Goal: Communication & Community: Answer question/provide support

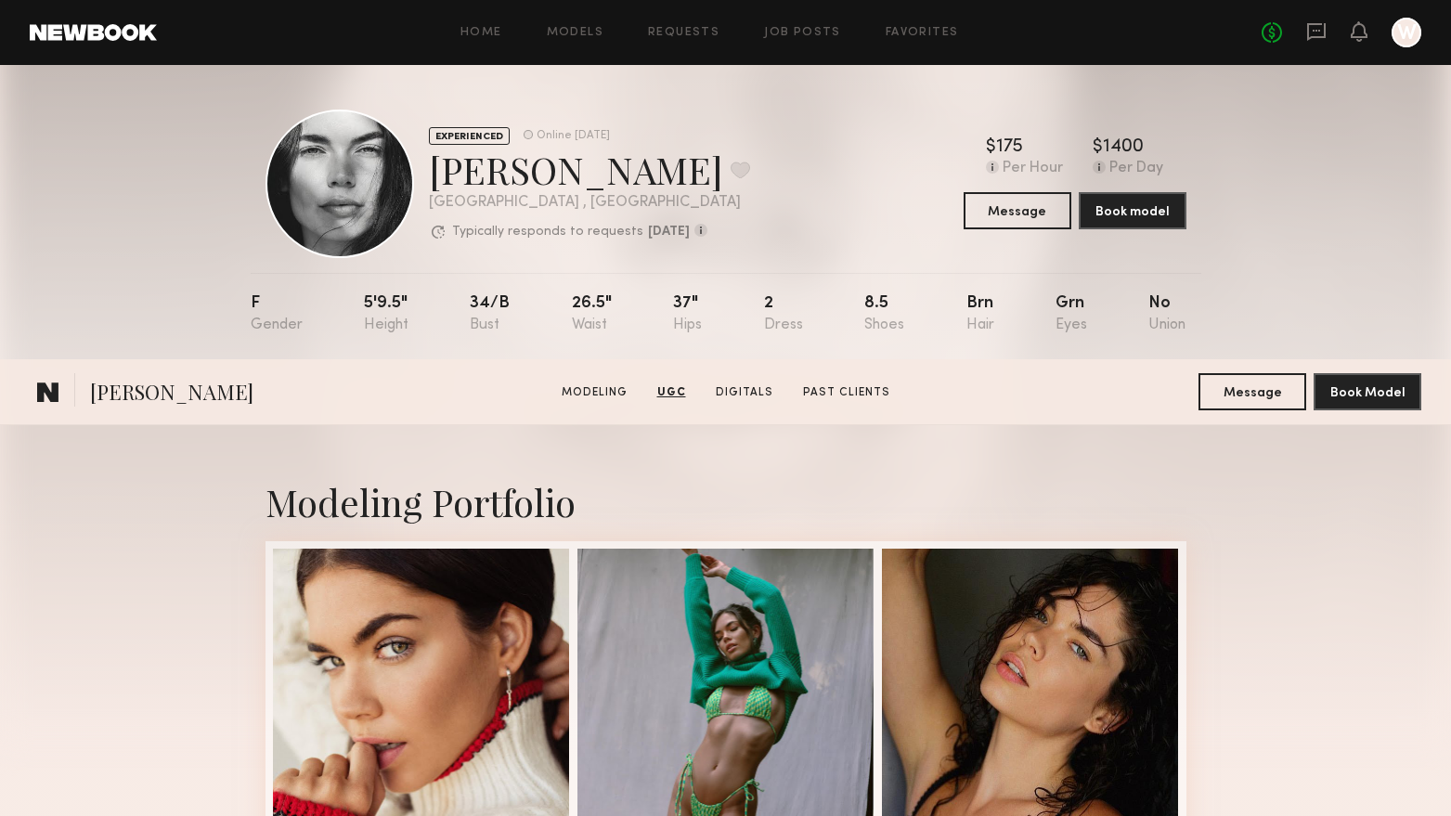
scroll to position [2507, 0]
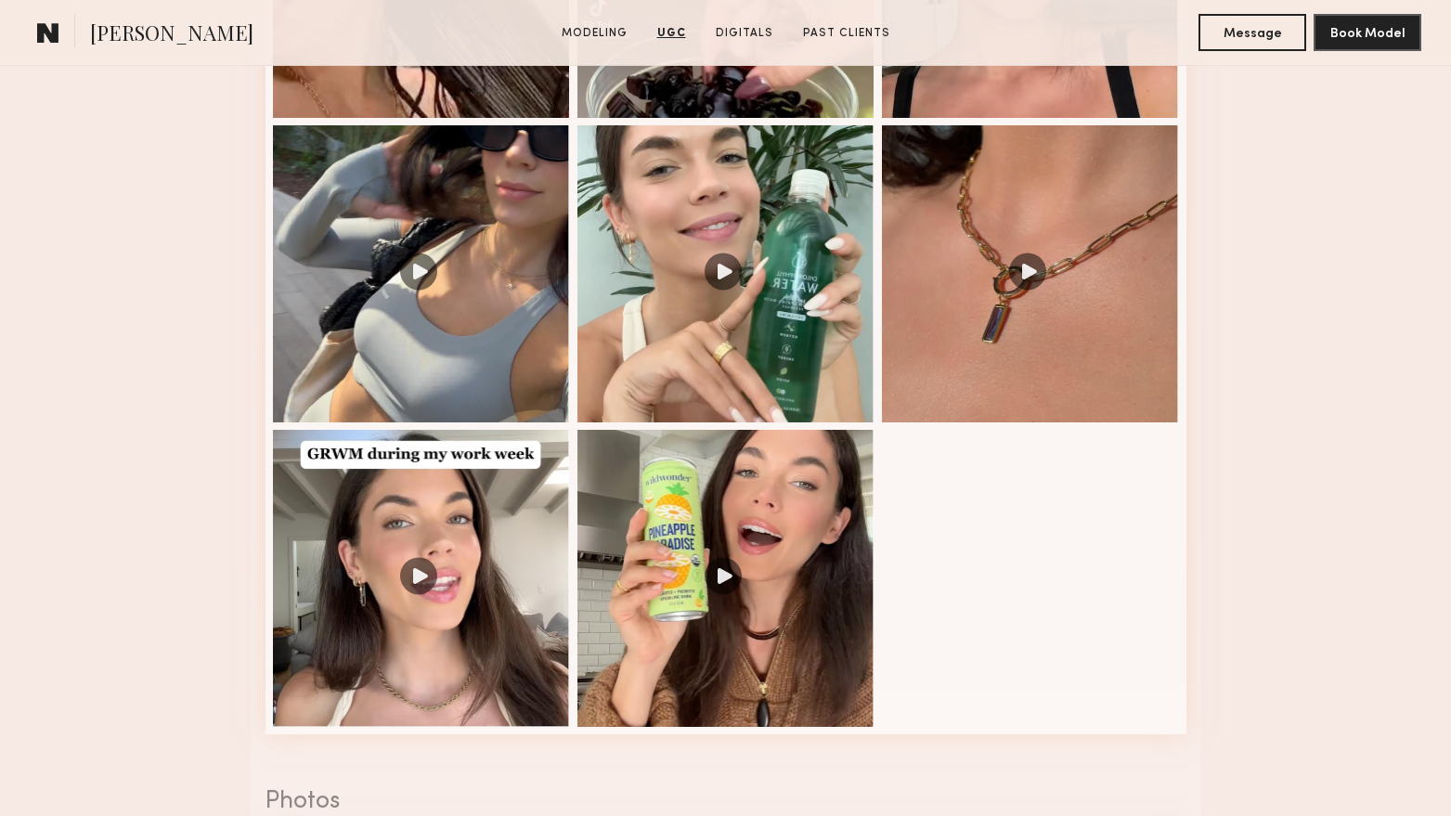
click at [29, 41] on section "Aarika W. Modeling UGC Digitals Past Clients Message Book Model" at bounding box center [725, 33] width 1451 height 66
click at [1251, 32] on button "Message" at bounding box center [1253, 31] width 108 height 37
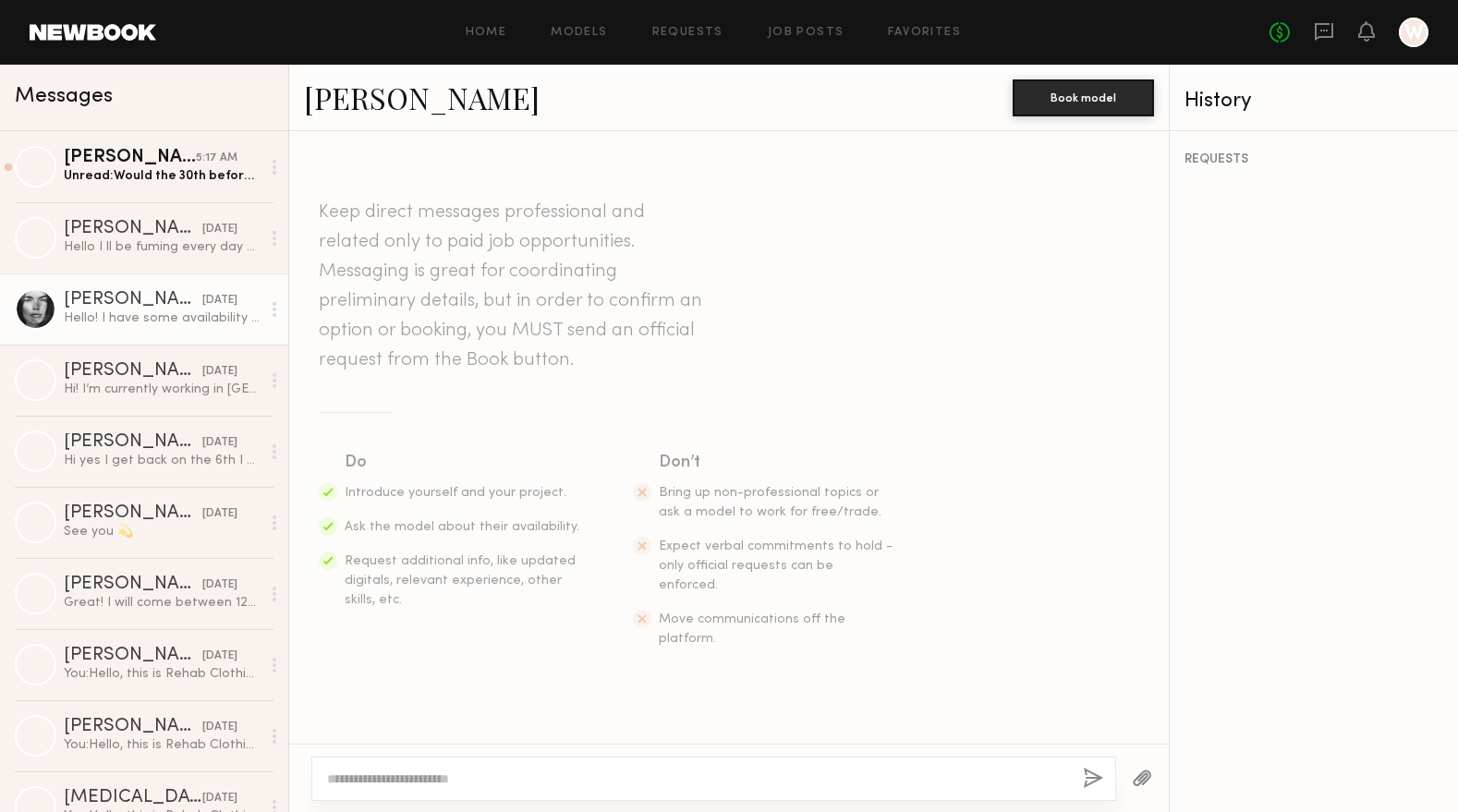
scroll to position [463, 0]
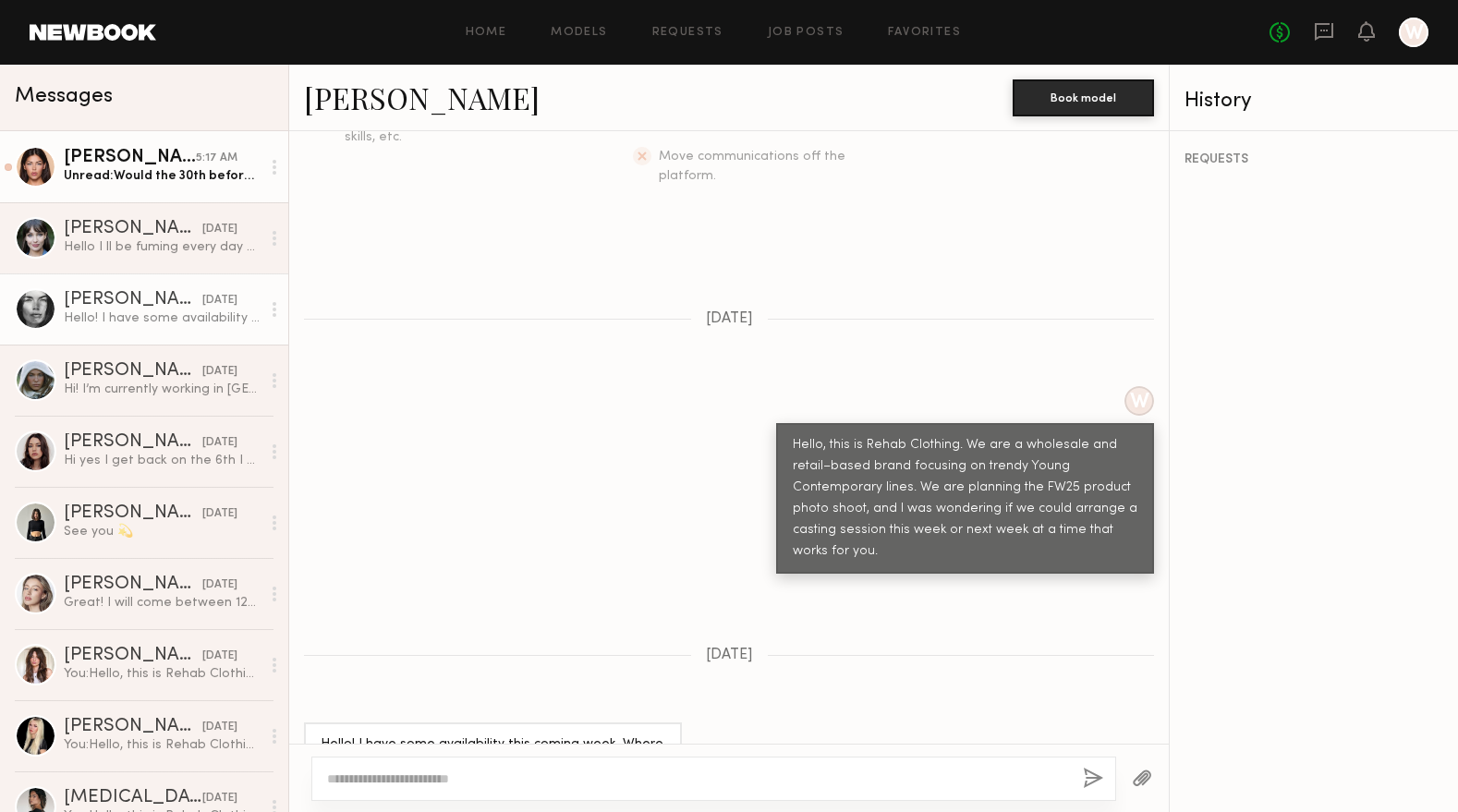
click at [174, 182] on div "Unread: Would the 30th before 2 work? Or a digital casting? My apologies I’m ab…" at bounding box center [162, 176] width 197 height 18
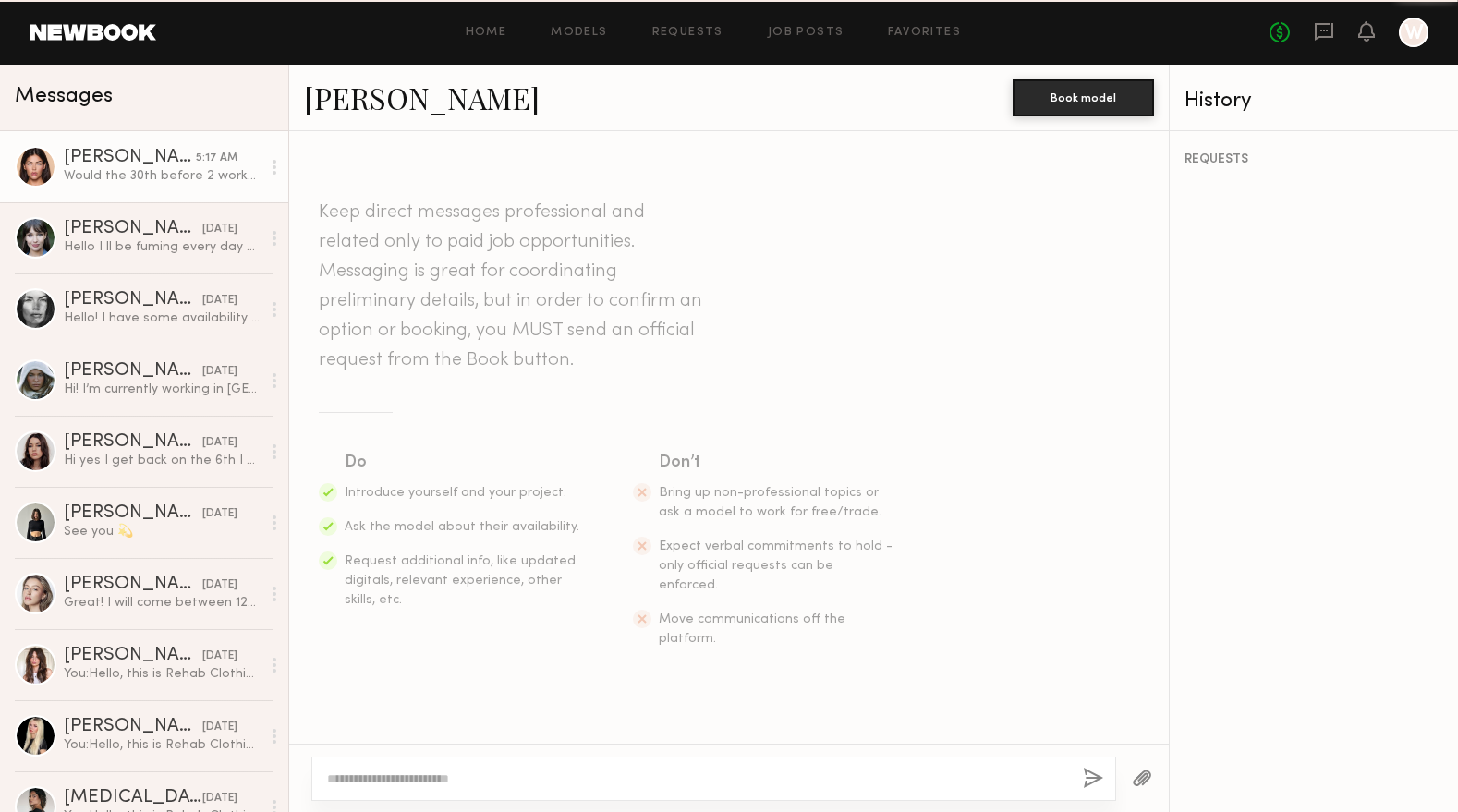
scroll to position [1128, 0]
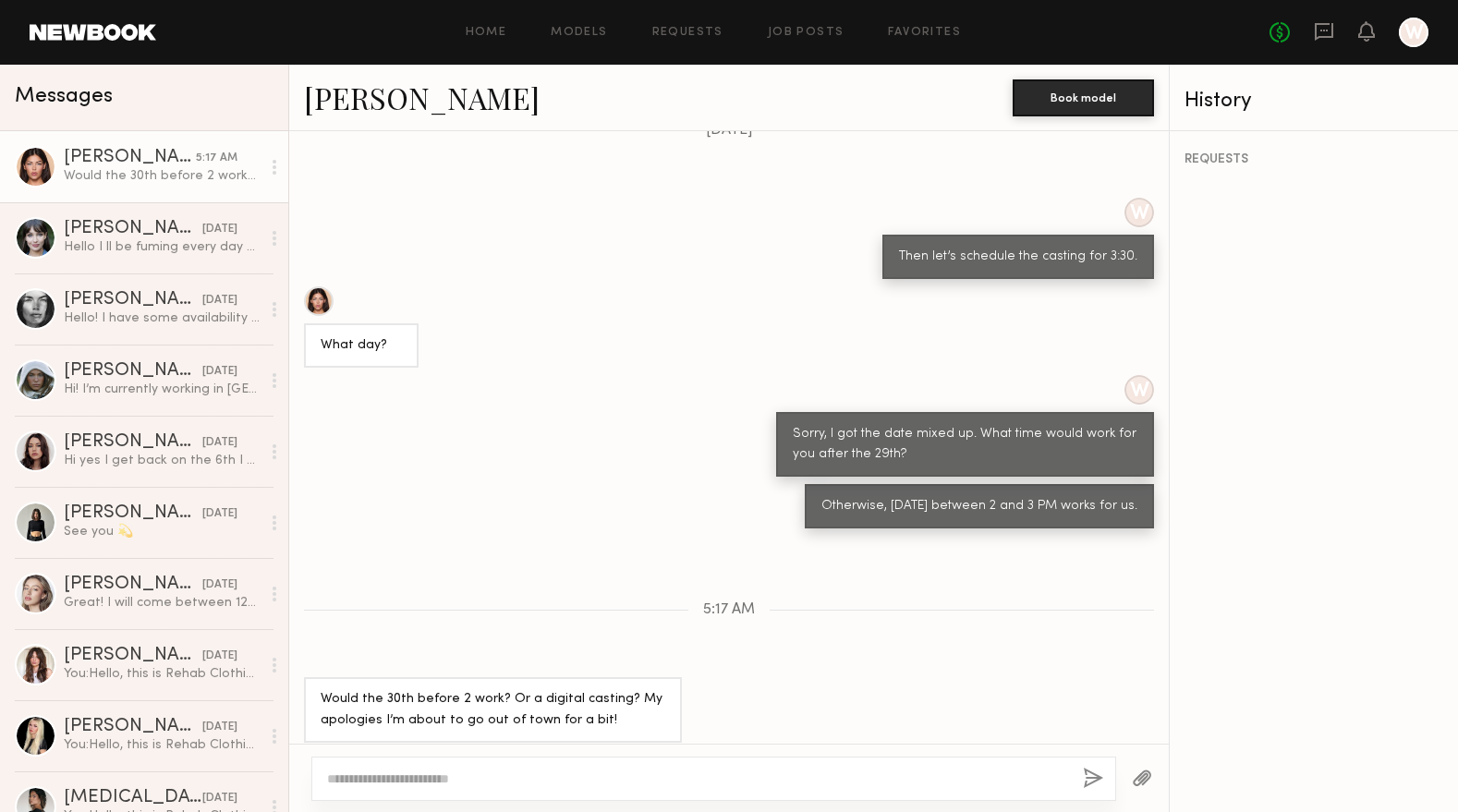
click at [352, 110] on link "Autumn J." at bounding box center [421, 98] width 236 height 40
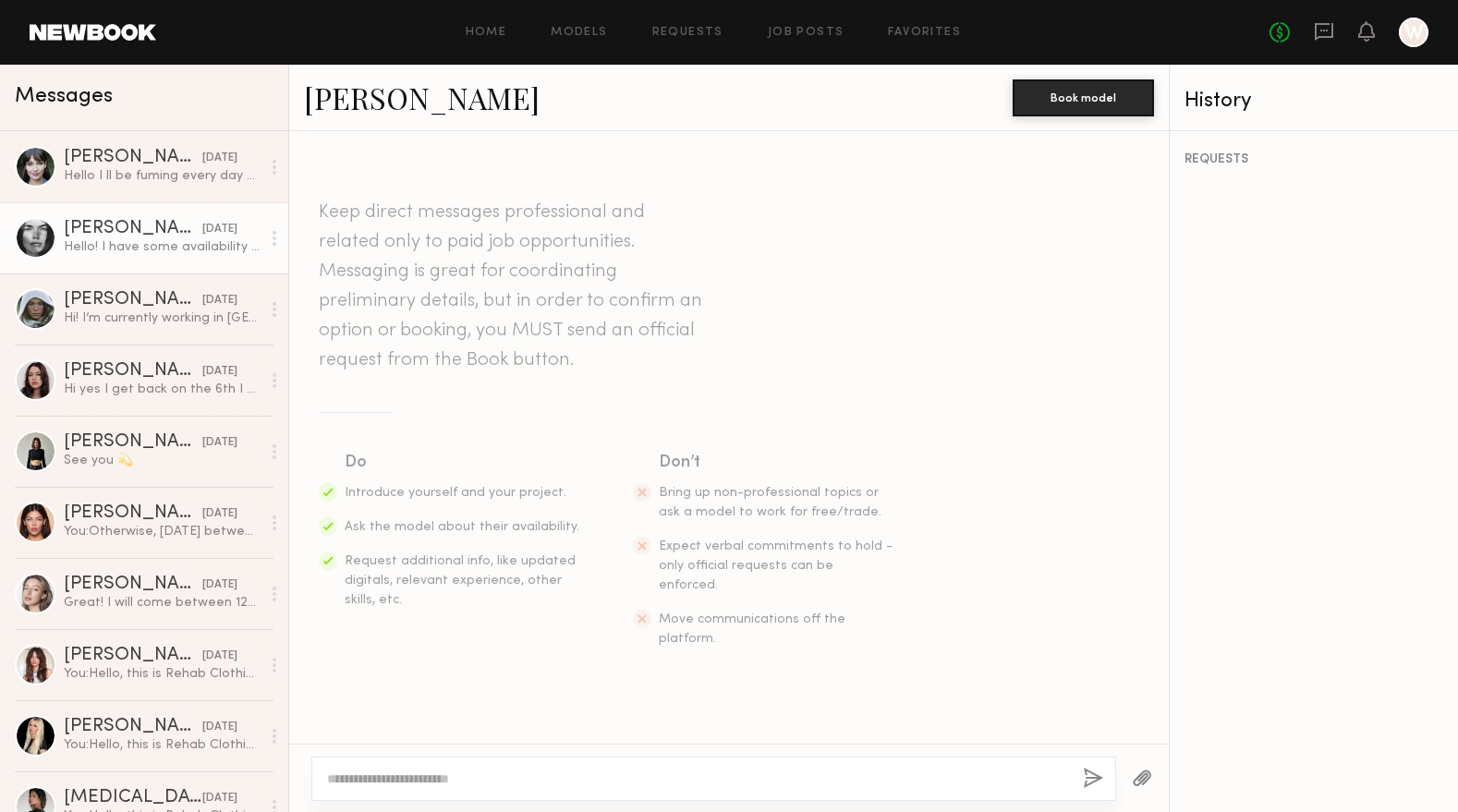
scroll to position [484, 0]
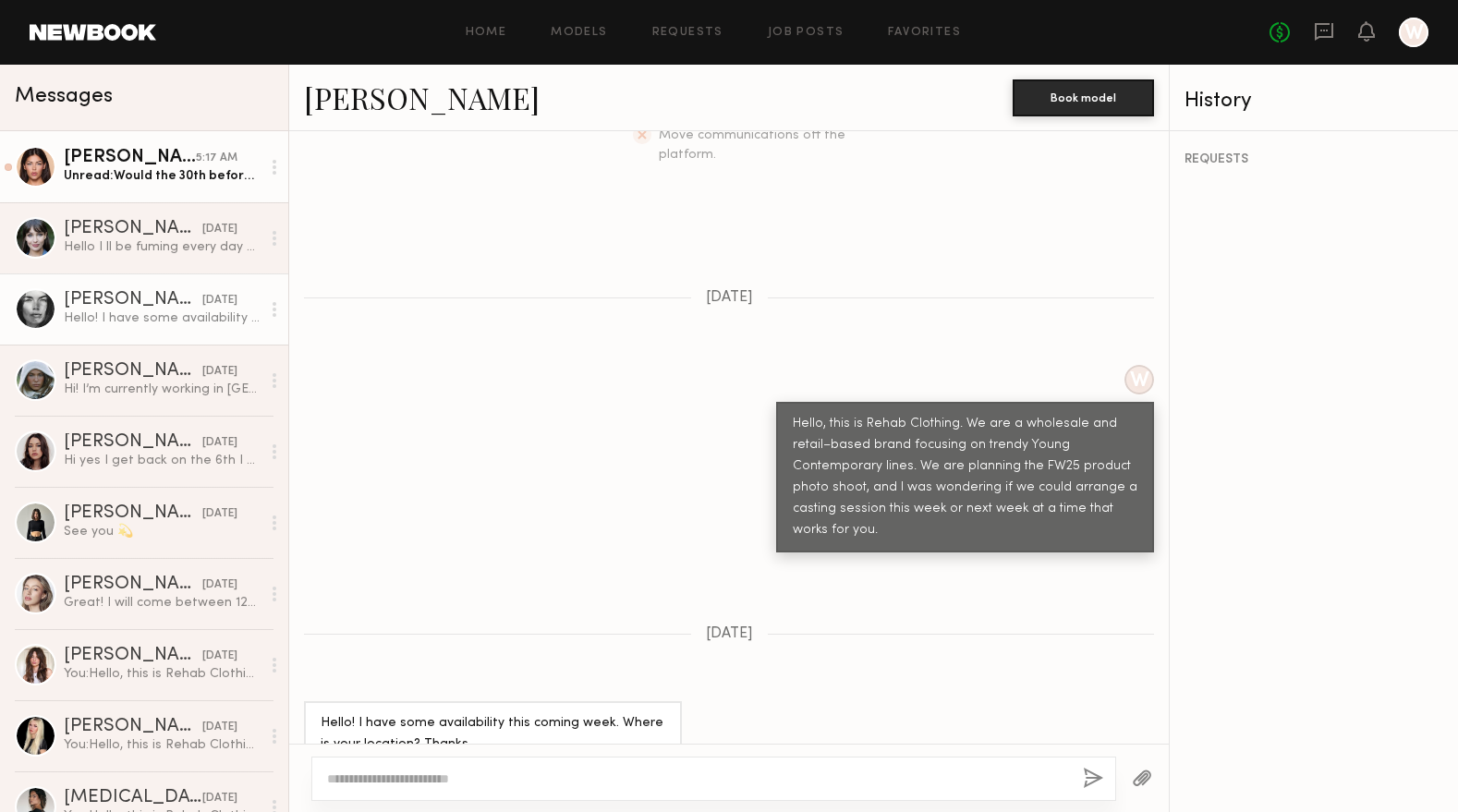
click at [132, 193] on link "Autumn J. 5:17 AM Unread: Would the 30th before 2 work? Or a digital casting? M…" at bounding box center [144, 166] width 289 height 71
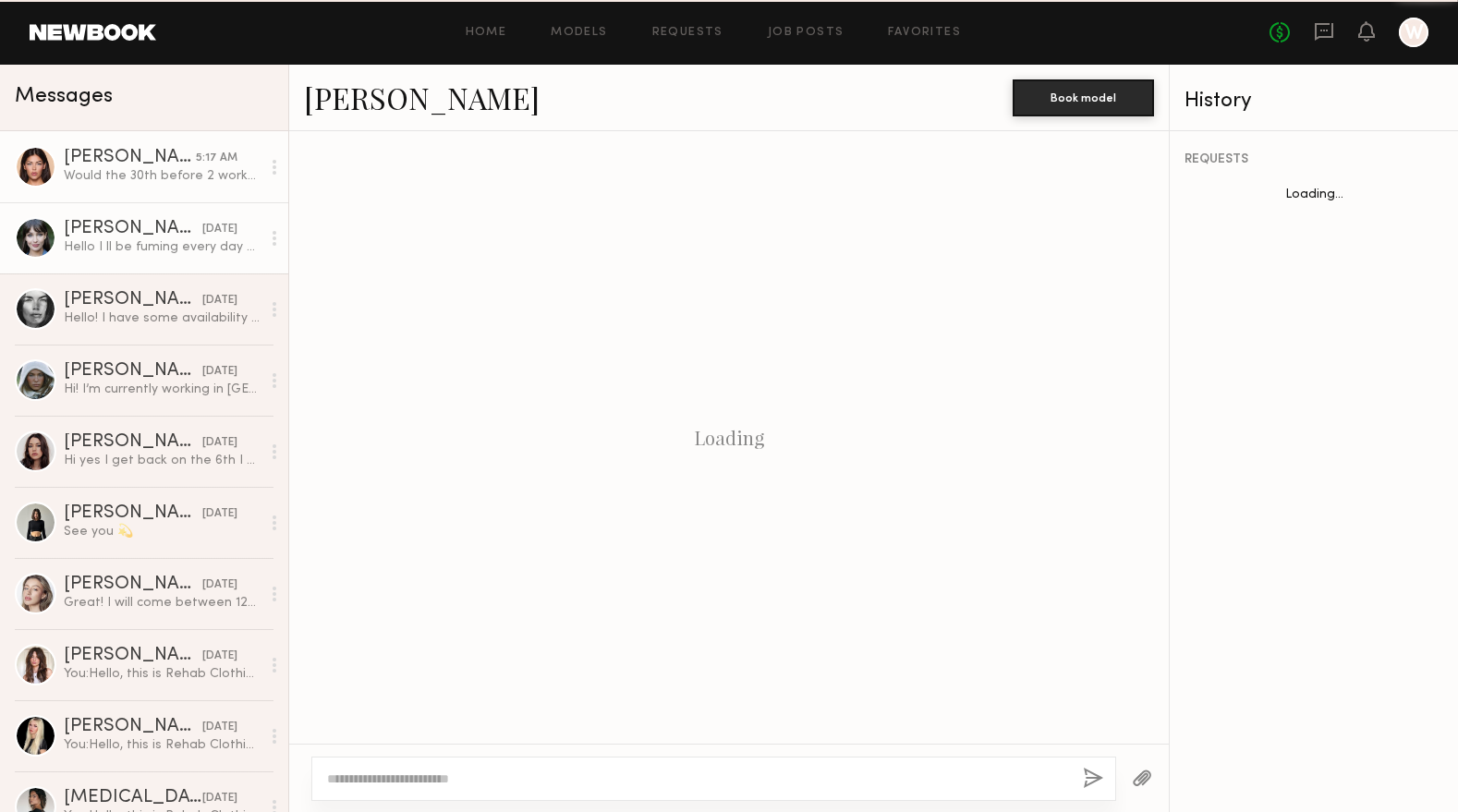
scroll to position [1128, 0]
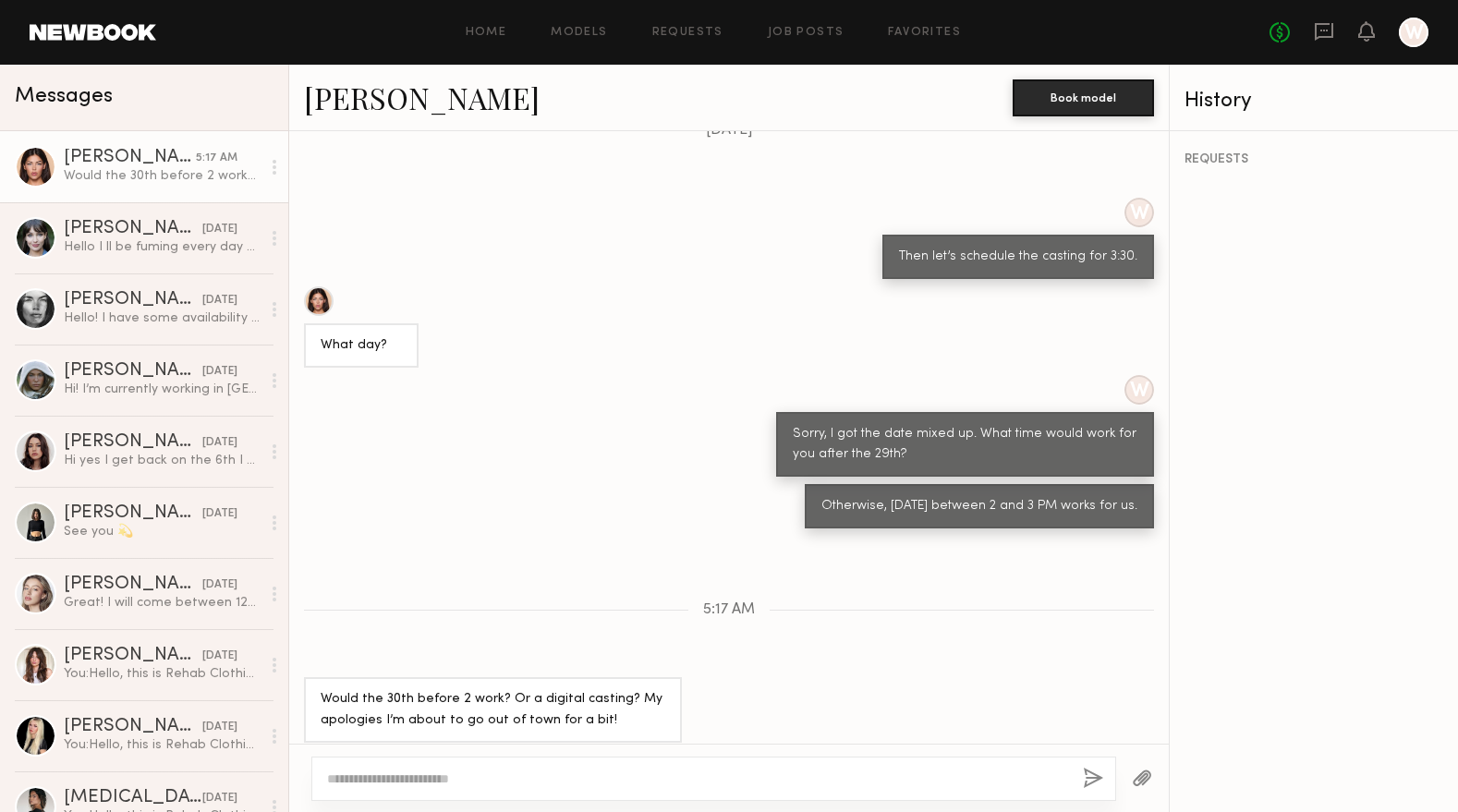
paste textarea "**********"
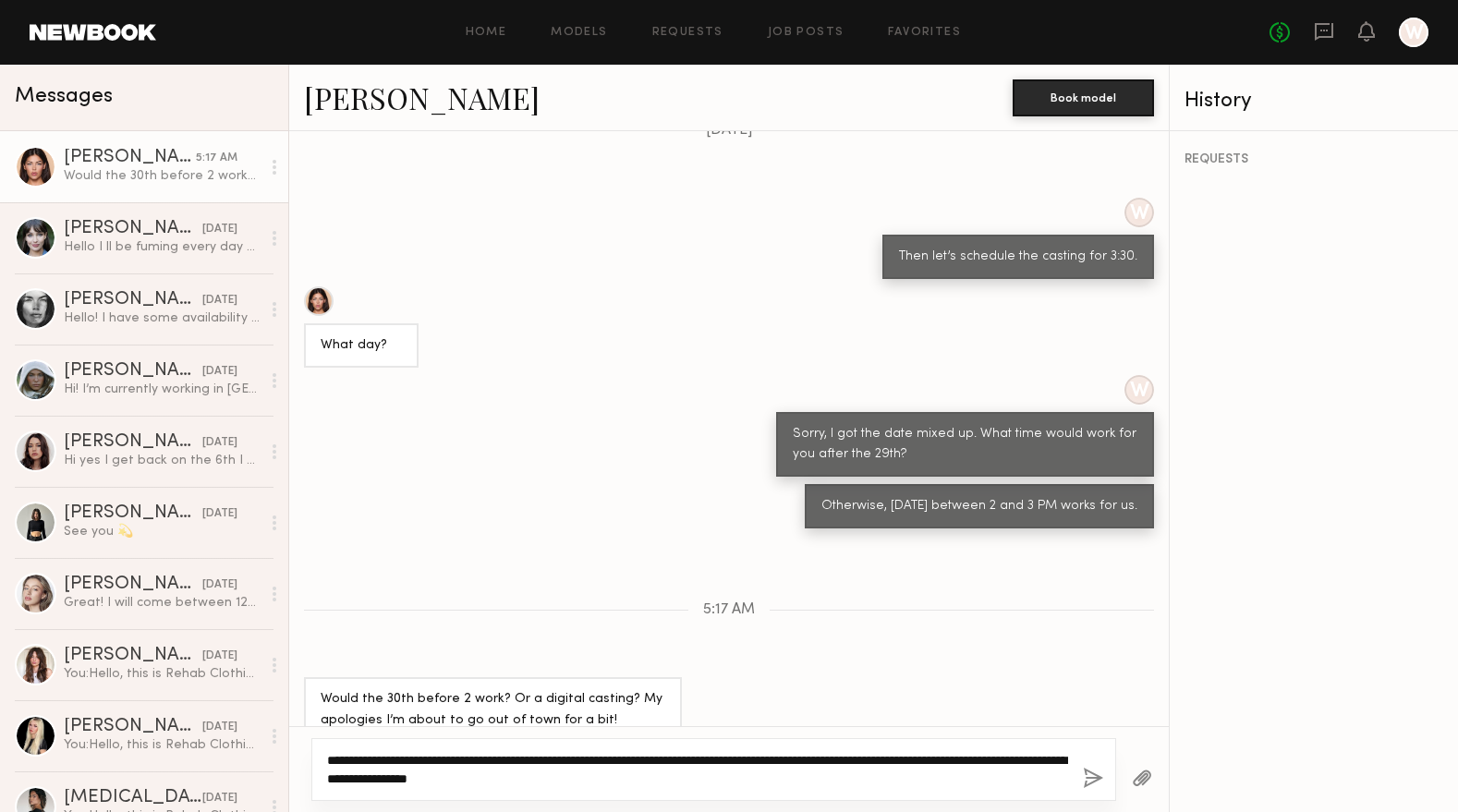
click at [549, 780] on textarea "**********" at bounding box center [698, 769] width 741 height 37
type textarea "**********"
click at [1095, 784] on button "button" at bounding box center [1093, 778] width 20 height 23
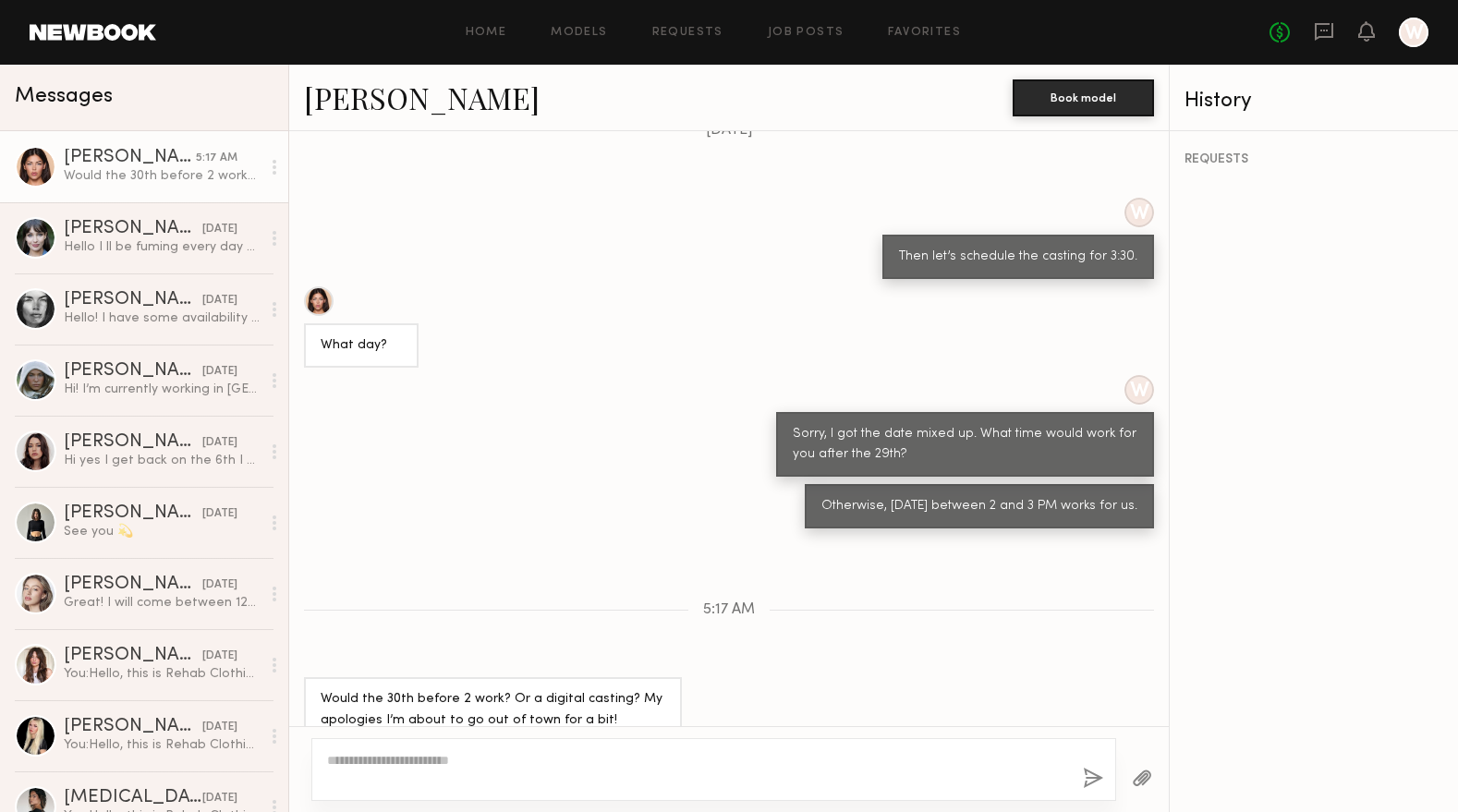
scroll to position [1425, 0]
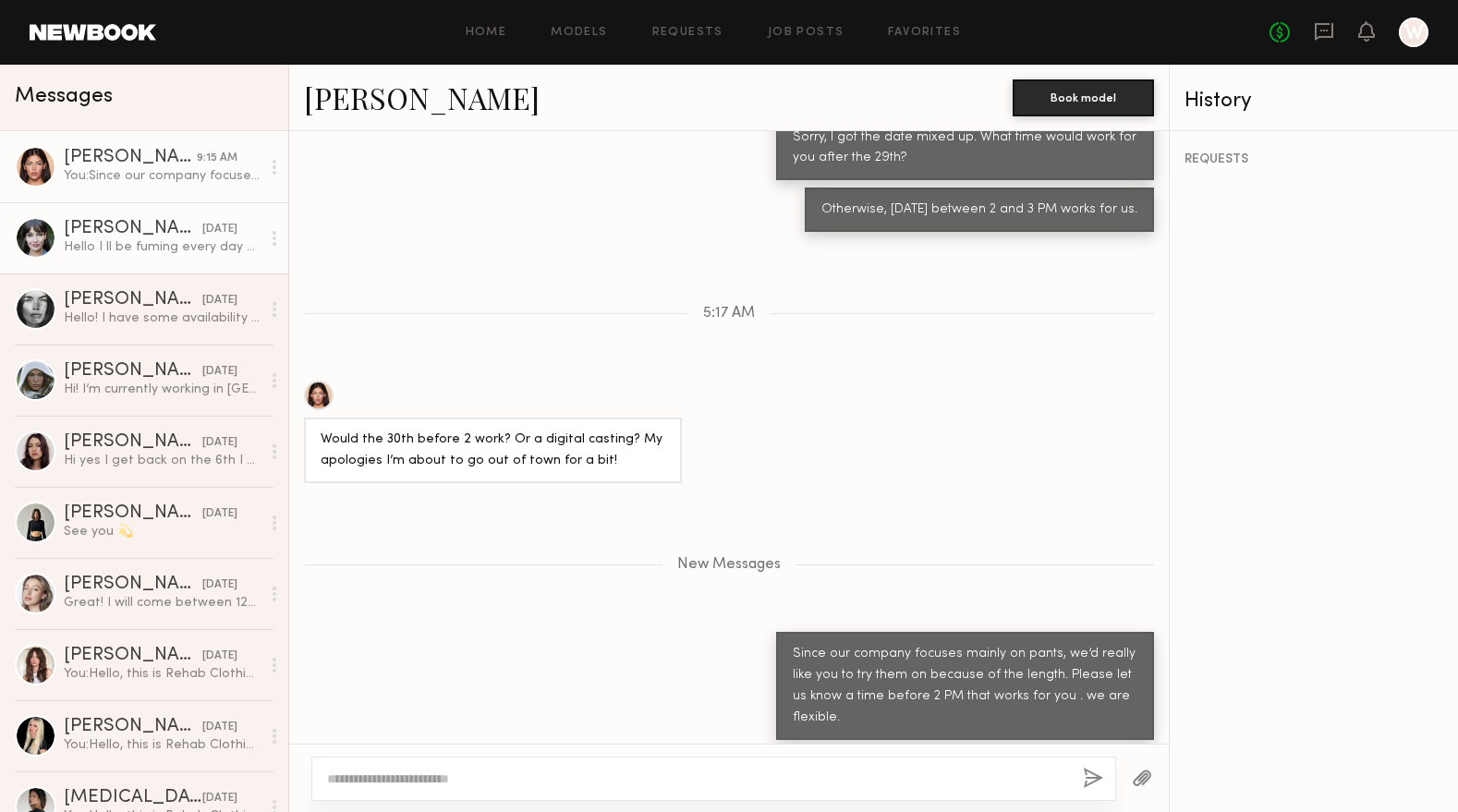
click at [130, 242] on div "Hello I ll be fuming every day Will let you know if there will be time frame du…" at bounding box center [162, 248] width 197 height 18
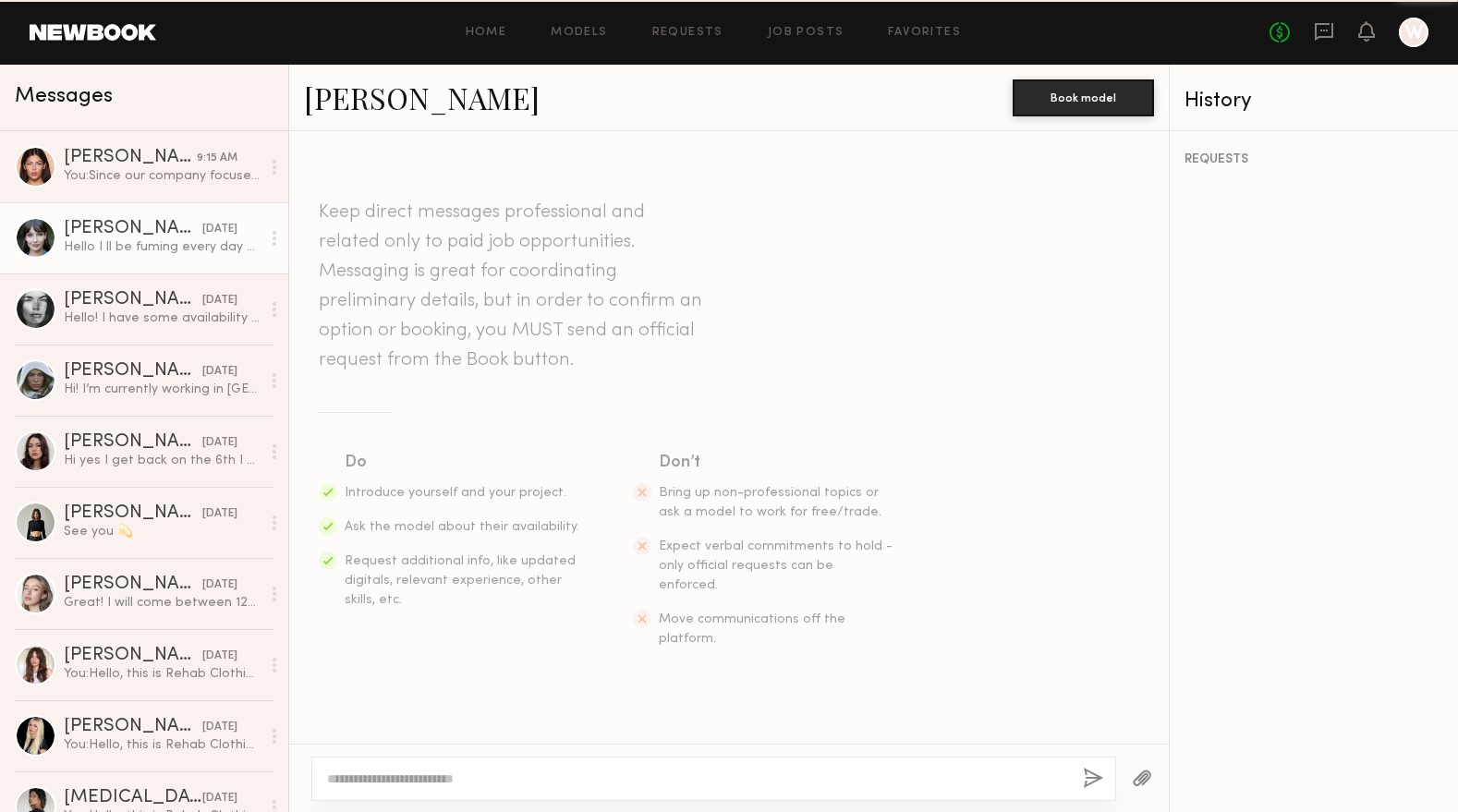
scroll to position [890, 0]
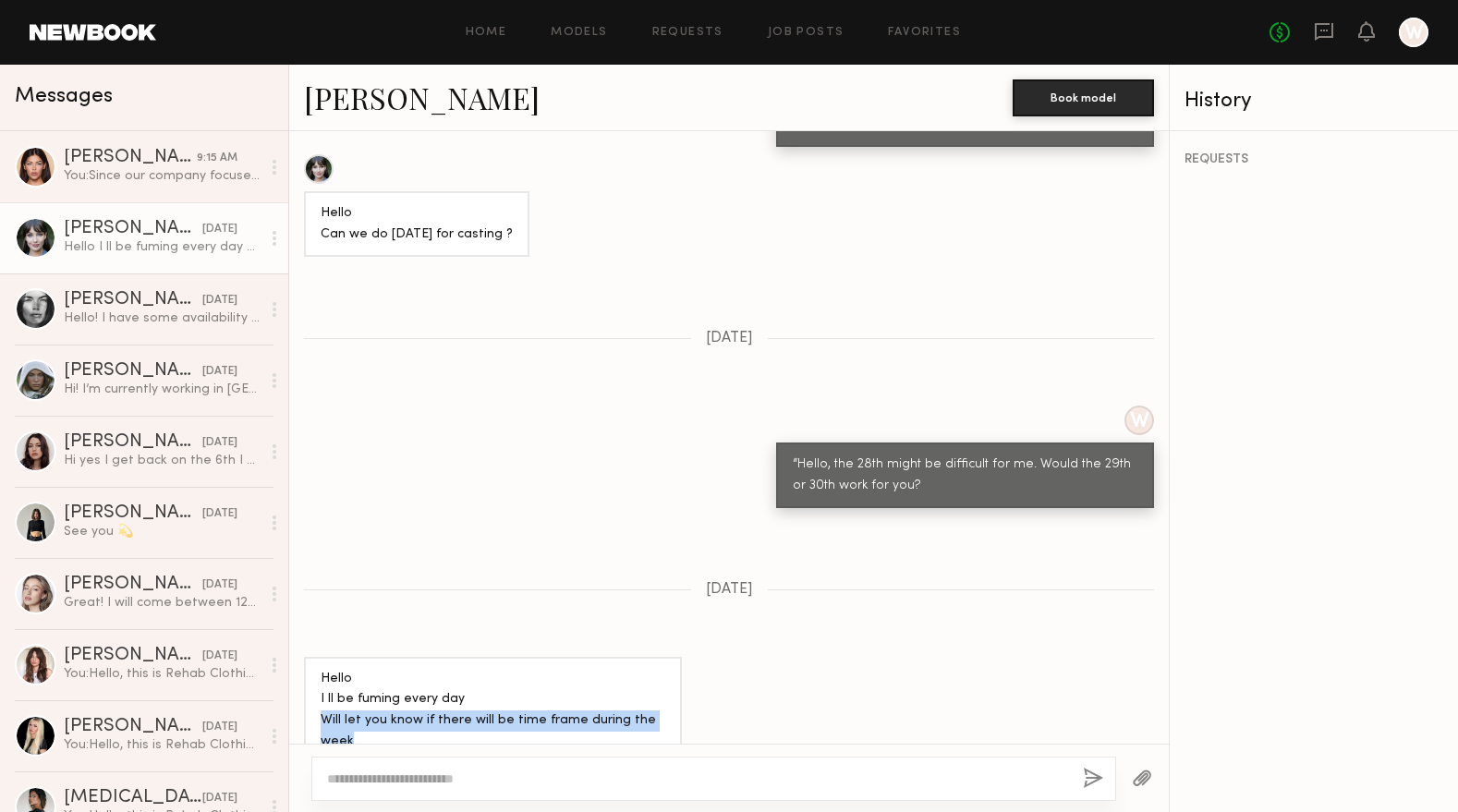
drag, startPoint x: 324, startPoint y: 681, endPoint x: 561, endPoint y: 703, distance: 238.0
click at [561, 703] on div "Hello I ll be fuming every day Will let you know if there will be time frame du…" at bounding box center [493, 710] width 344 height 85
drag, startPoint x: 561, startPoint y: 703, endPoint x: 472, endPoint y: 697, distance: 89.2
click at [472, 697] on div "Hello I ll be fuming every day Will let you know if there will be time frame du…" at bounding box center [493, 710] width 344 height 85
click at [614, 772] on textarea at bounding box center [698, 778] width 741 height 19
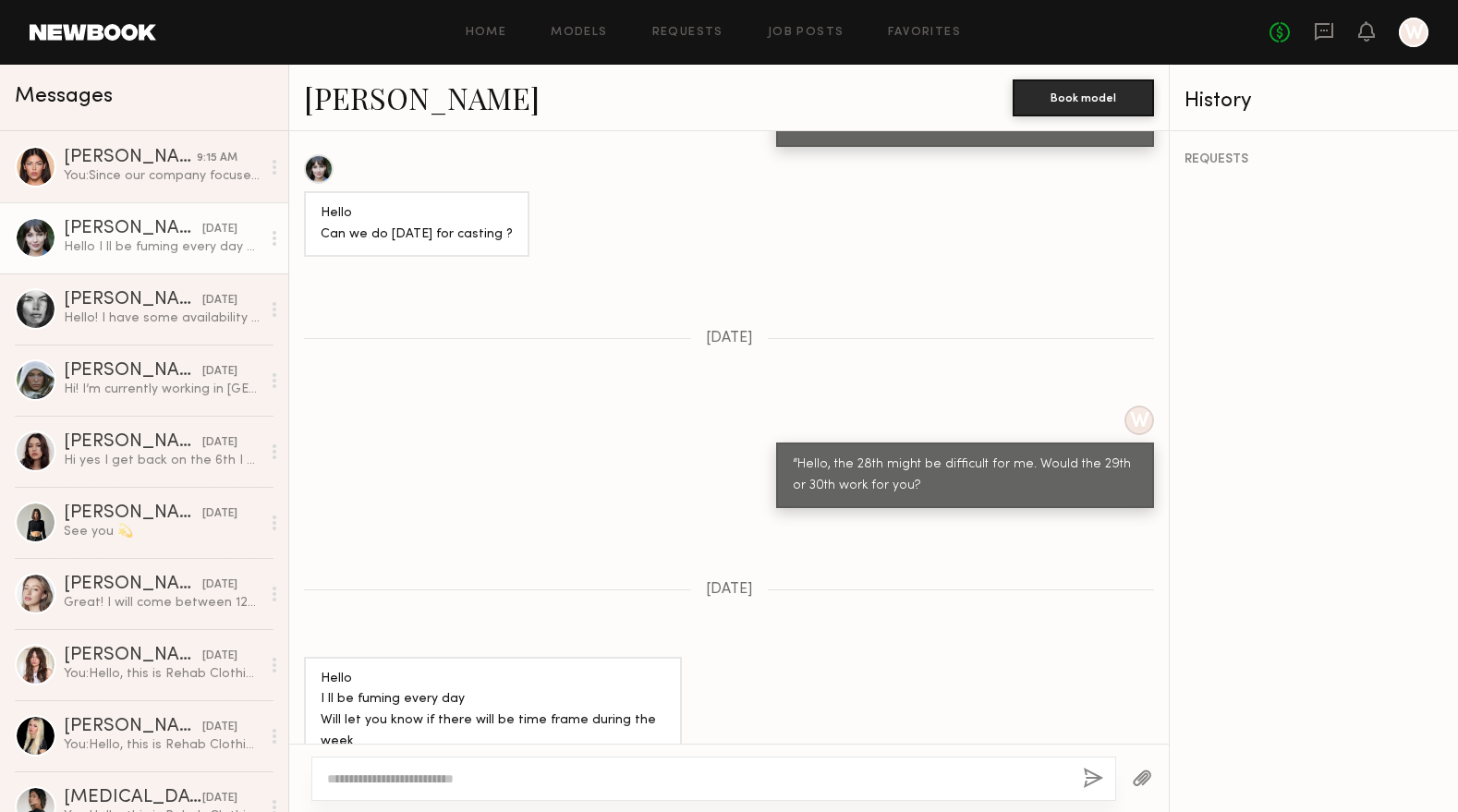
paste textarea "**********"
drag, startPoint x: 576, startPoint y: 769, endPoint x: 294, endPoint y: 748, distance: 282.8
click at [294, 748] on div "**********" at bounding box center [729, 777] width 880 height 69
type textarea "*"
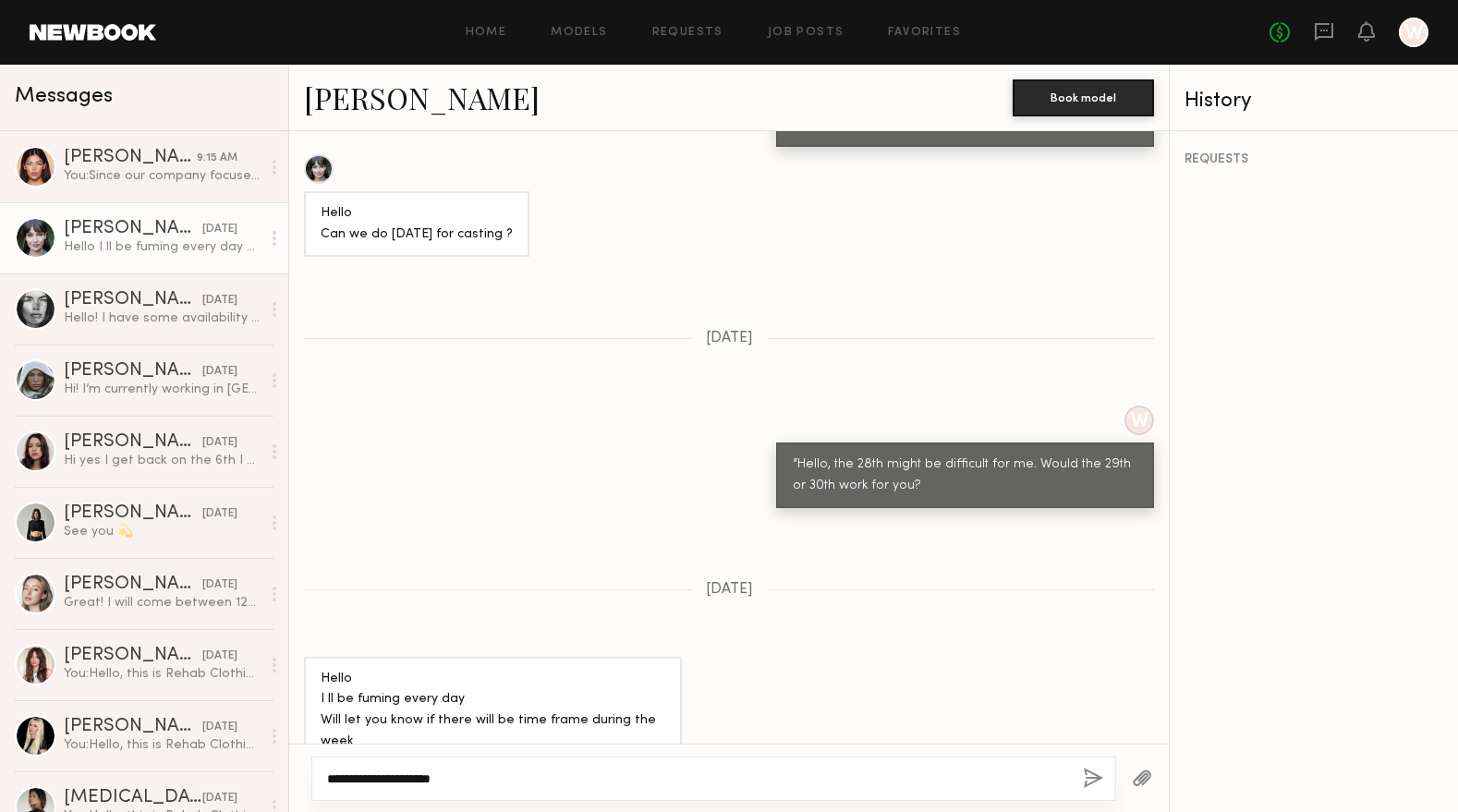
type textarea "**********"
click at [1082, 770] on div "**********" at bounding box center [714, 778] width 805 height 45
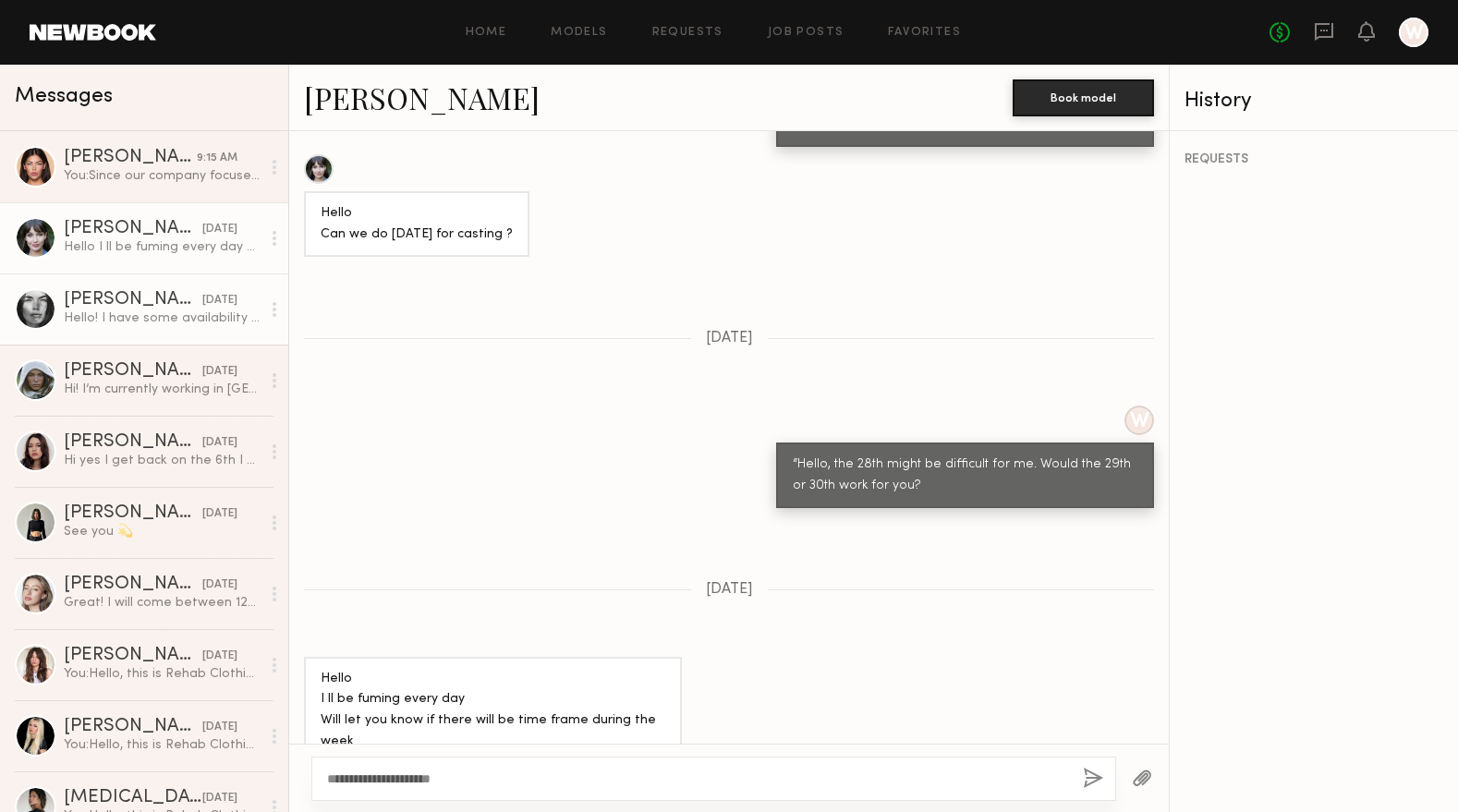
click at [92, 316] on div "Hello! I have some availability this coming week. Where is your location? Thanks" at bounding box center [162, 318] width 197 height 18
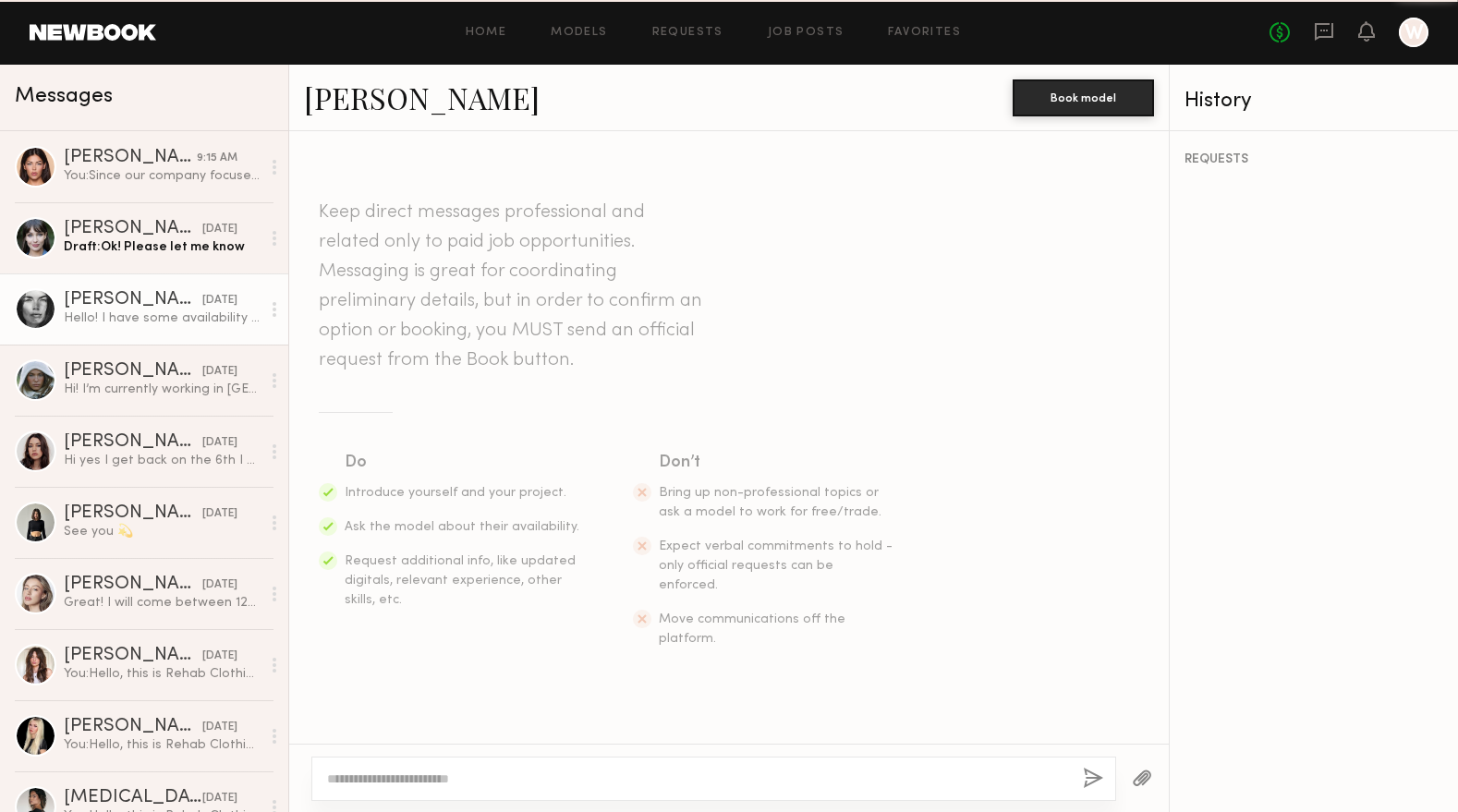
scroll to position [484, 0]
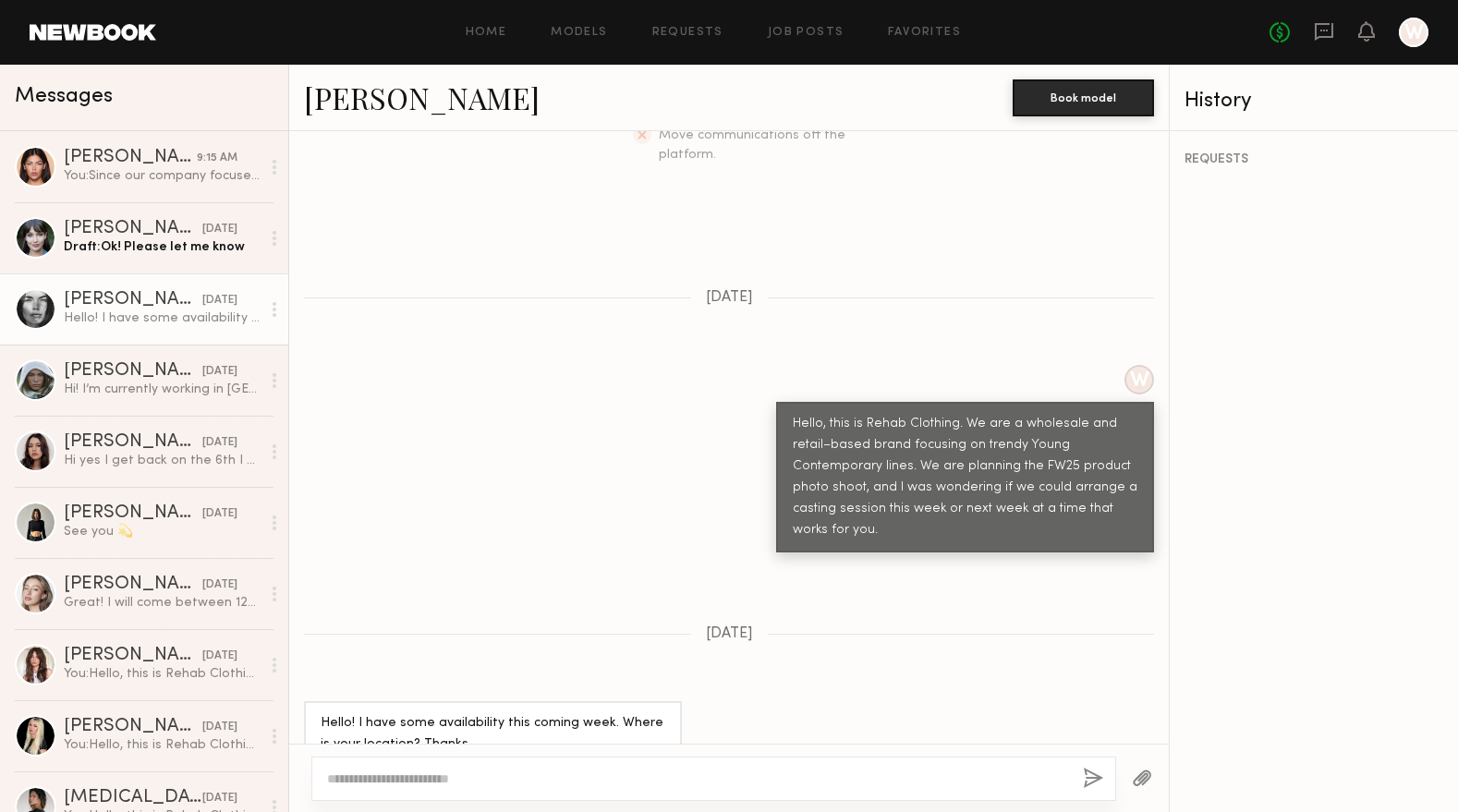
click at [352, 107] on link "Aarika W." at bounding box center [421, 98] width 236 height 40
click at [628, 780] on textarea at bounding box center [698, 778] width 741 height 19
paste textarea "**********"
click at [331, 777] on textarea "**********" at bounding box center [698, 769] width 741 height 37
type textarea "**********"
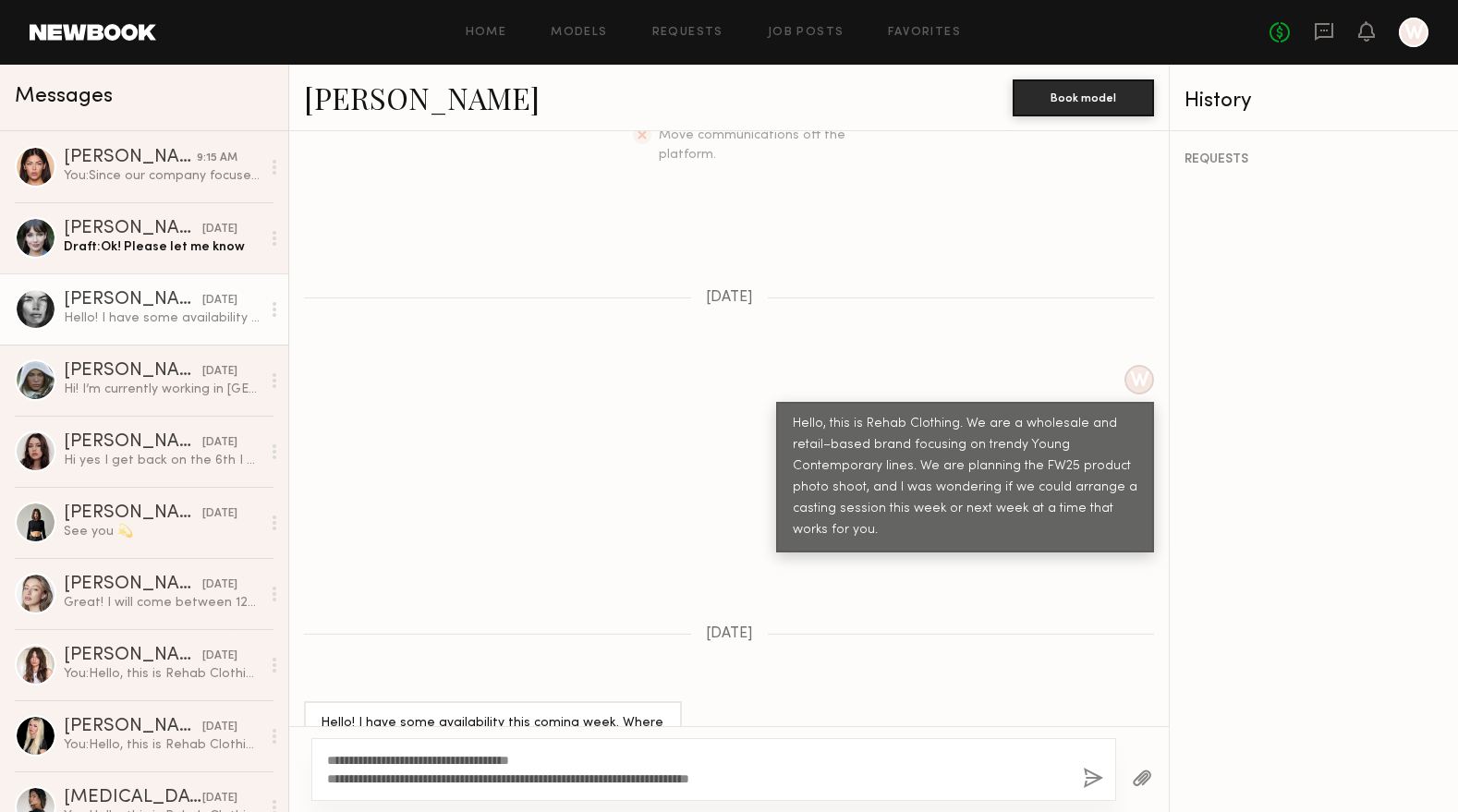
click at [1091, 779] on button "button" at bounding box center [1093, 778] width 20 height 23
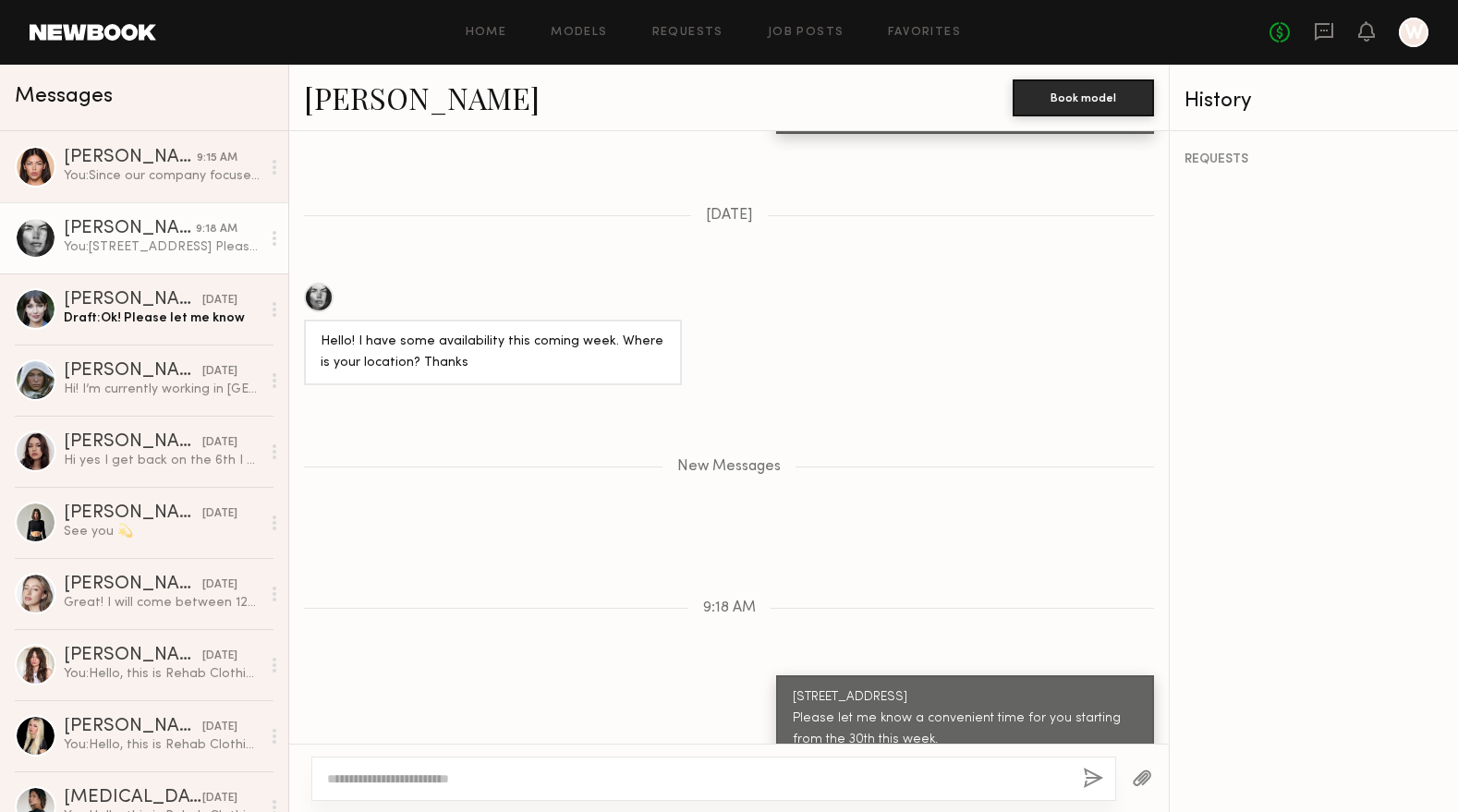
scroll to position [1018, 0]
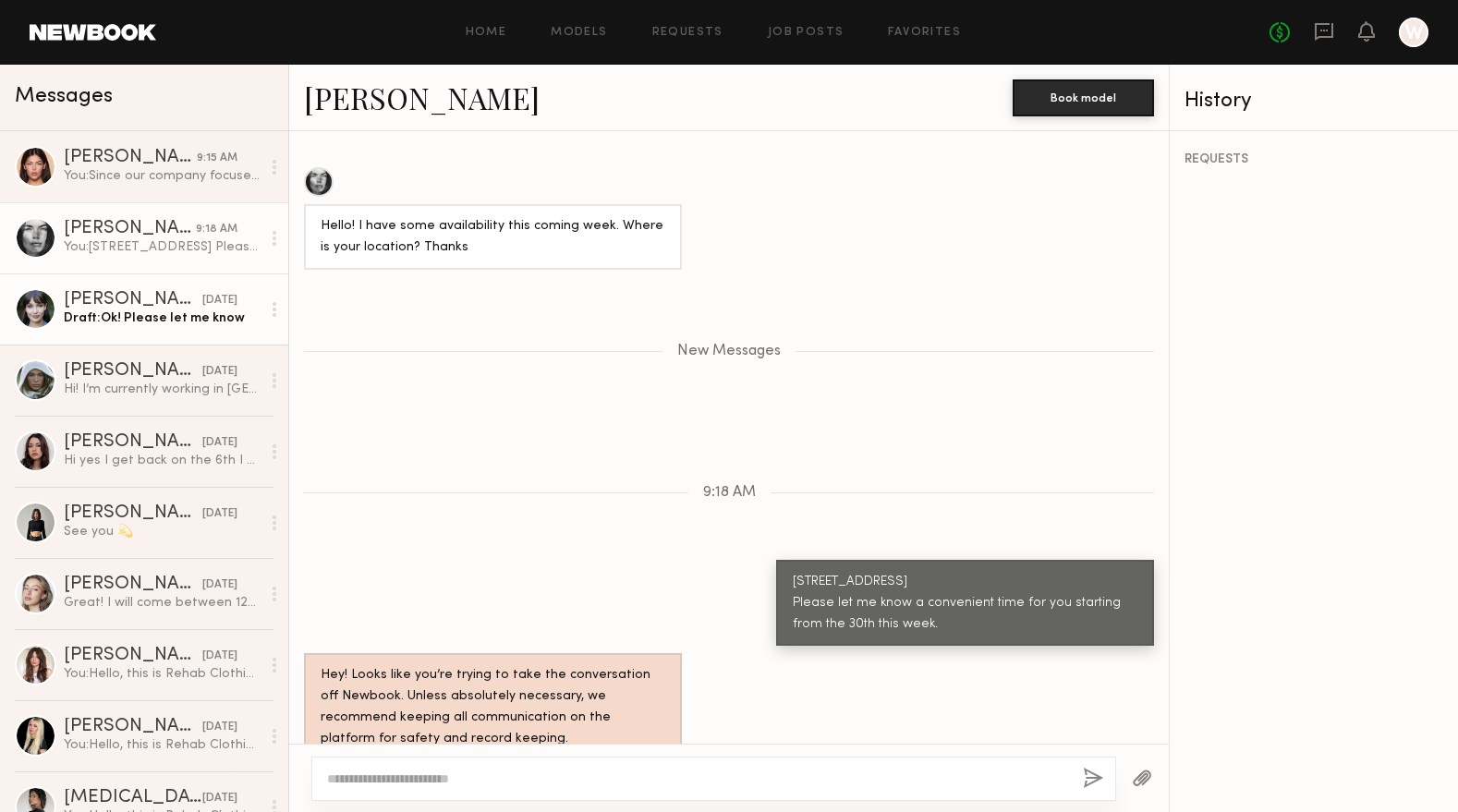
click at [154, 324] on div "Draft: Ok! Please let me know" at bounding box center [162, 318] width 197 height 18
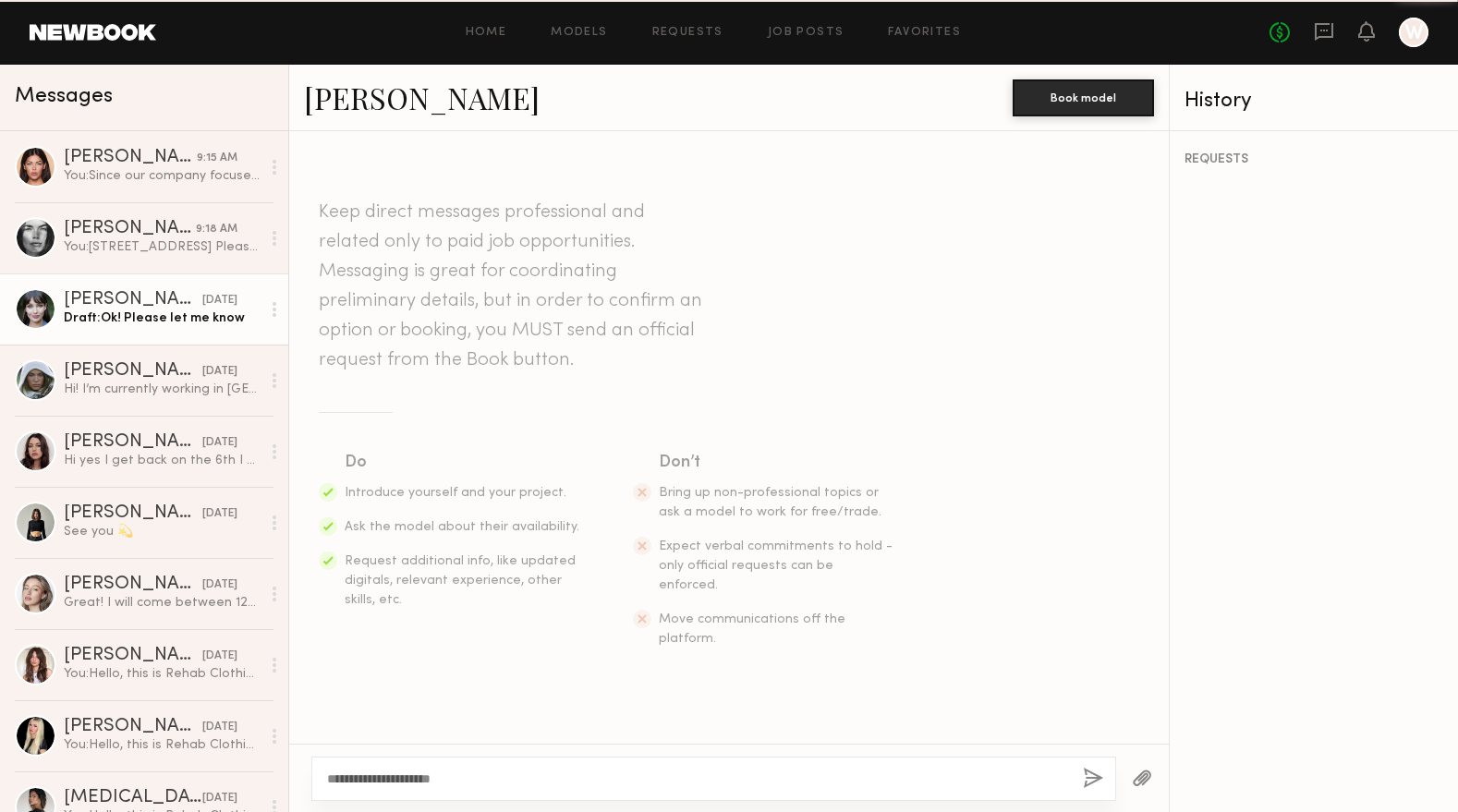
scroll to position [890, 0]
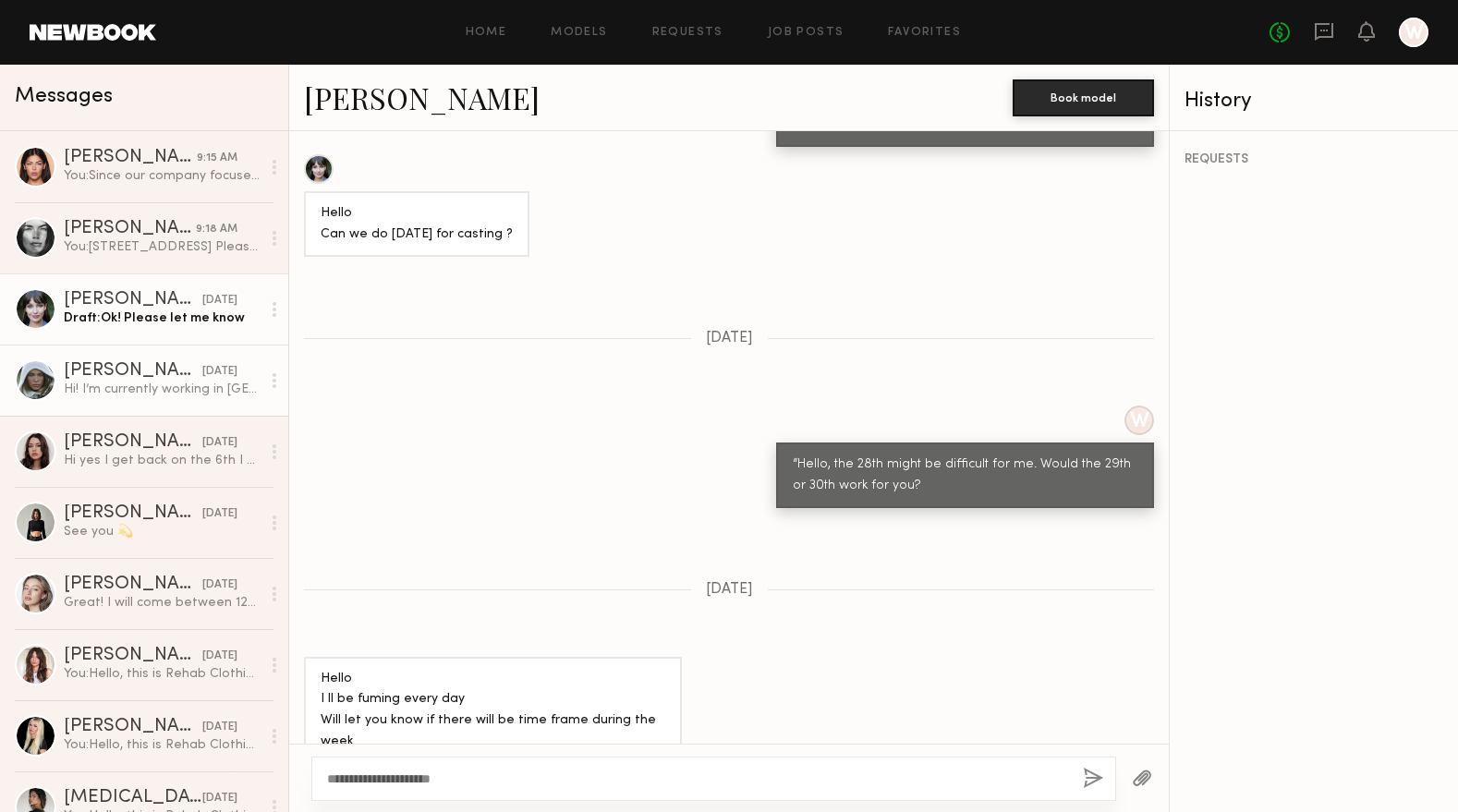
click at [109, 380] on div "Mallory P." at bounding box center [132, 371] width 138 height 19
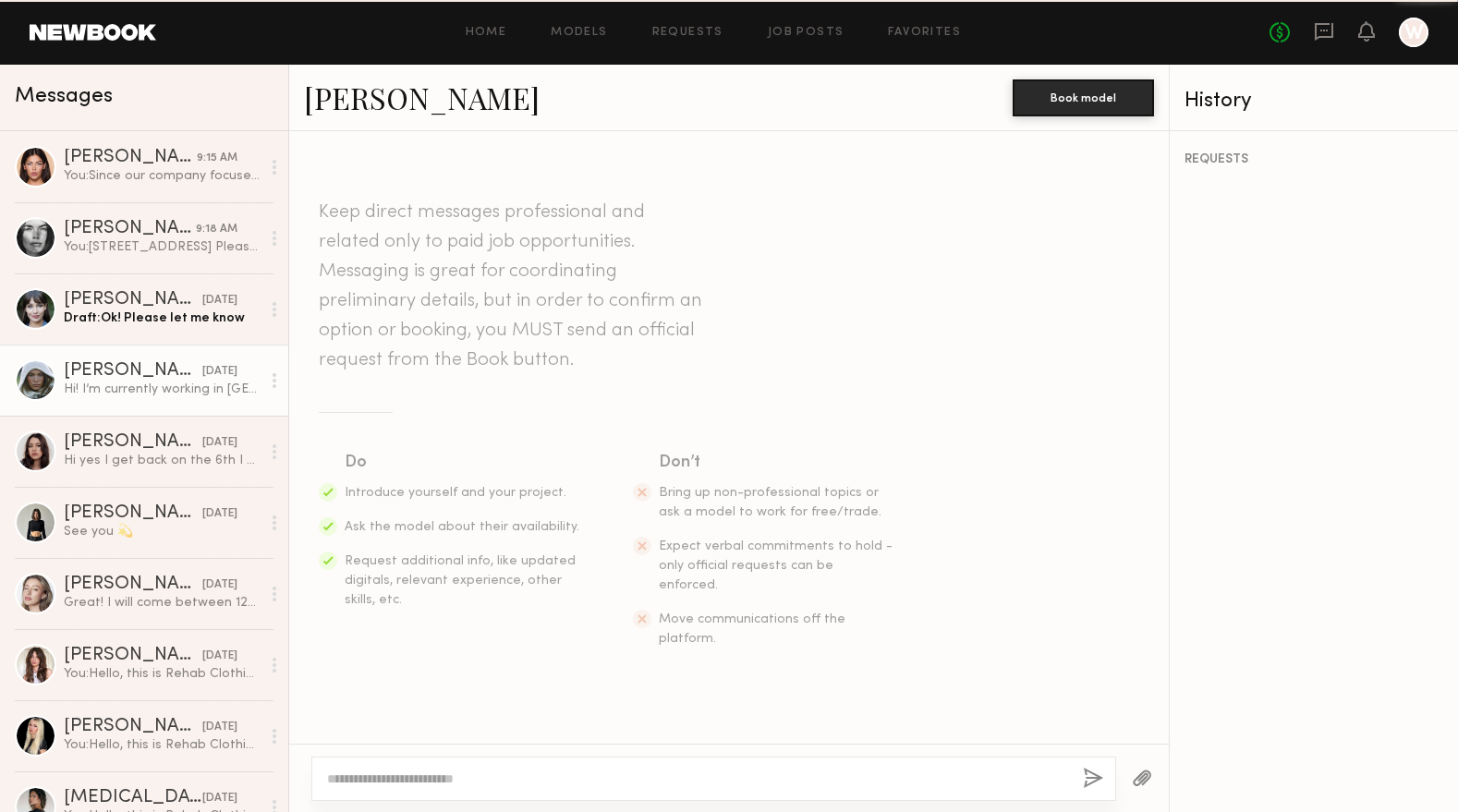
scroll to position [484, 0]
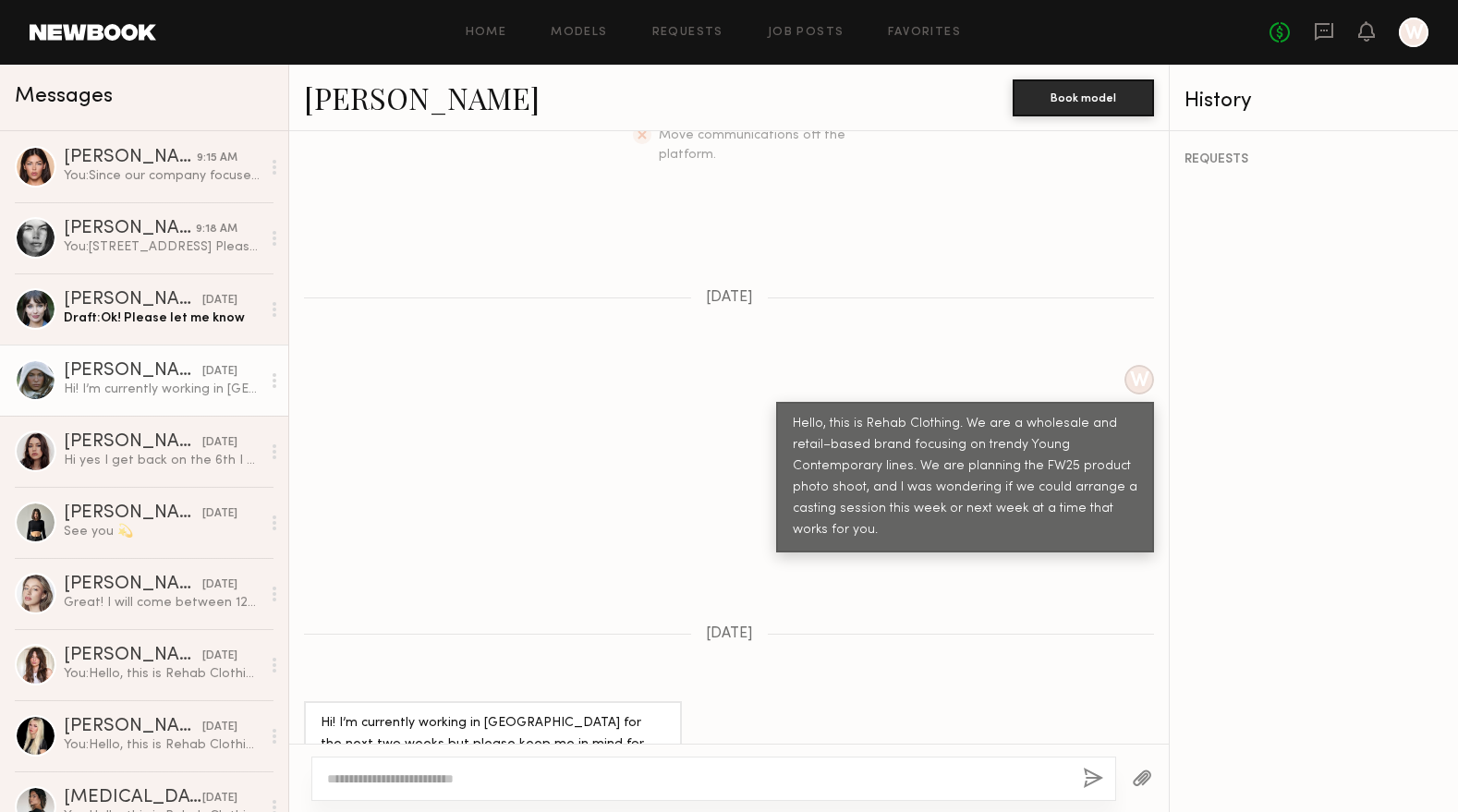
click at [369, 102] on link "Mallory P." at bounding box center [421, 98] width 236 height 40
click at [126, 378] on div "Mallory P." at bounding box center [132, 371] width 138 height 19
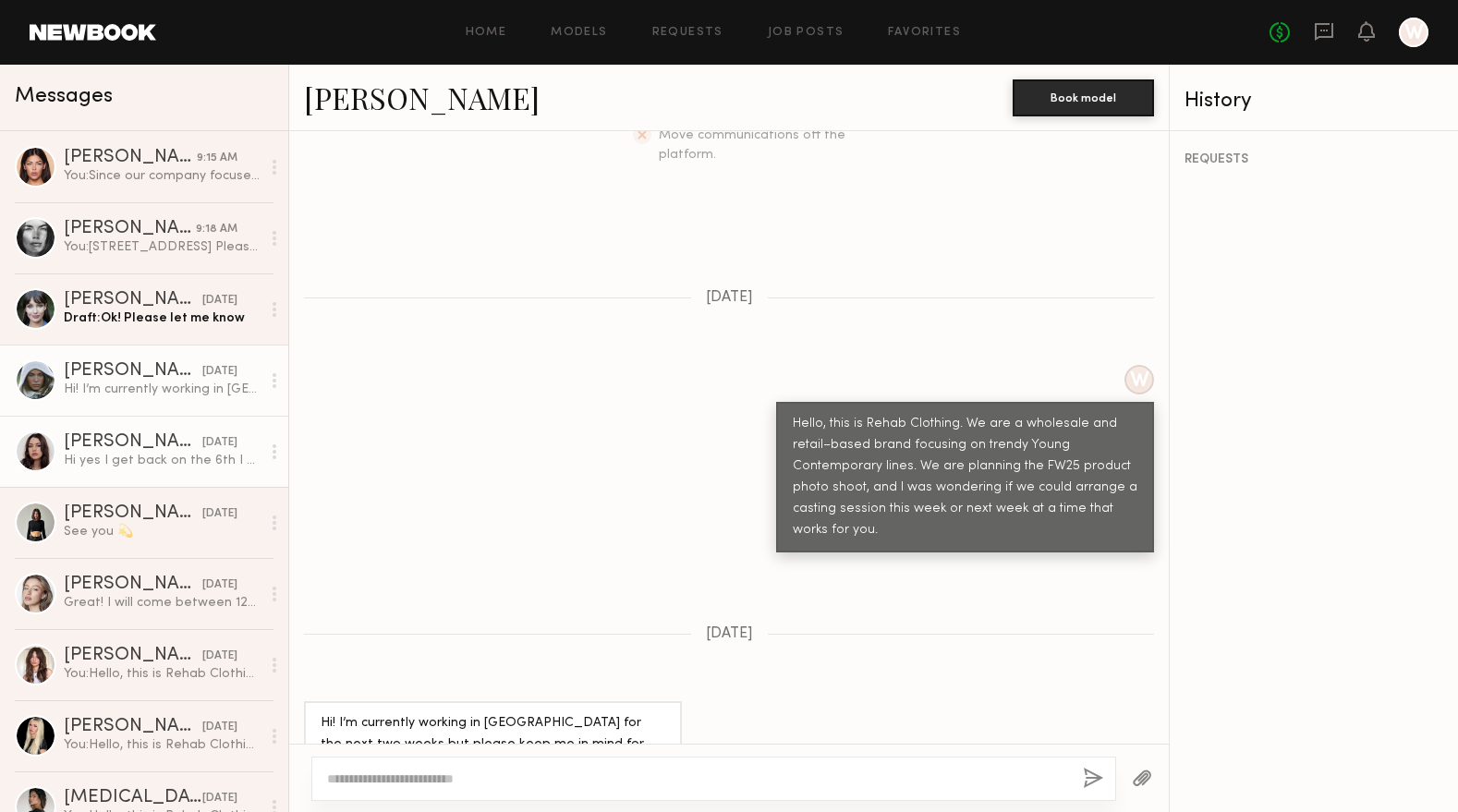
click at [130, 465] on div "Hi yes I get back on the 6th I can come to a casting any day that week!" at bounding box center [162, 461] width 197 height 18
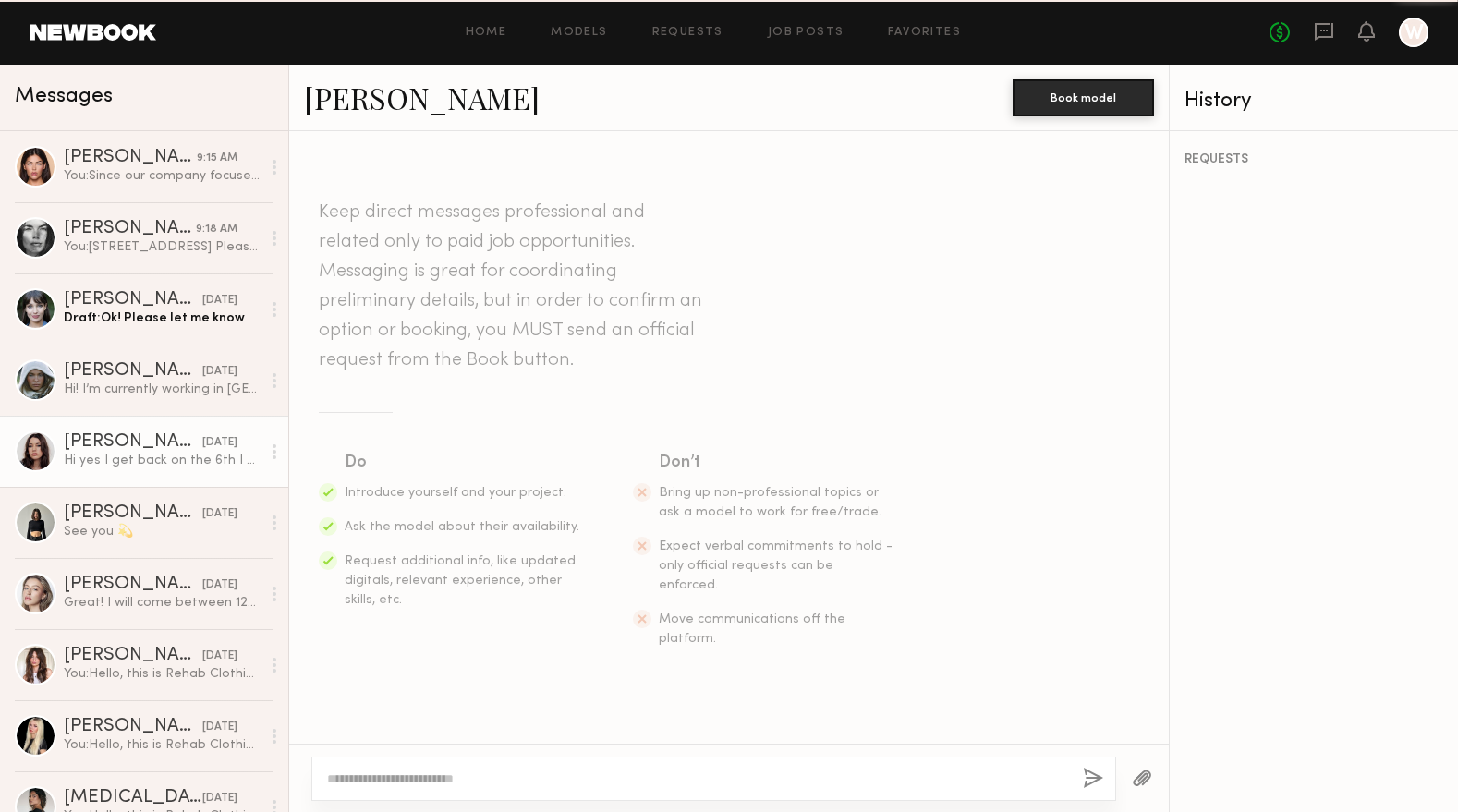
scroll to position [484, 0]
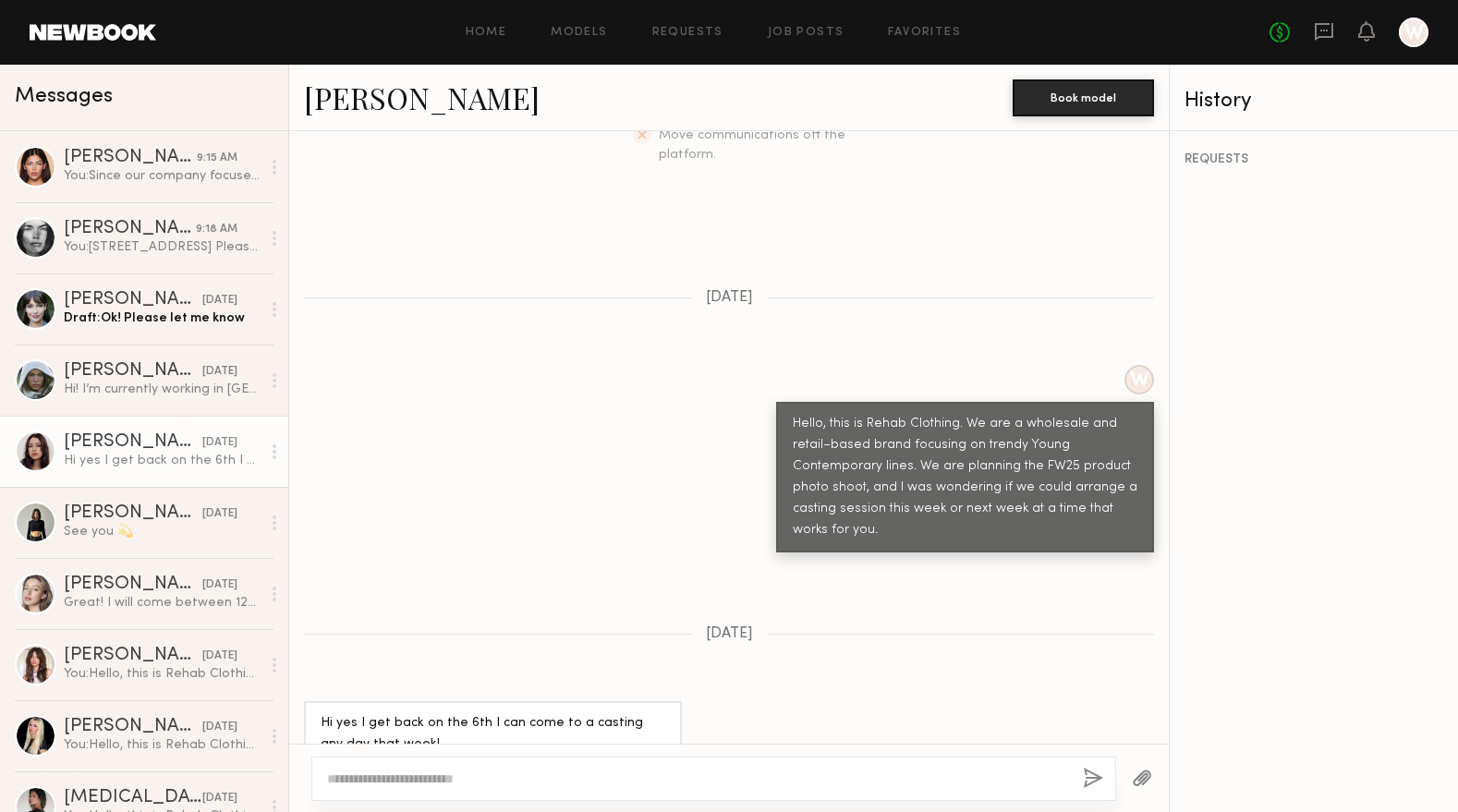
click at [351, 89] on link "Cameron C." at bounding box center [421, 98] width 236 height 40
click at [135, 537] on div "See you 💫" at bounding box center [162, 531] width 197 height 18
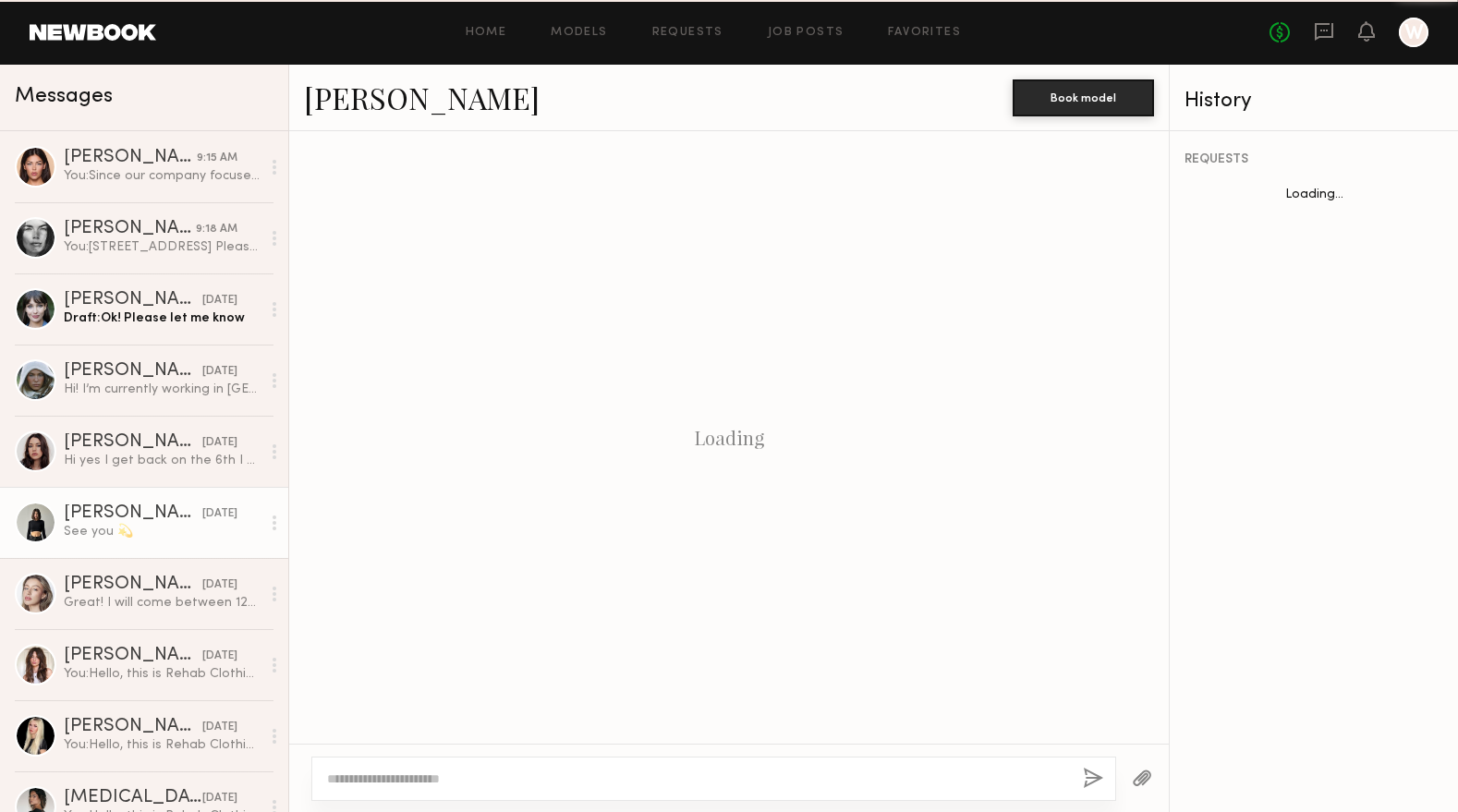
scroll to position [996, 0]
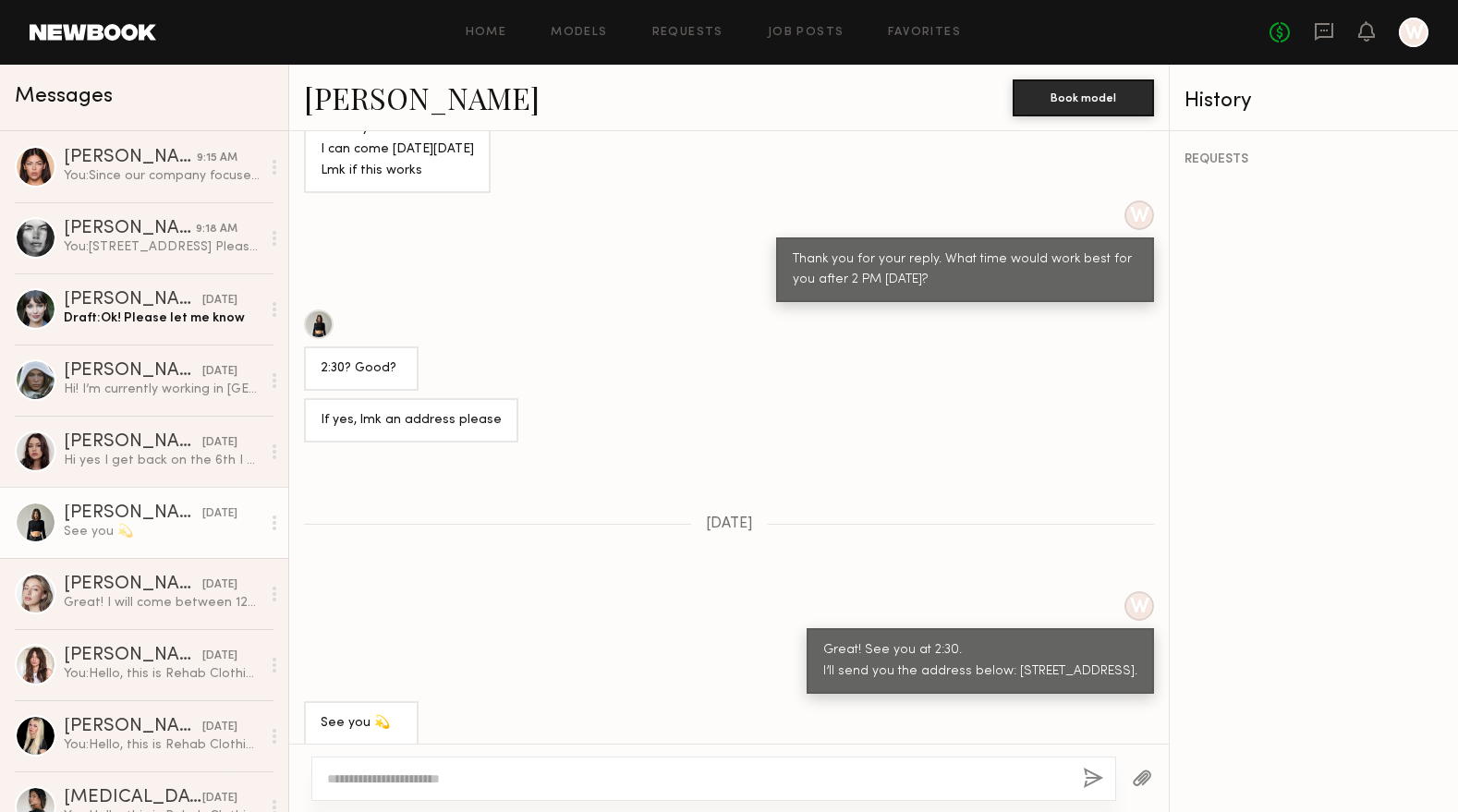
click at [366, 104] on link "Kate A." at bounding box center [421, 98] width 236 height 40
click at [141, 600] on div "Great! I will come between 12-2pm. See you Monday :)" at bounding box center [162, 603] width 197 height 18
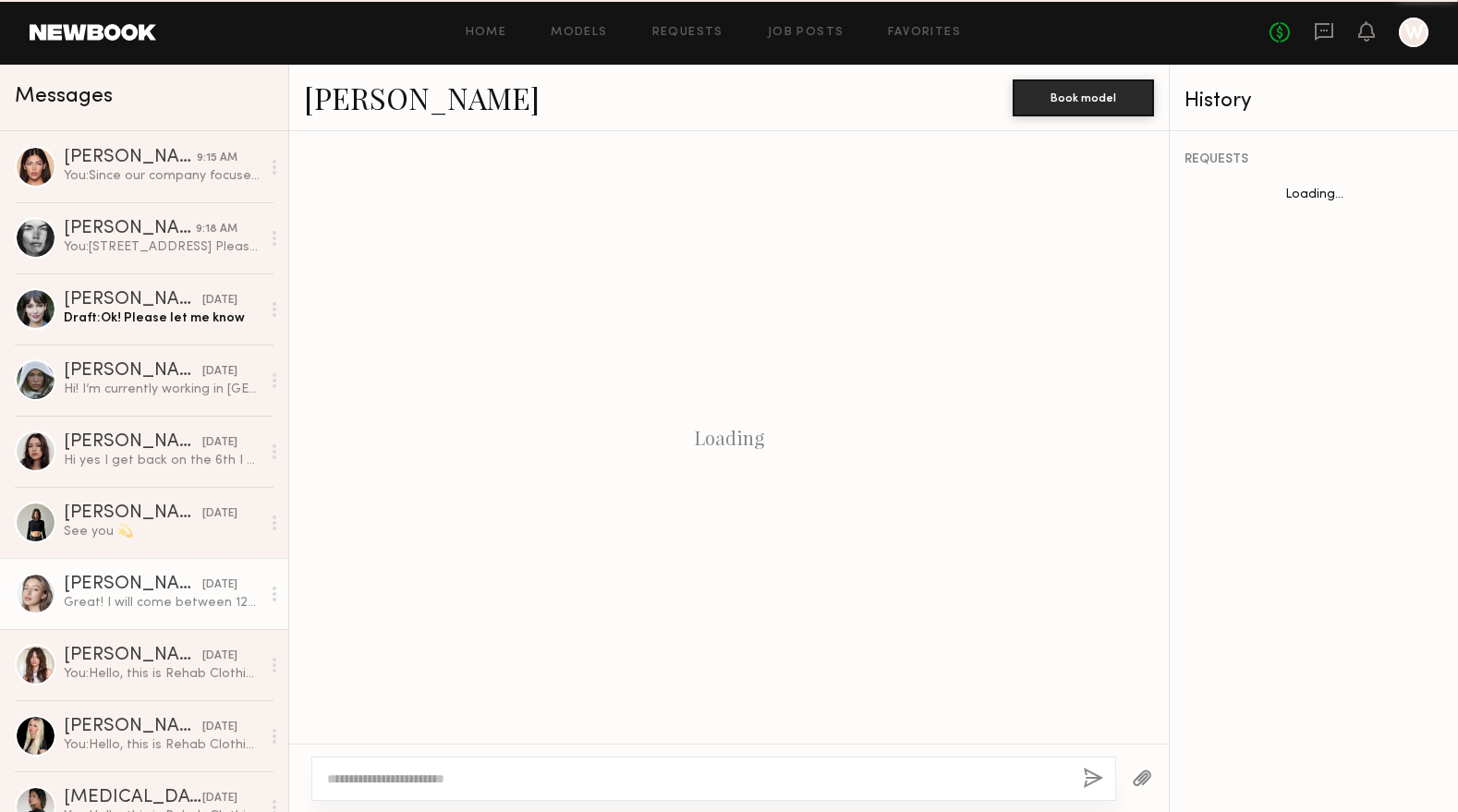
scroll to position [724, 0]
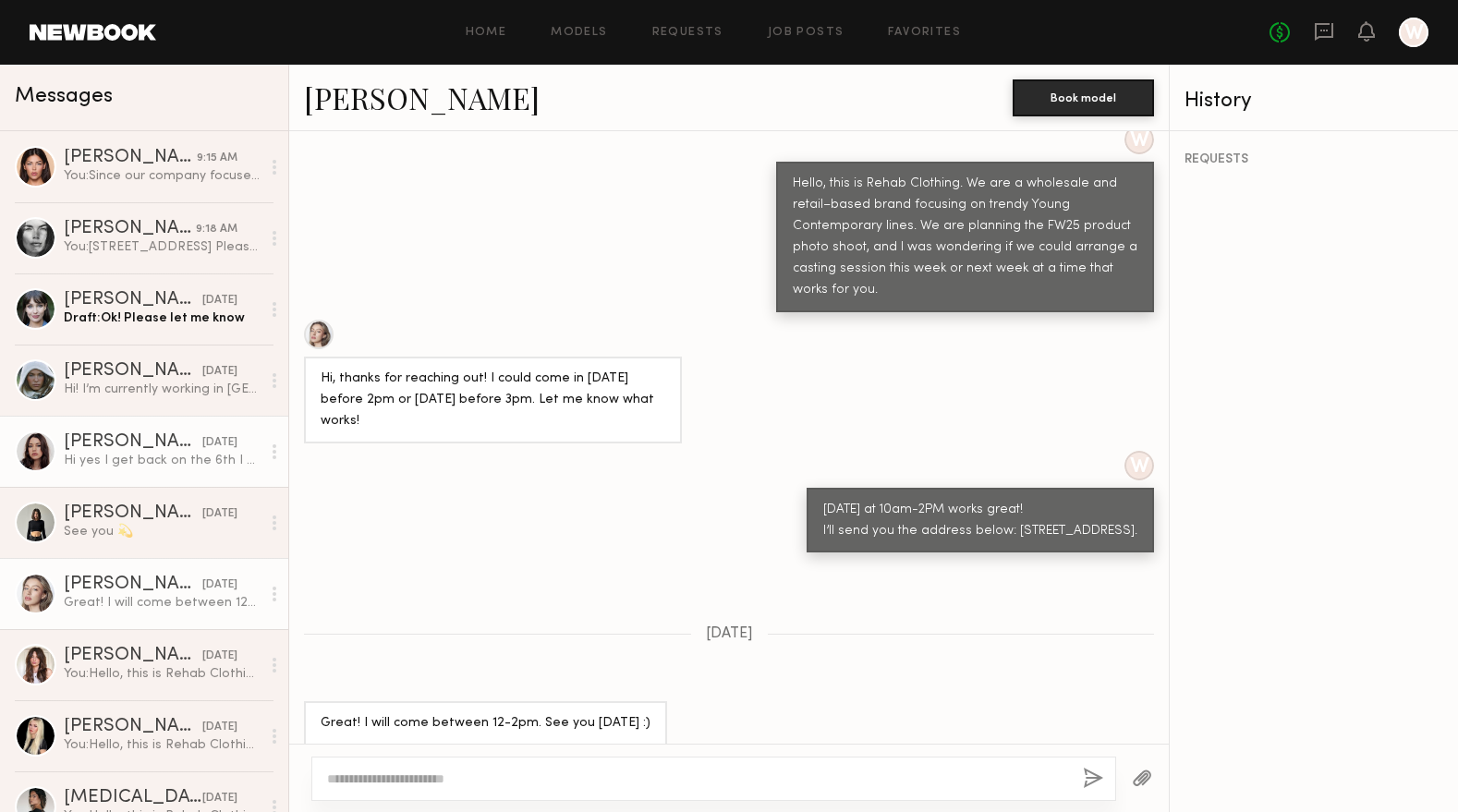
click at [125, 460] on div "Hi yes I get back on the 6th I can come to a casting any day that week!" at bounding box center [162, 461] width 197 height 18
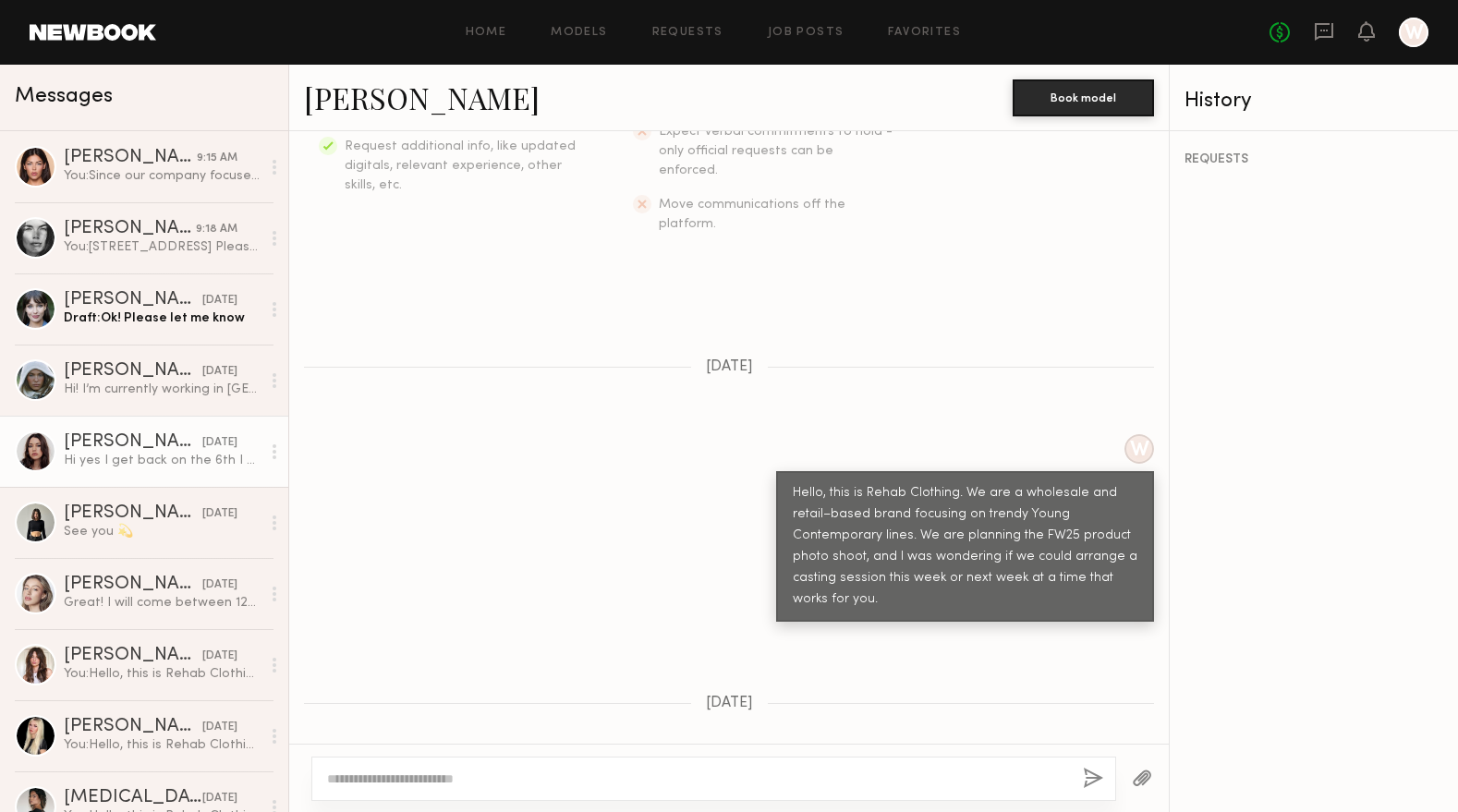
scroll to position [484, 0]
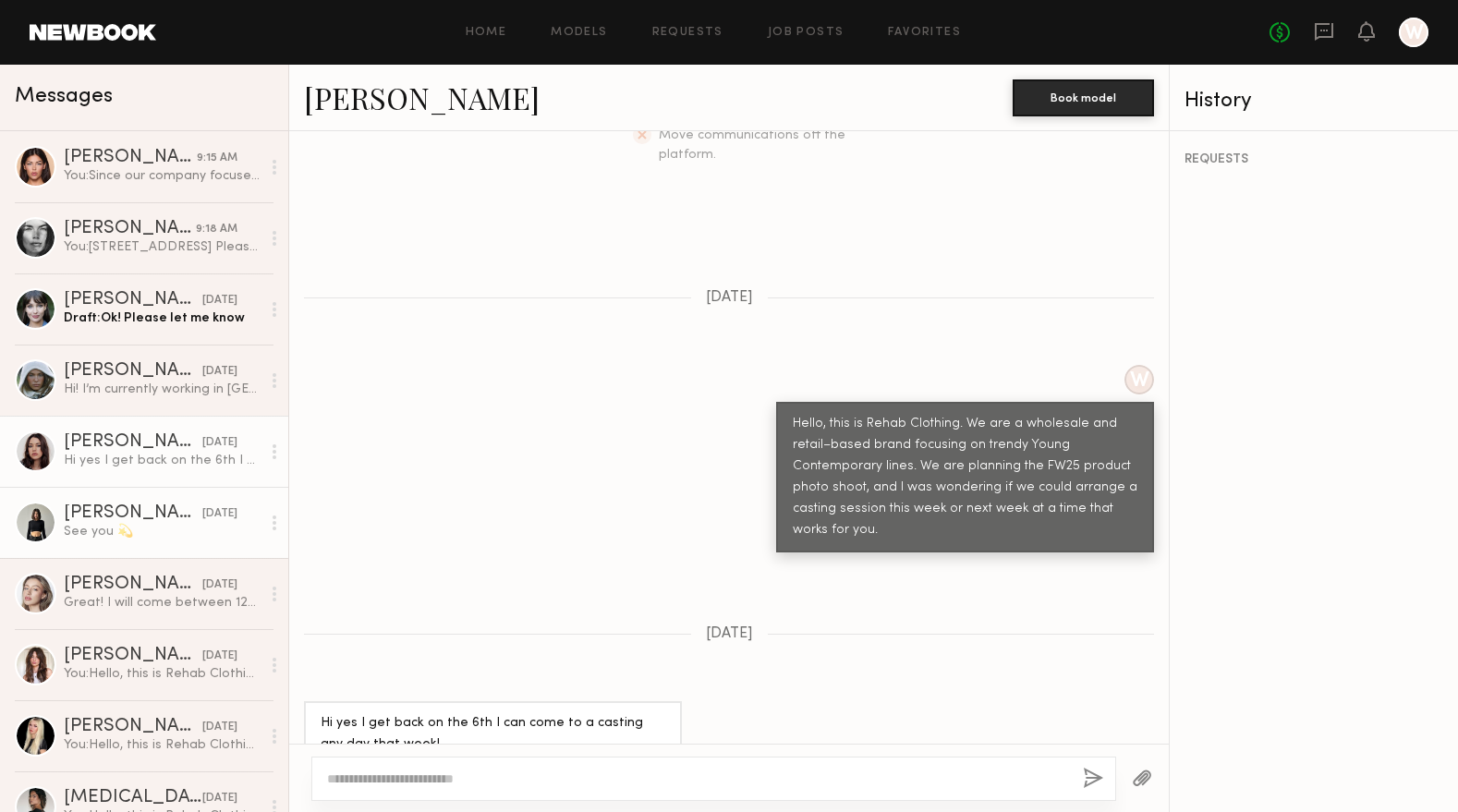
click at [119, 518] on div "Kate A." at bounding box center [132, 513] width 138 height 19
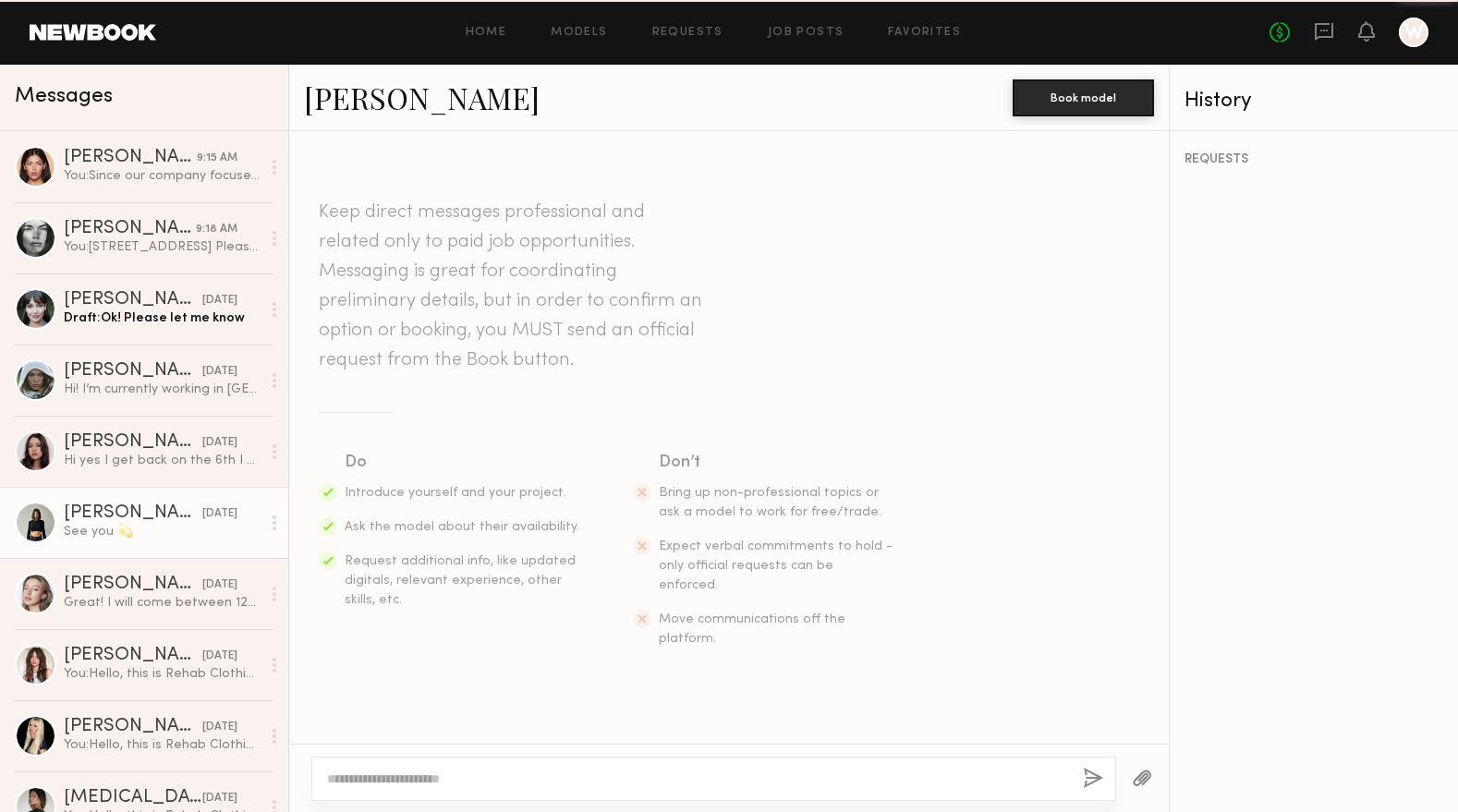
scroll to position [996, 0]
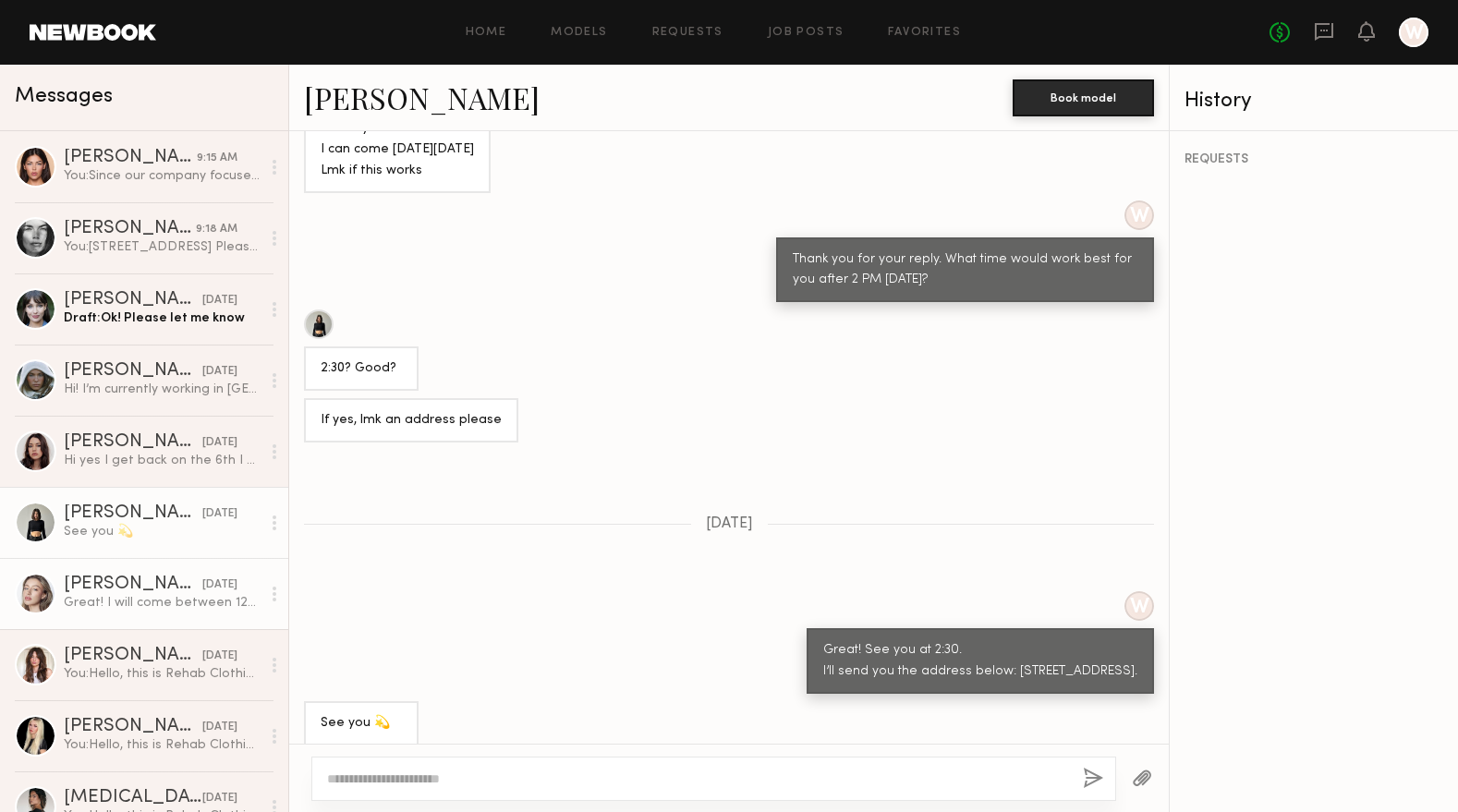
click at [121, 597] on div "Great! I will come between 12-2pm. See you Monday :)" at bounding box center [162, 603] width 197 height 18
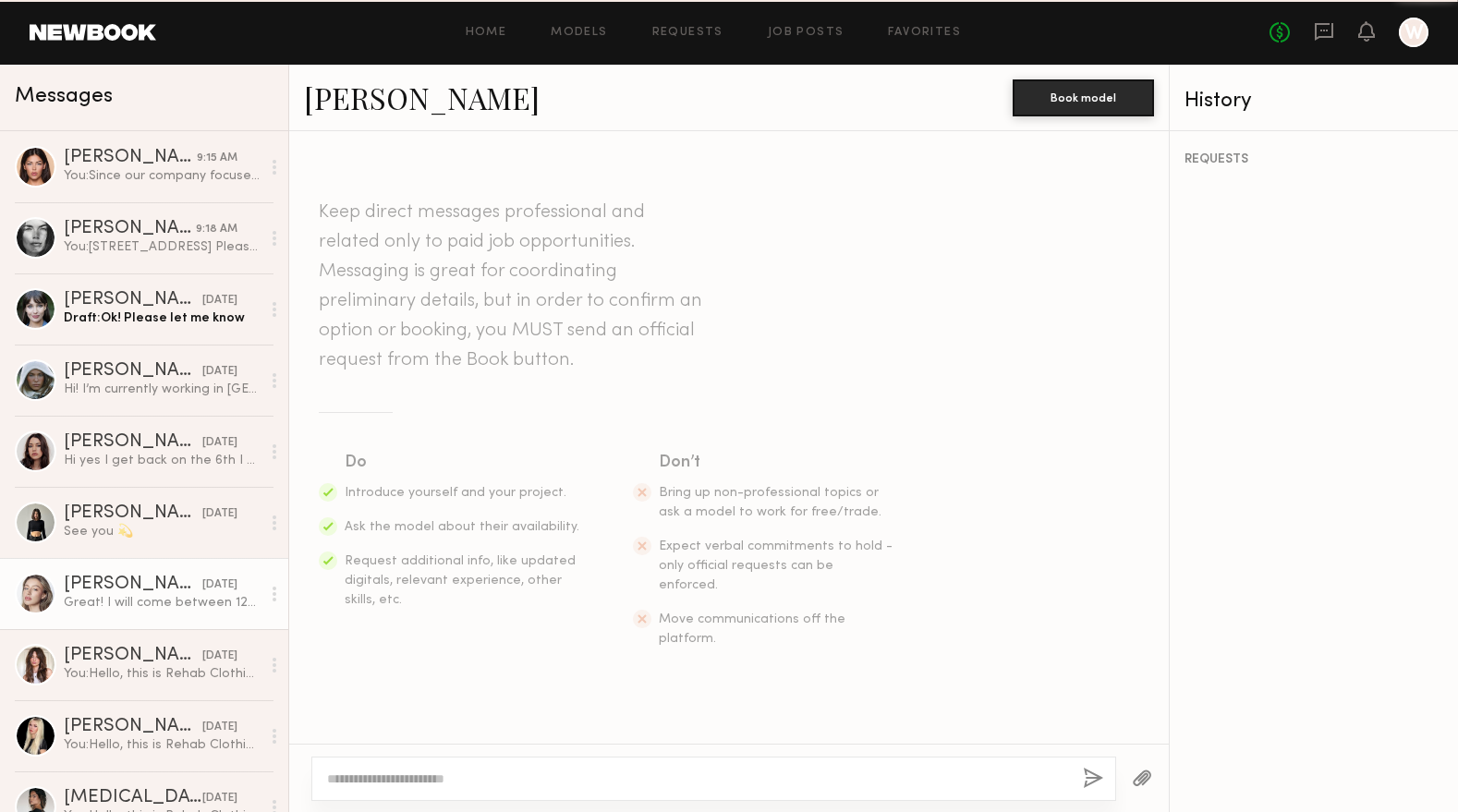
scroll to position [724, 0]
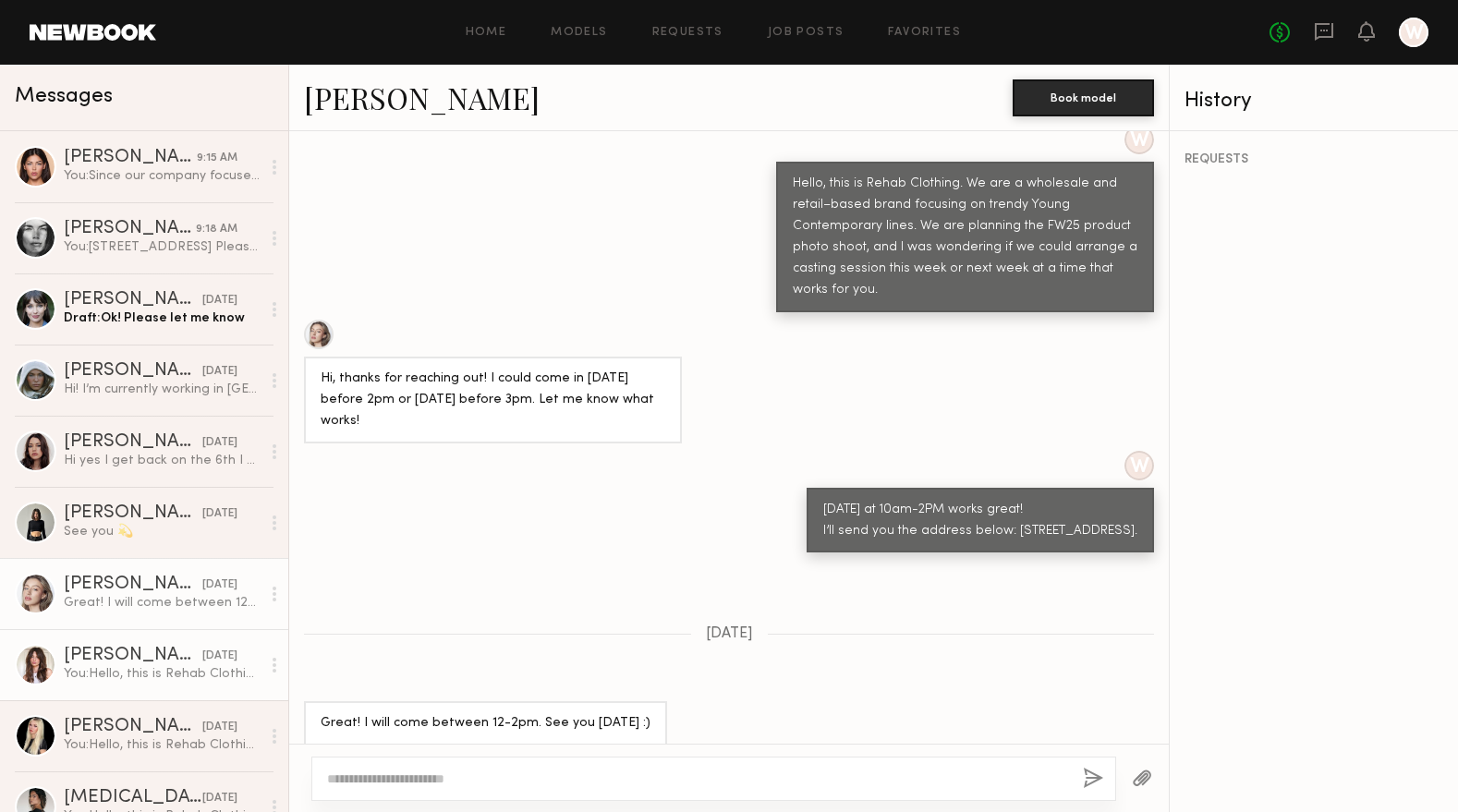
click at [202, 662] on div "09/25/2025" at bounding box center [219, 657] width 35 height 18
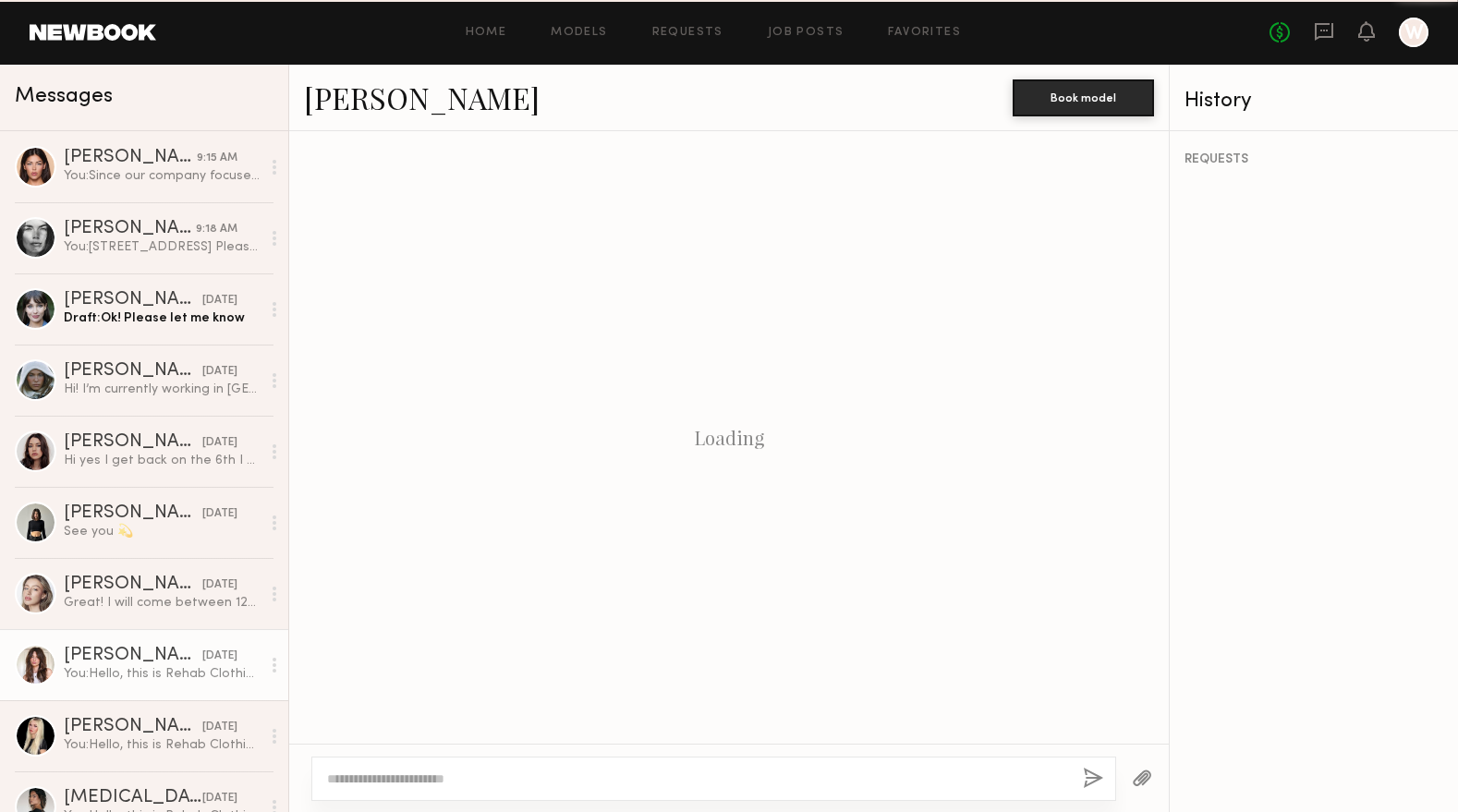
scroll to position [267, 0]
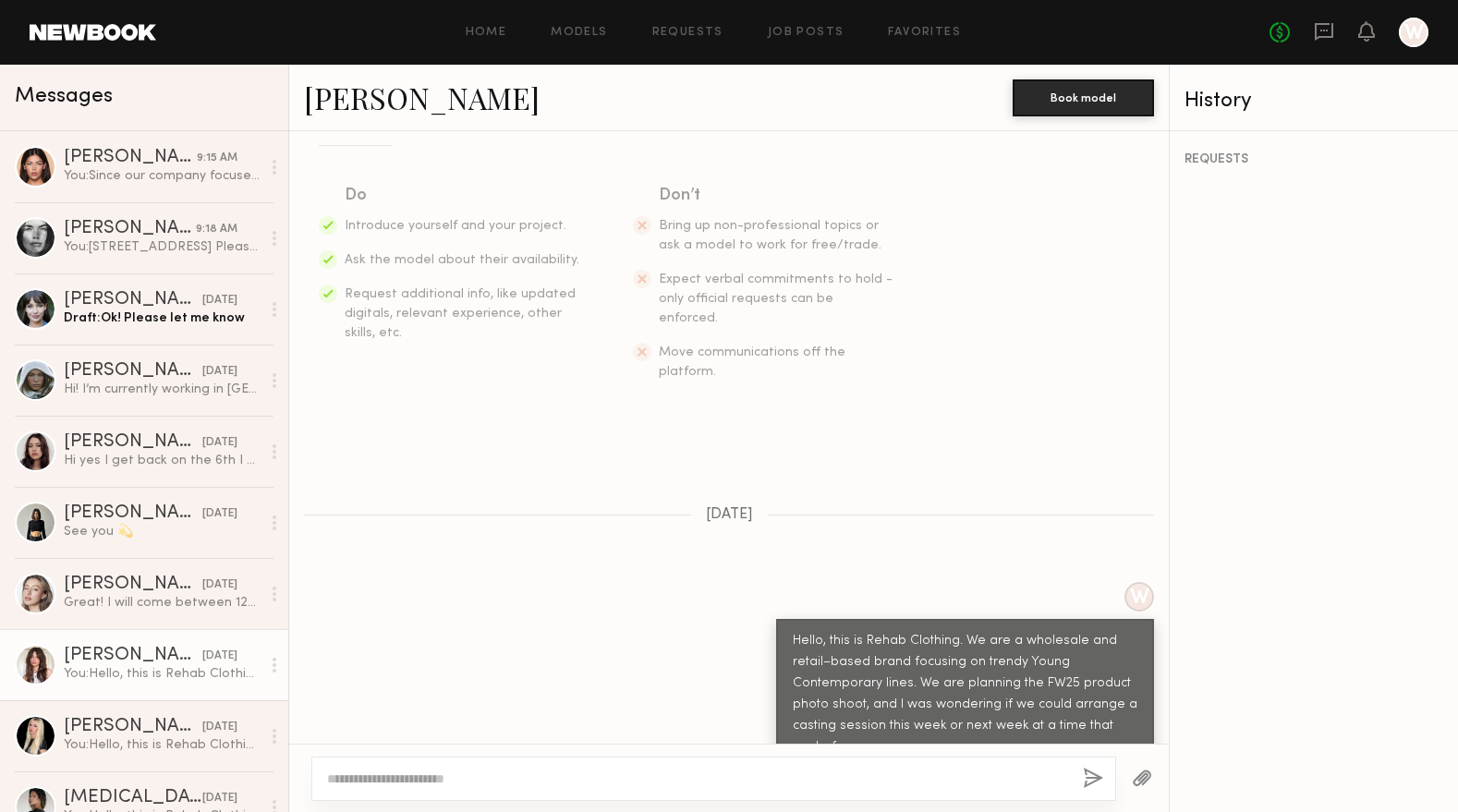
click at [352, 106] on link "megan m." at bounding box center [421, 98] width 236 height 40
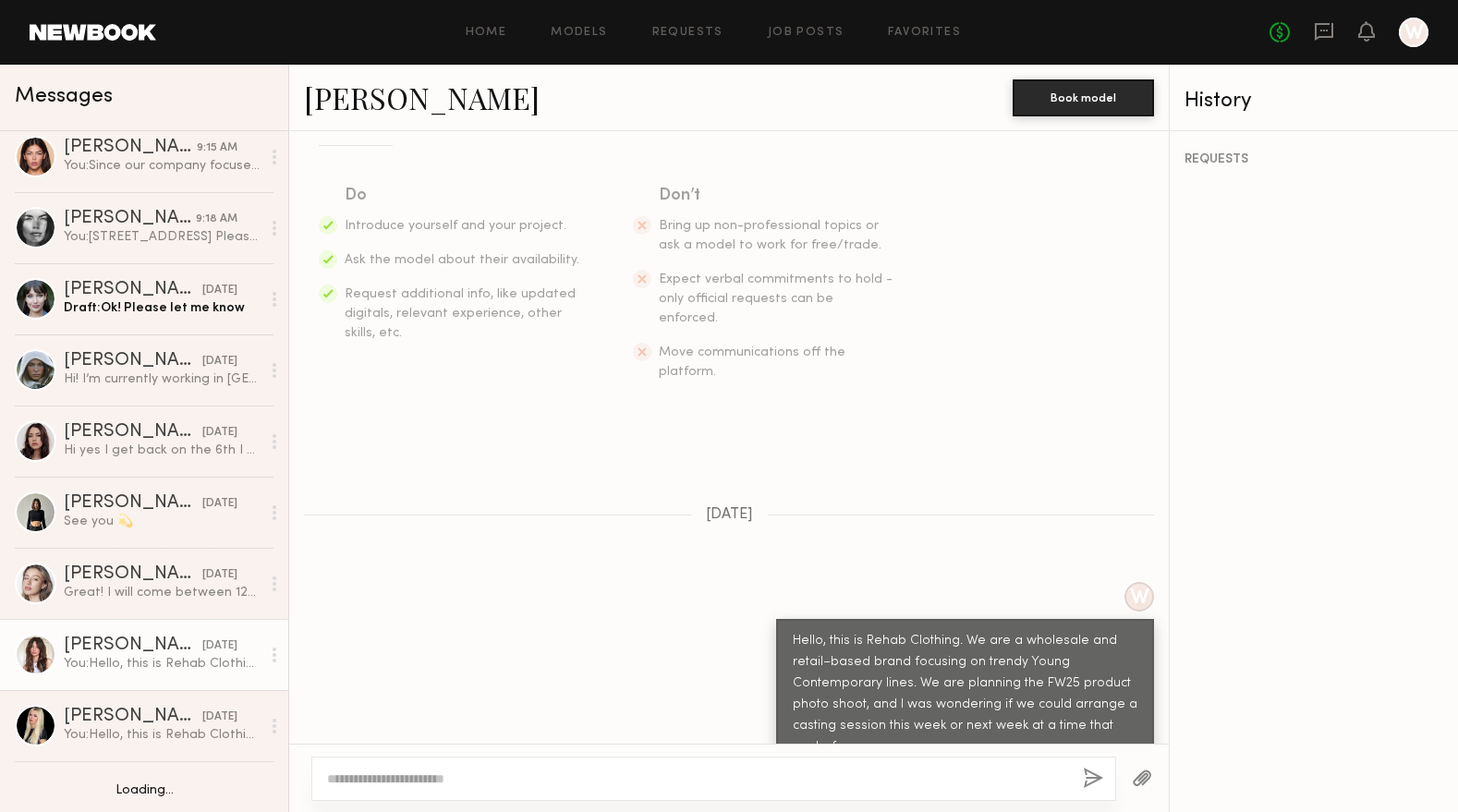
scroll to position [31, 0]
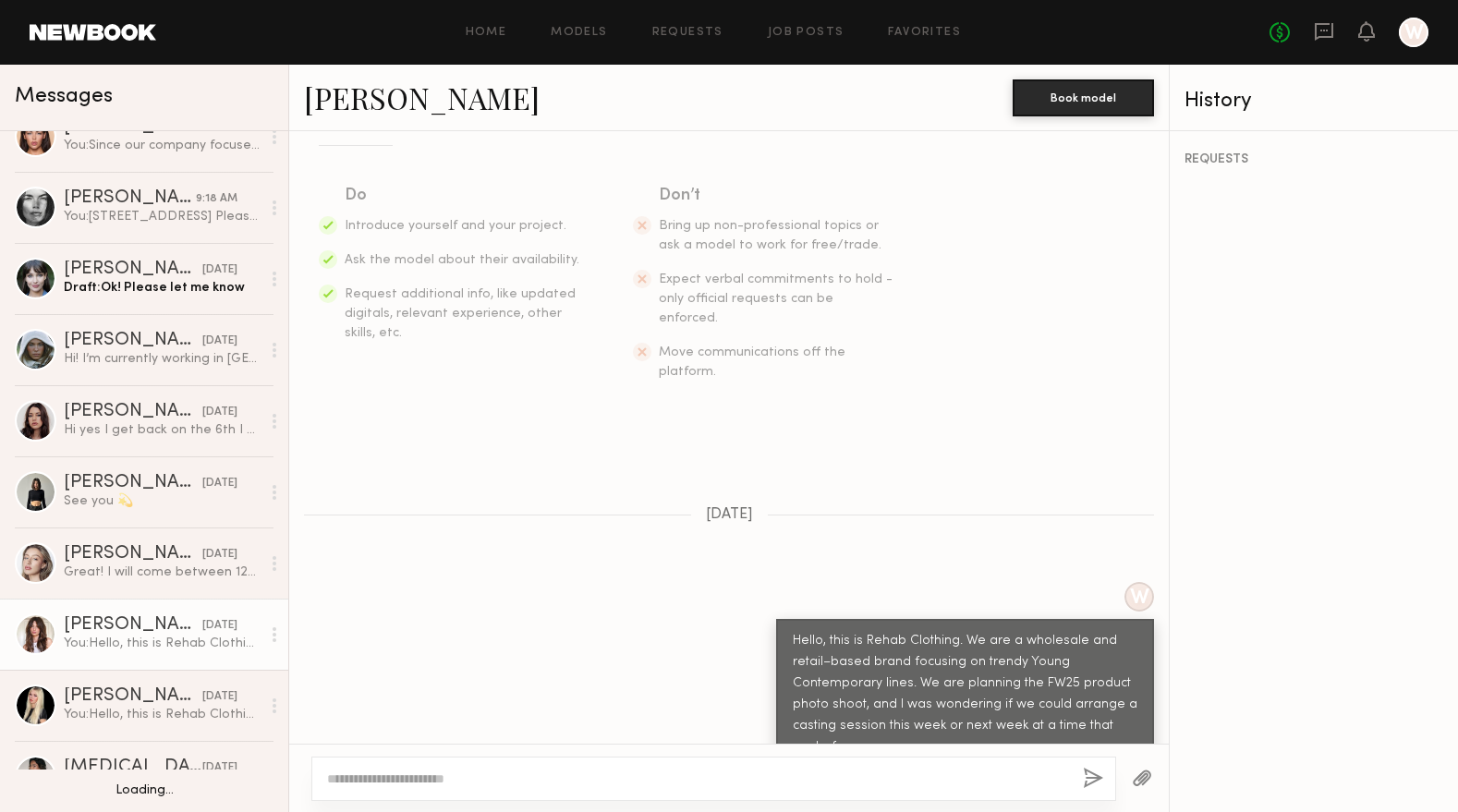
click at [140, 629] on div "megan m." at bounding box center [132, 625] width 138 height 19
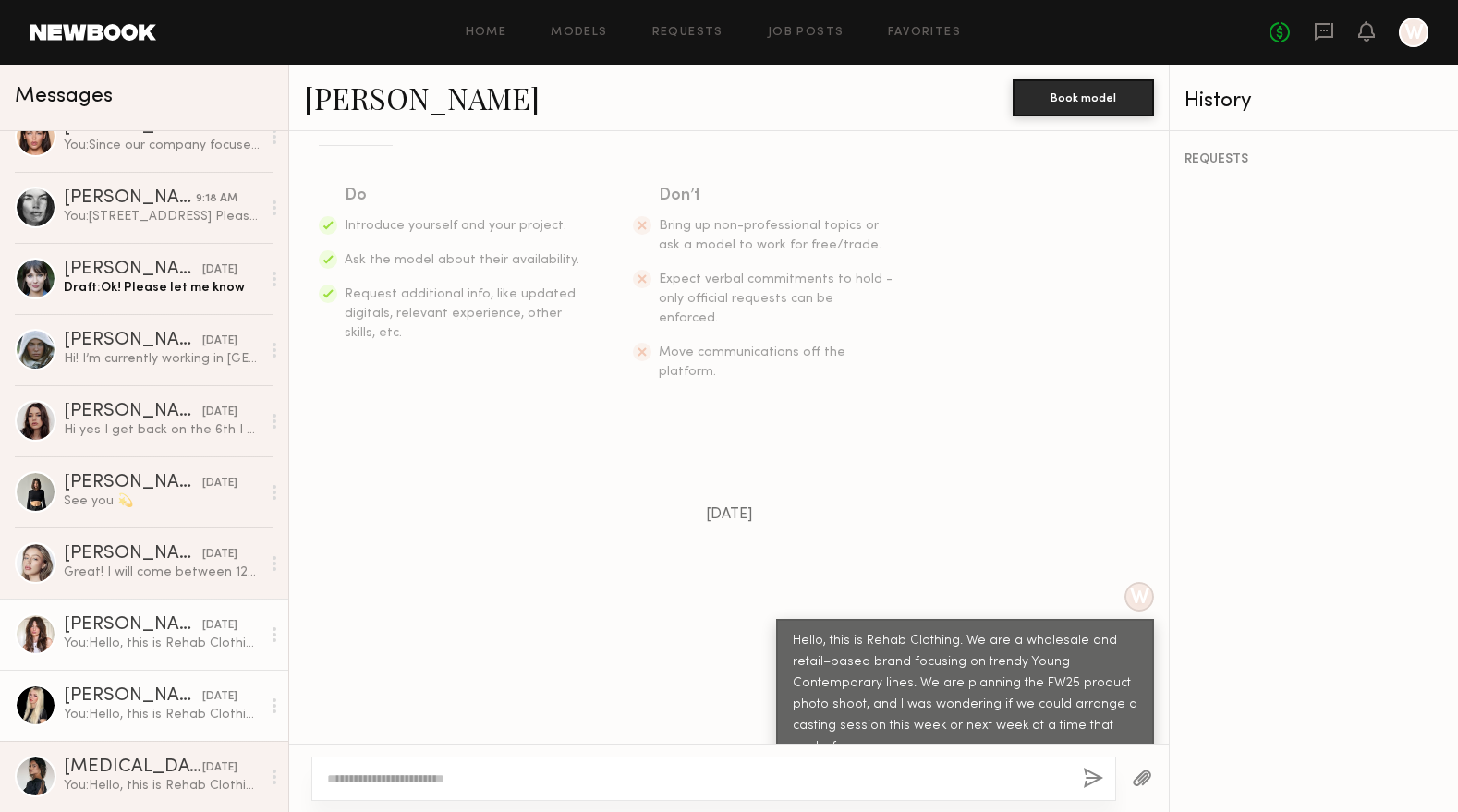
click at [137, 721] on div "You: Hello, this is Rehab Clothing. We are a wholesale and retail–based brand f…" at bounding box center [162, 714] width 197 height 18
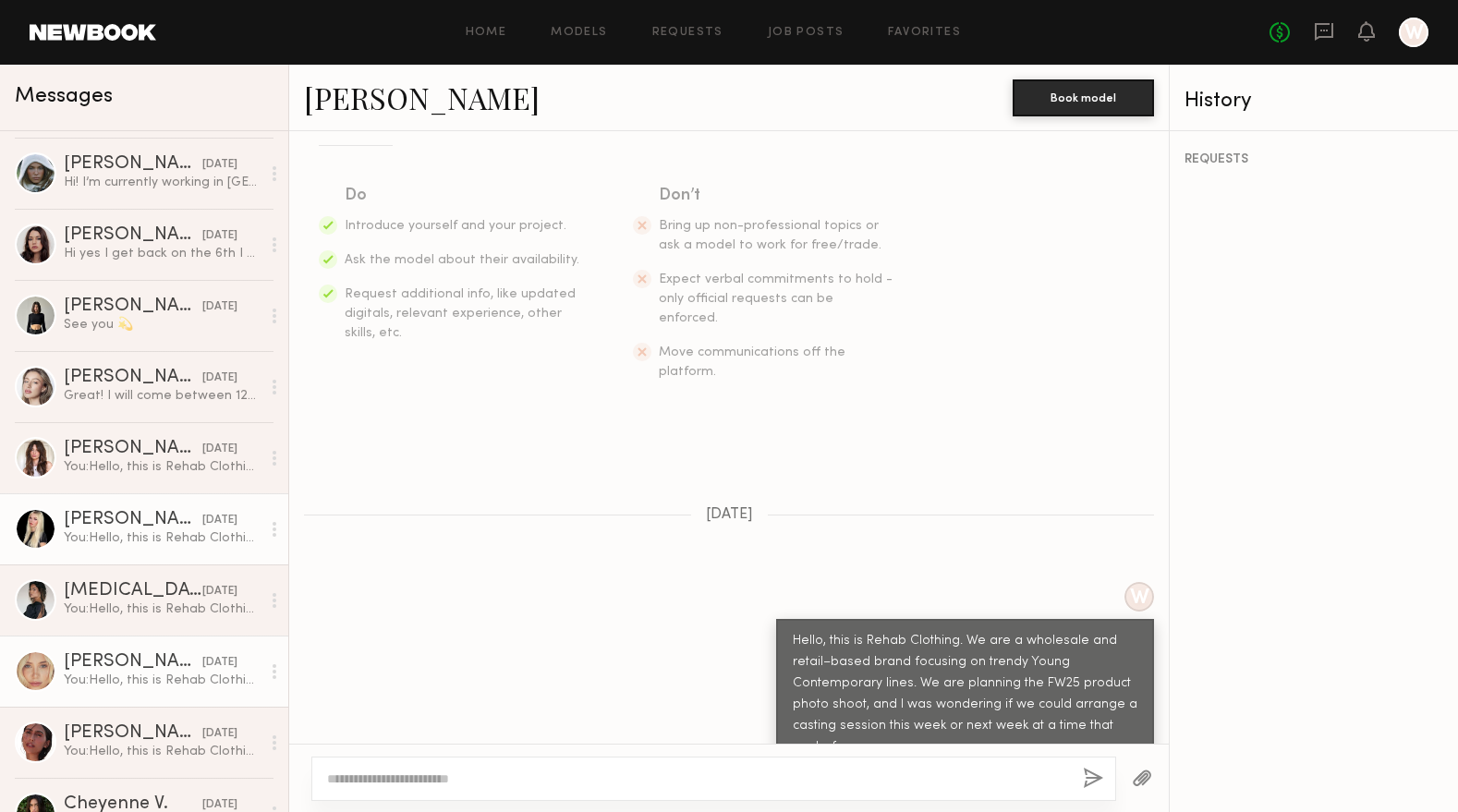
scroll to position [215, 0]
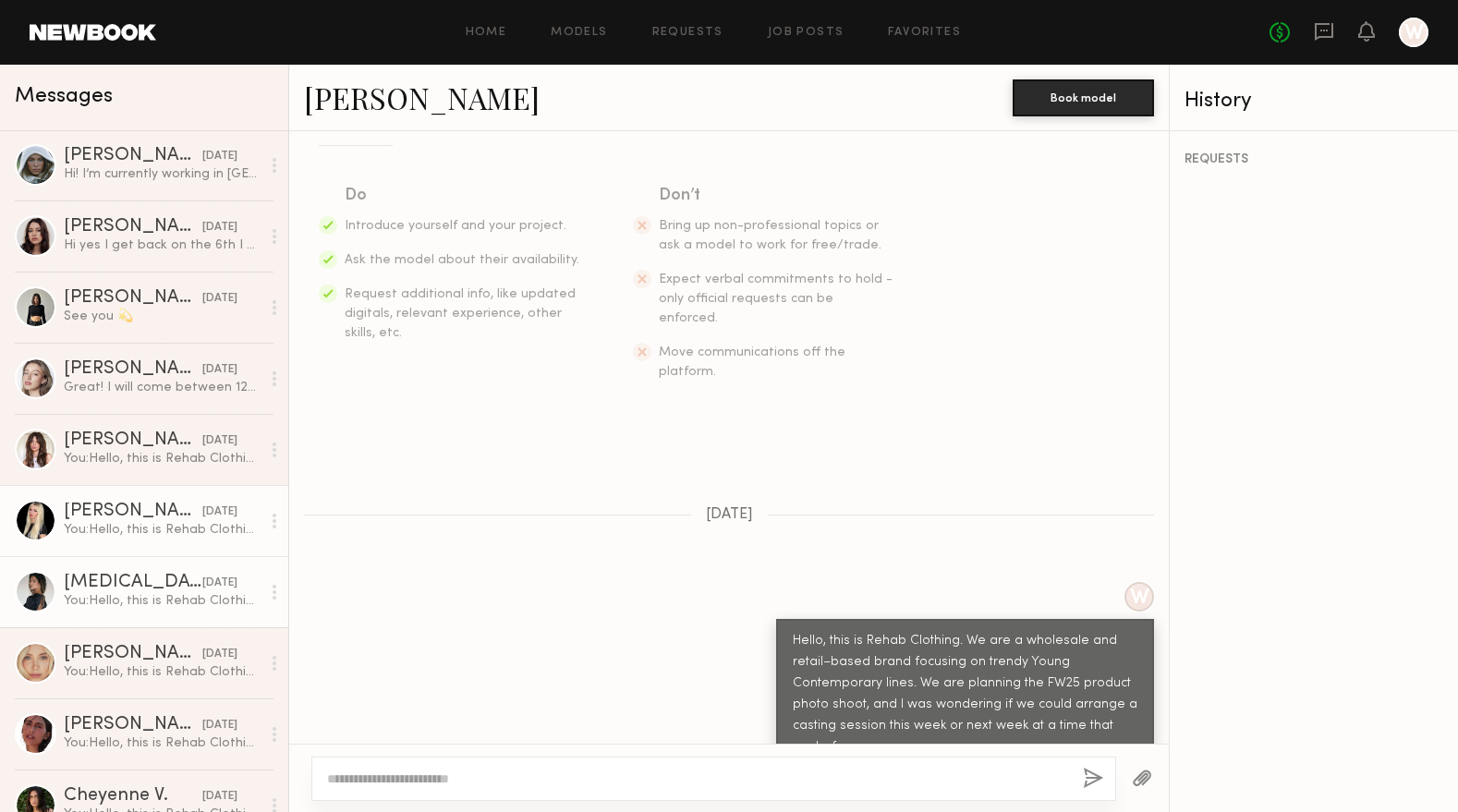
click at [155, 605] on div "You: Hello, this is Rehab Clothing. We are a wholesale and retail–based brand f…" at bounding box center [162, 601] width 197 height 18
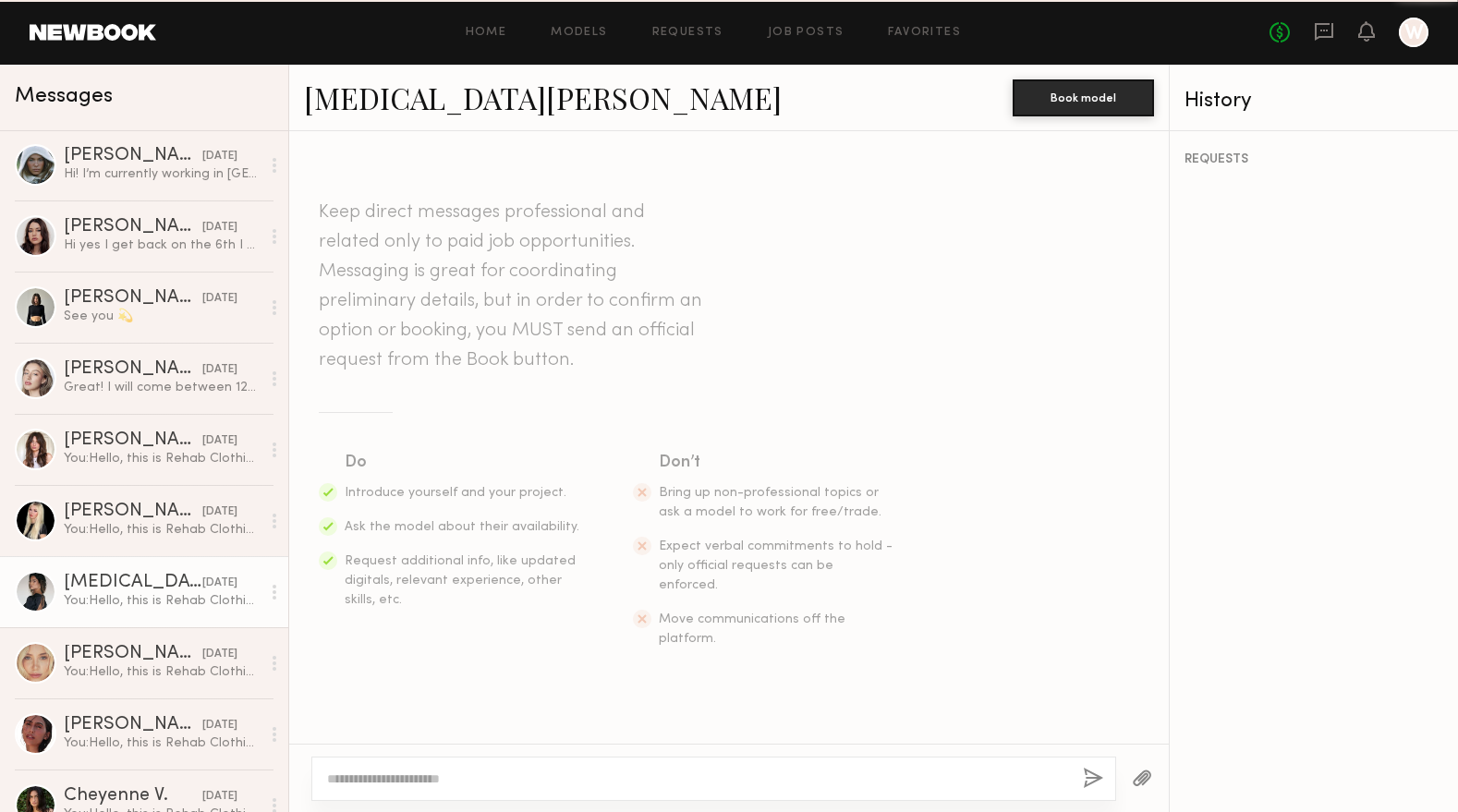
scroll to position [267, 0]
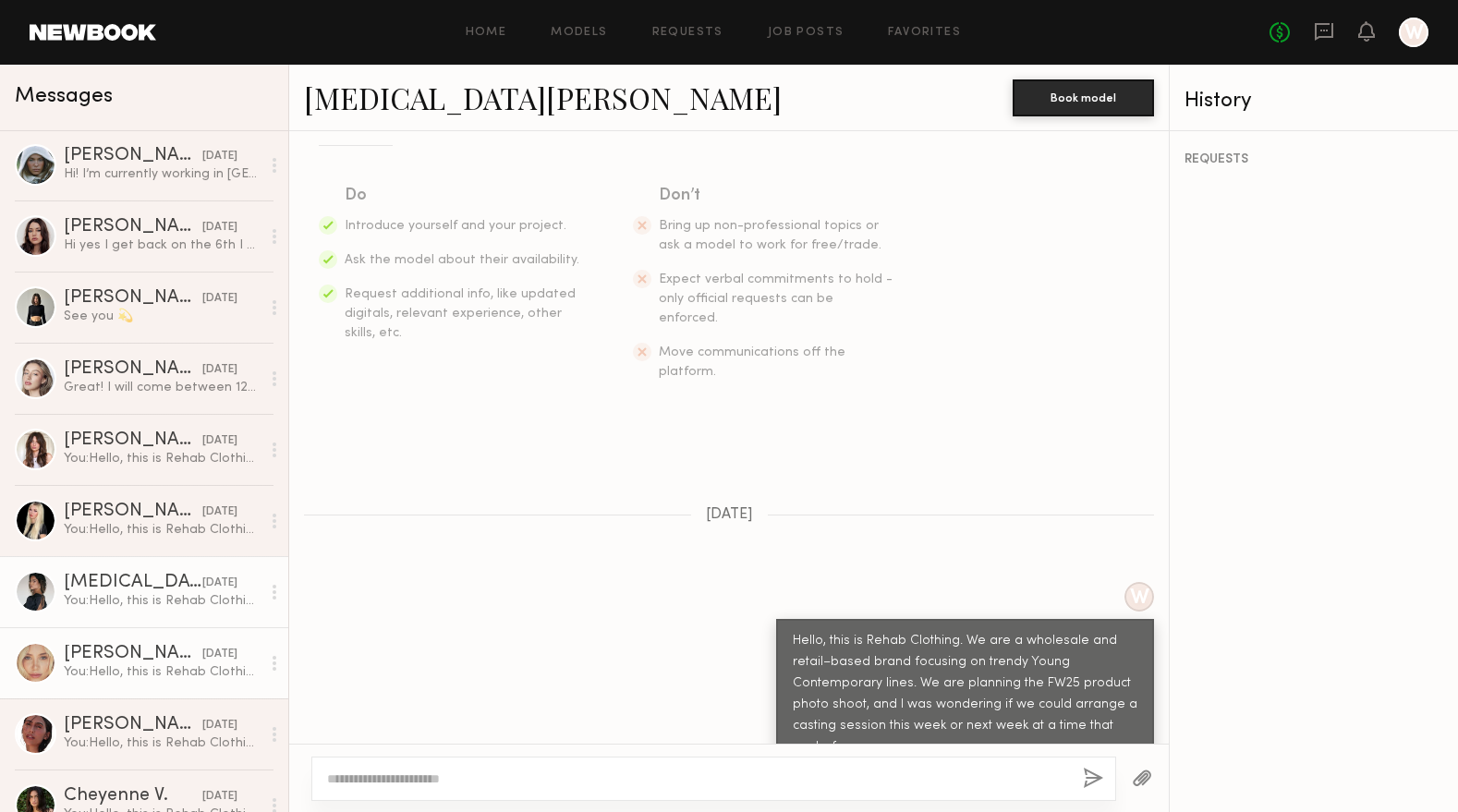
click at [142, 656] on div "Louise B." at bounding box center [132, 654] width 138 height 19
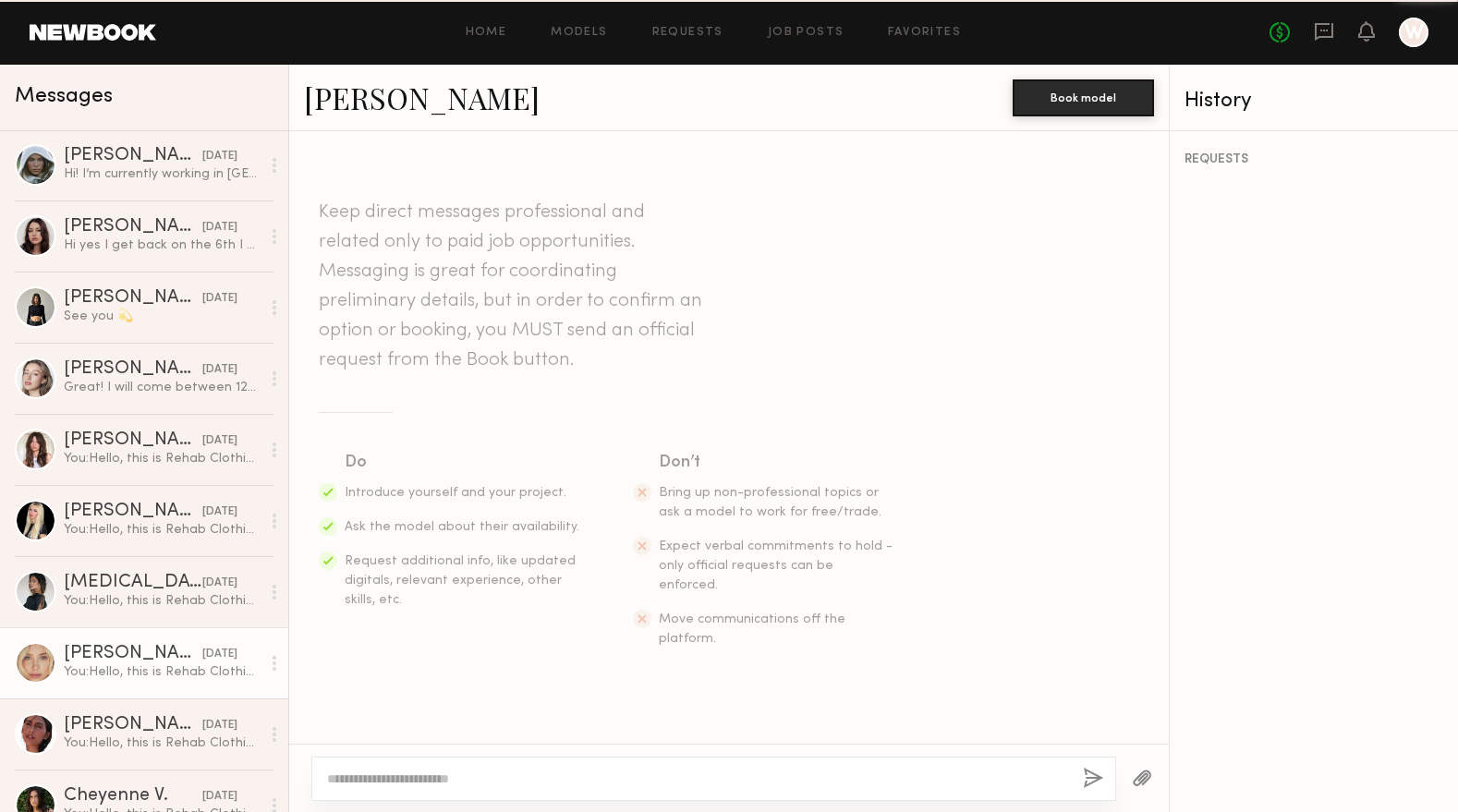
scroll to position [267, 0]
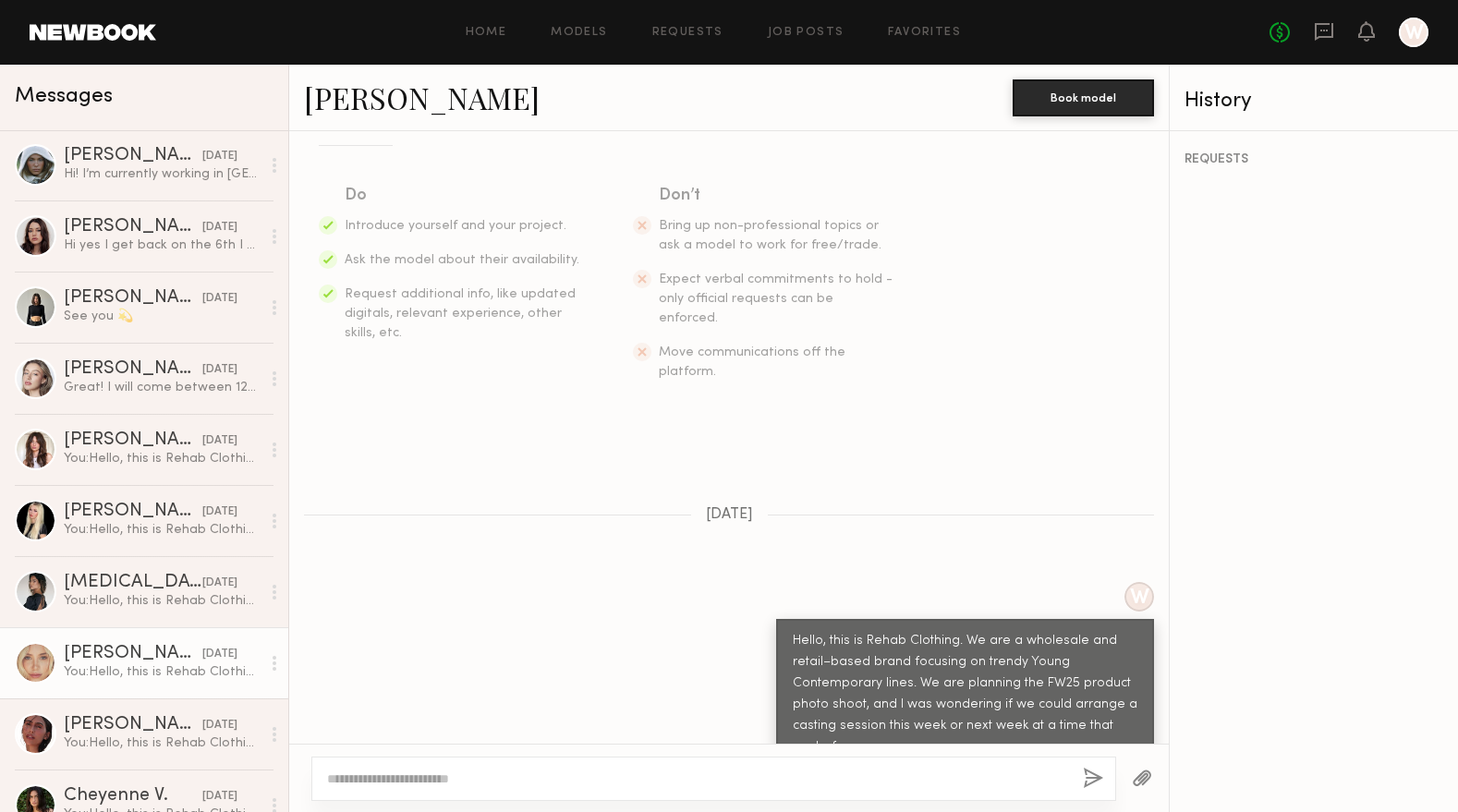
click at [379, 107] on link "Louise B." at bounding box center [421, 98] width 236 height 40
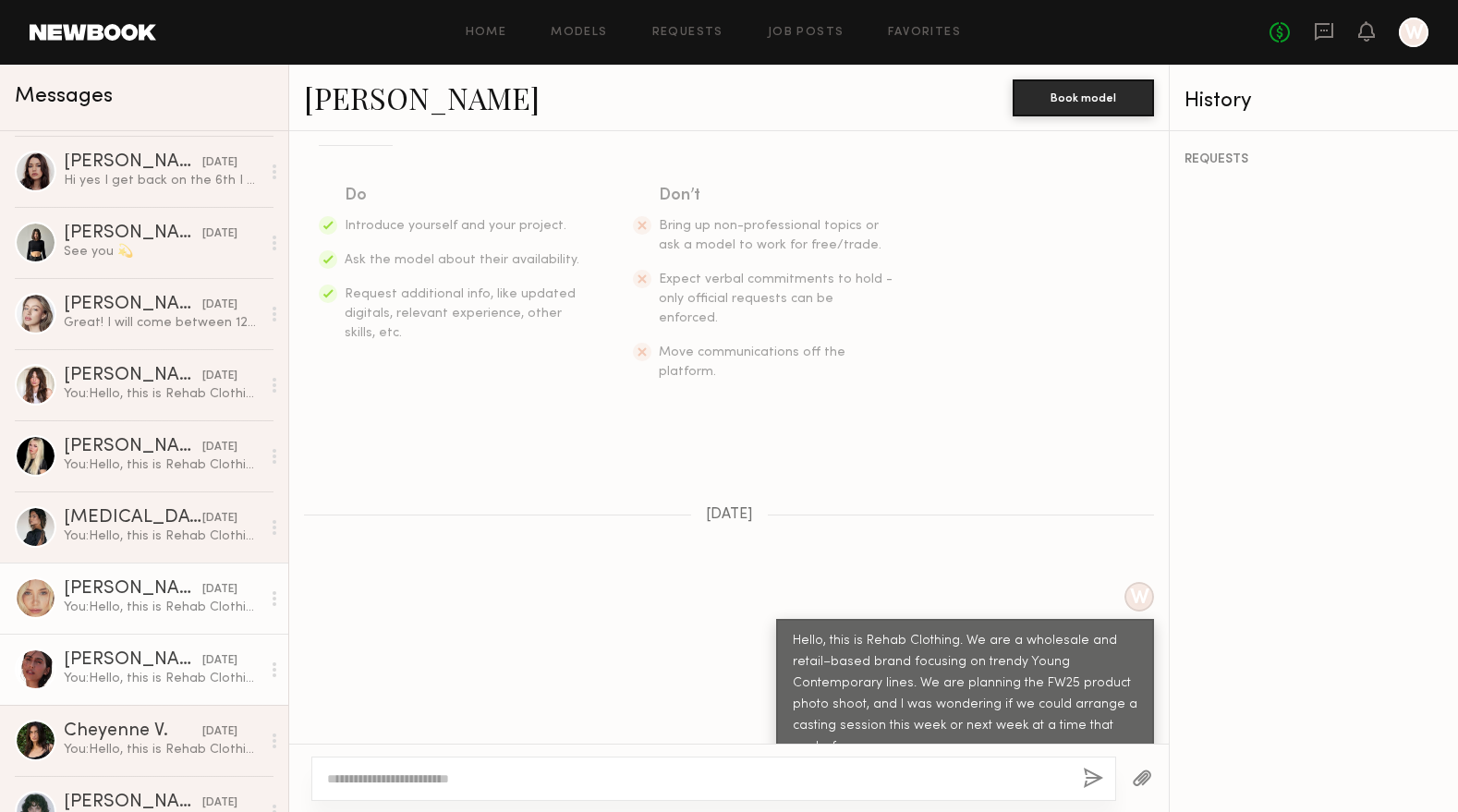
scroll to position [400, 0]
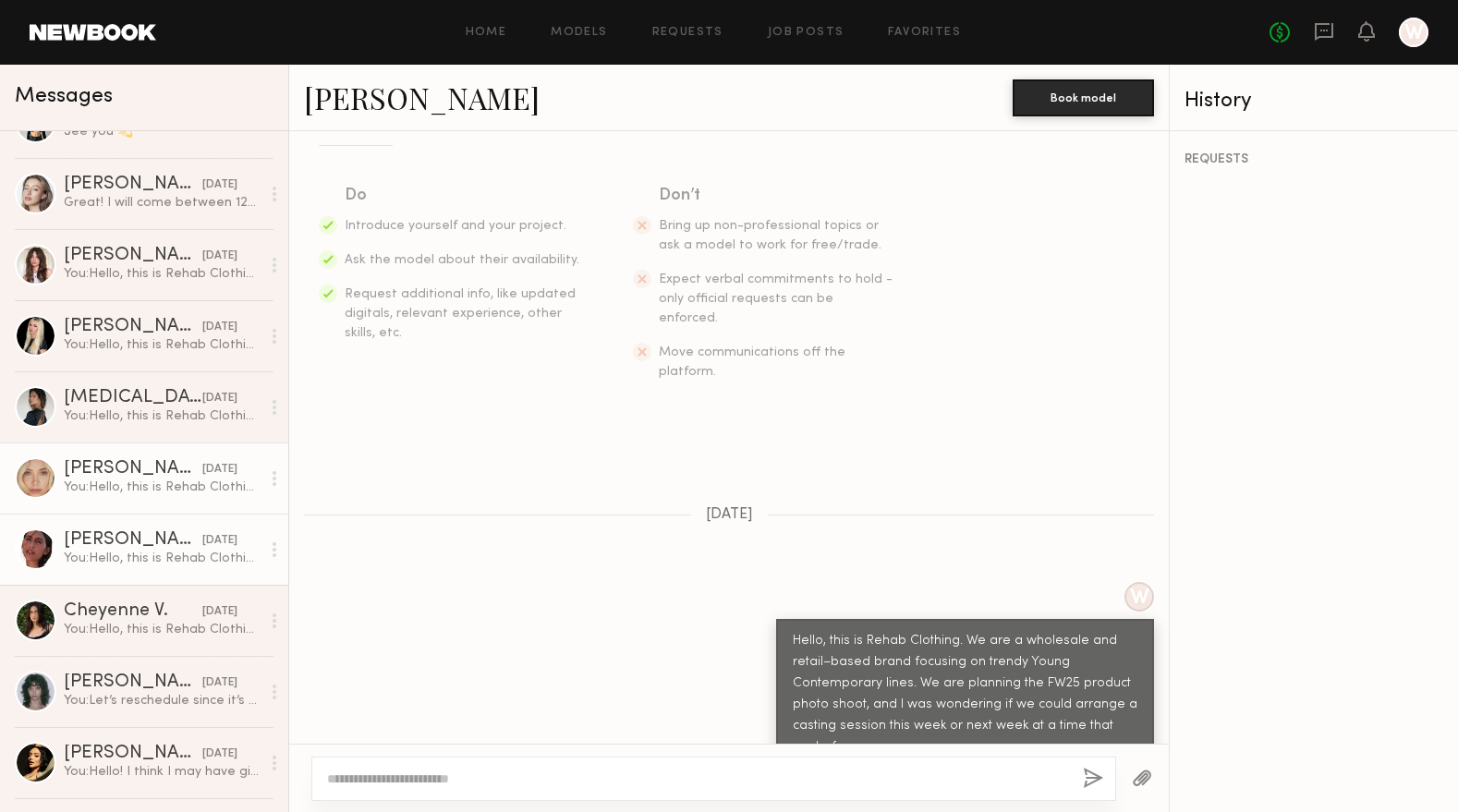
click at [149, 534] on div "Tamiris W." at bounding box center [132, 540] width 138 height 19
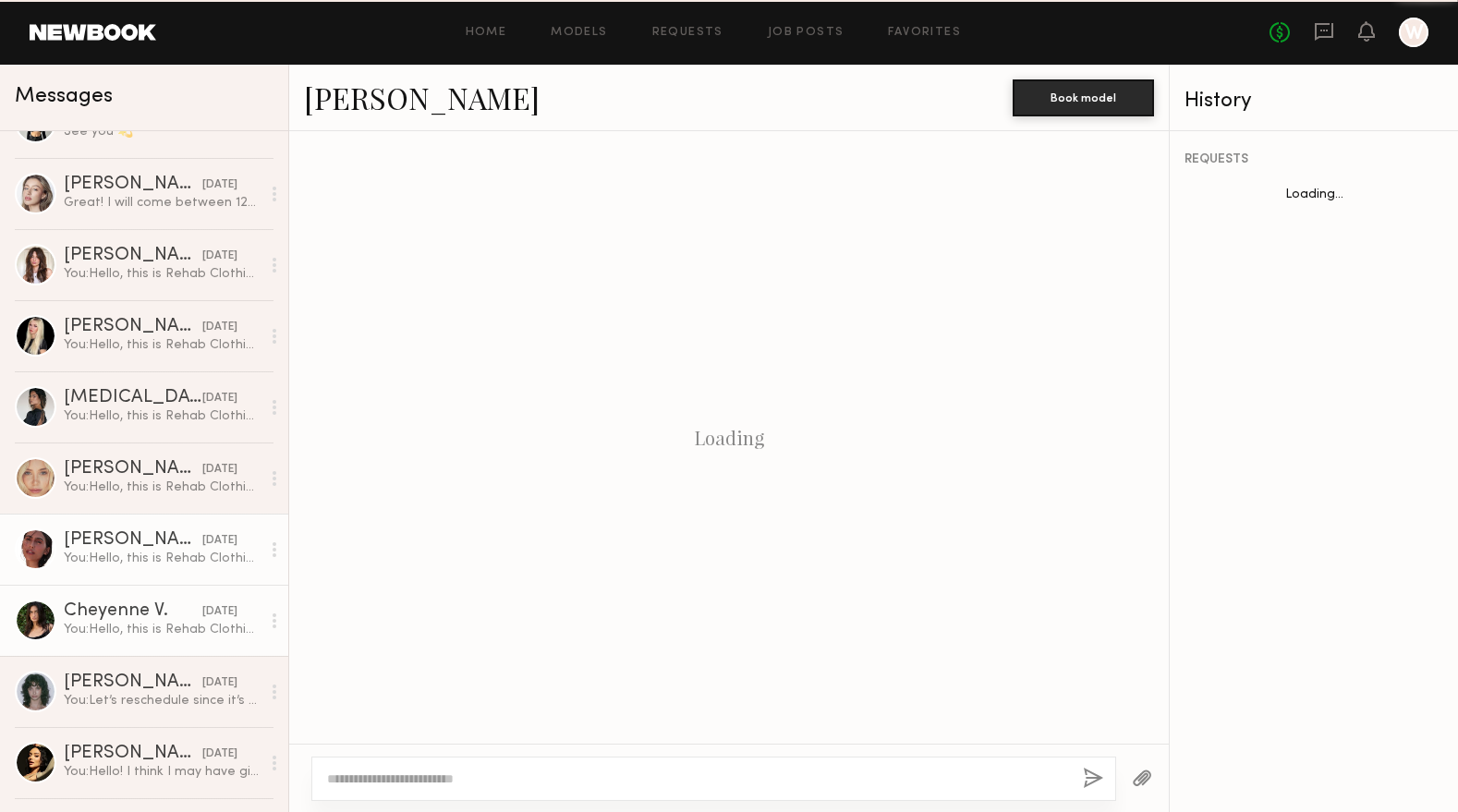
scroll to position [267, 0]
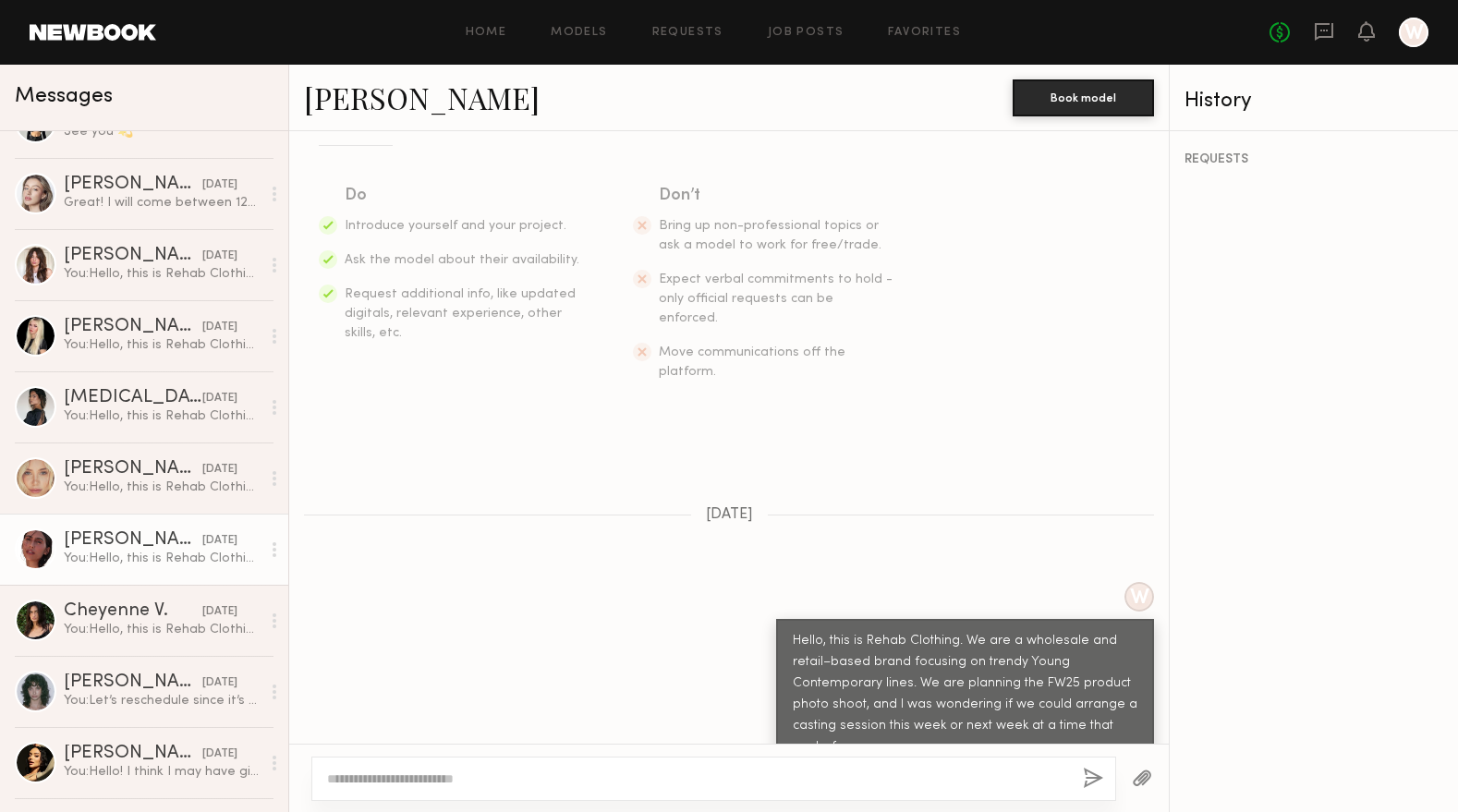
click at [361, 97] on link "Tamiris W." at bounding box center [421, 98] width 236 height 40
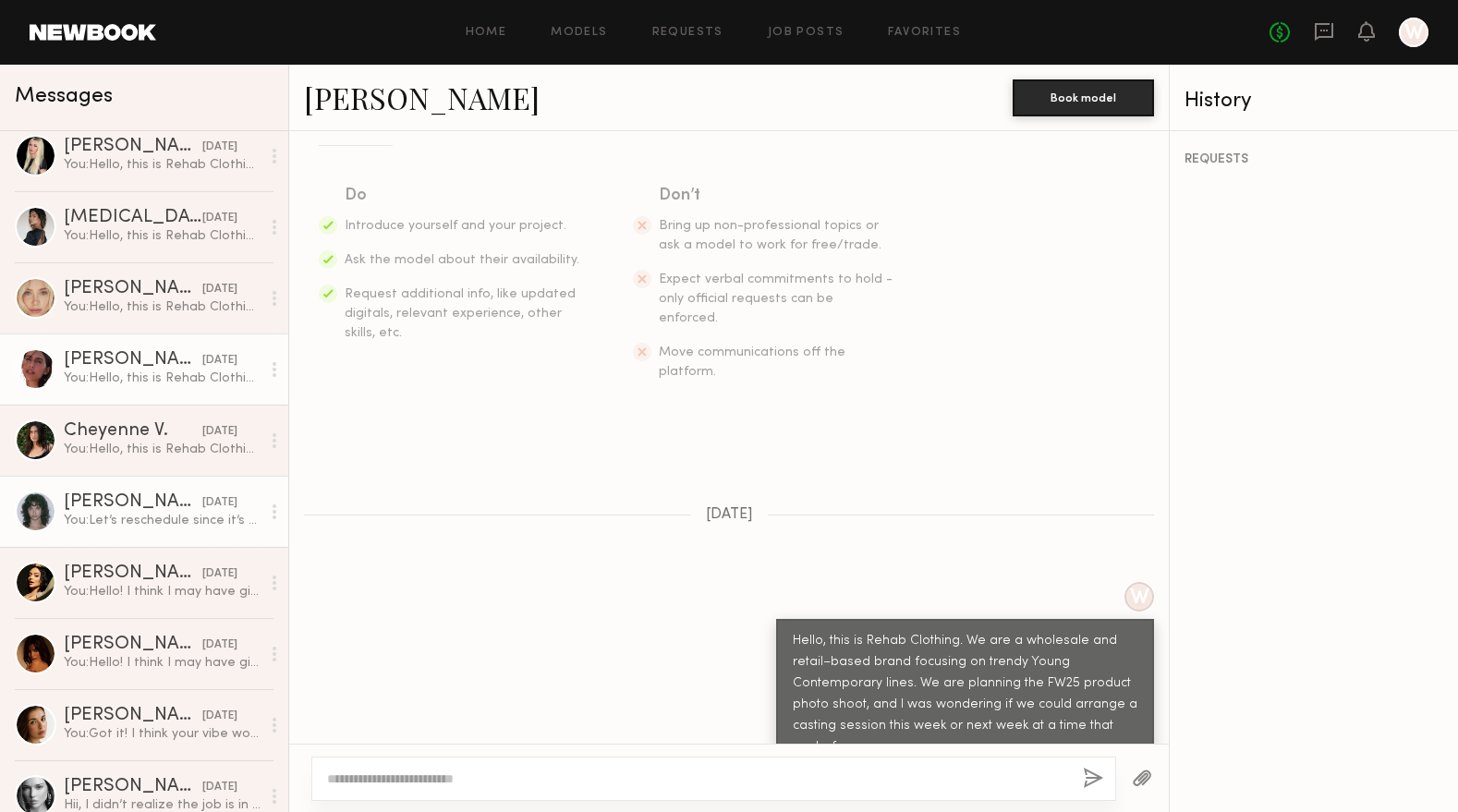
scroll to position [600, 0]
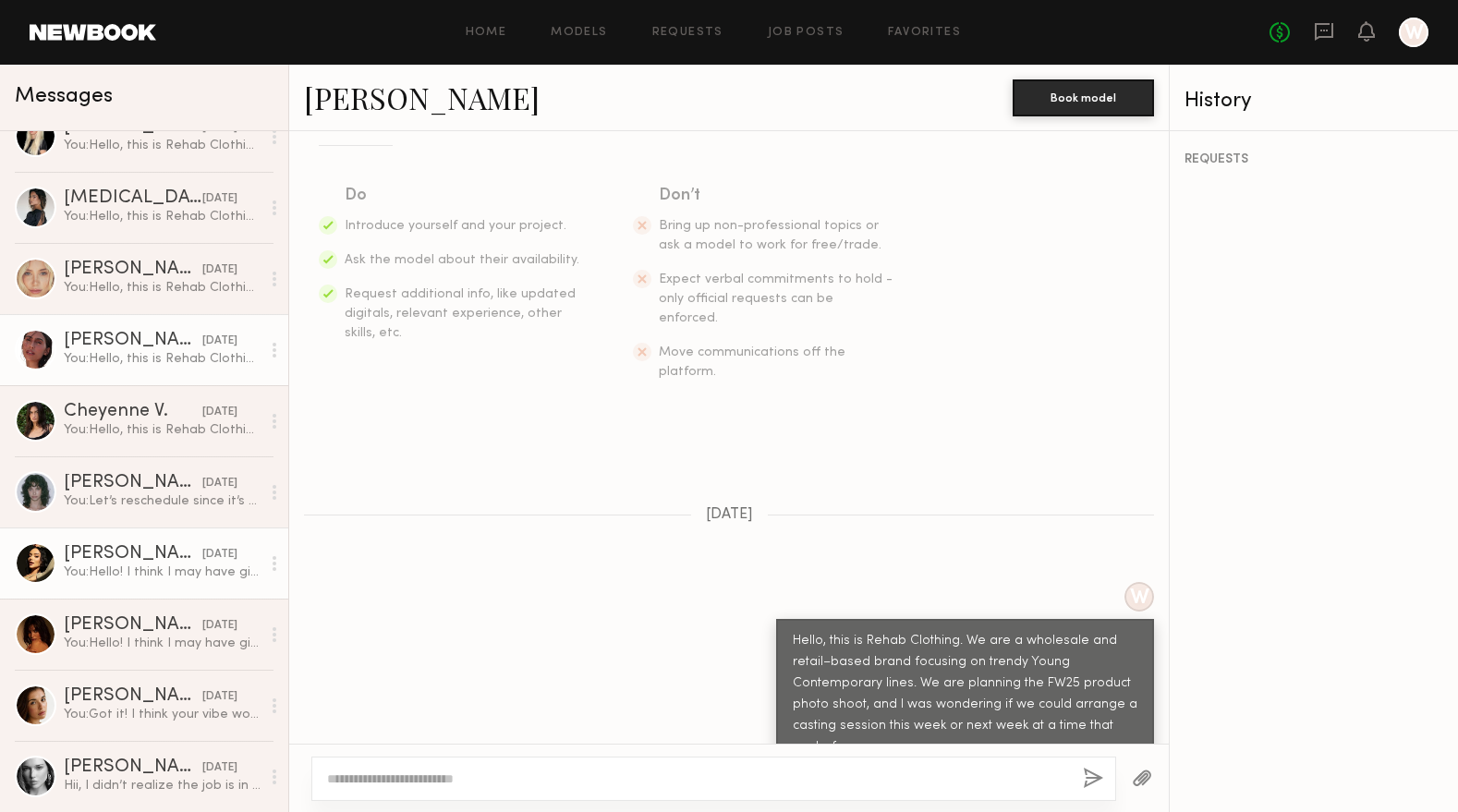
click at [148, 572] on div "You: Hello! I think I may have given you too tight of a schedule for the castin…" at bounding box center [162, 572] width 197 height 18
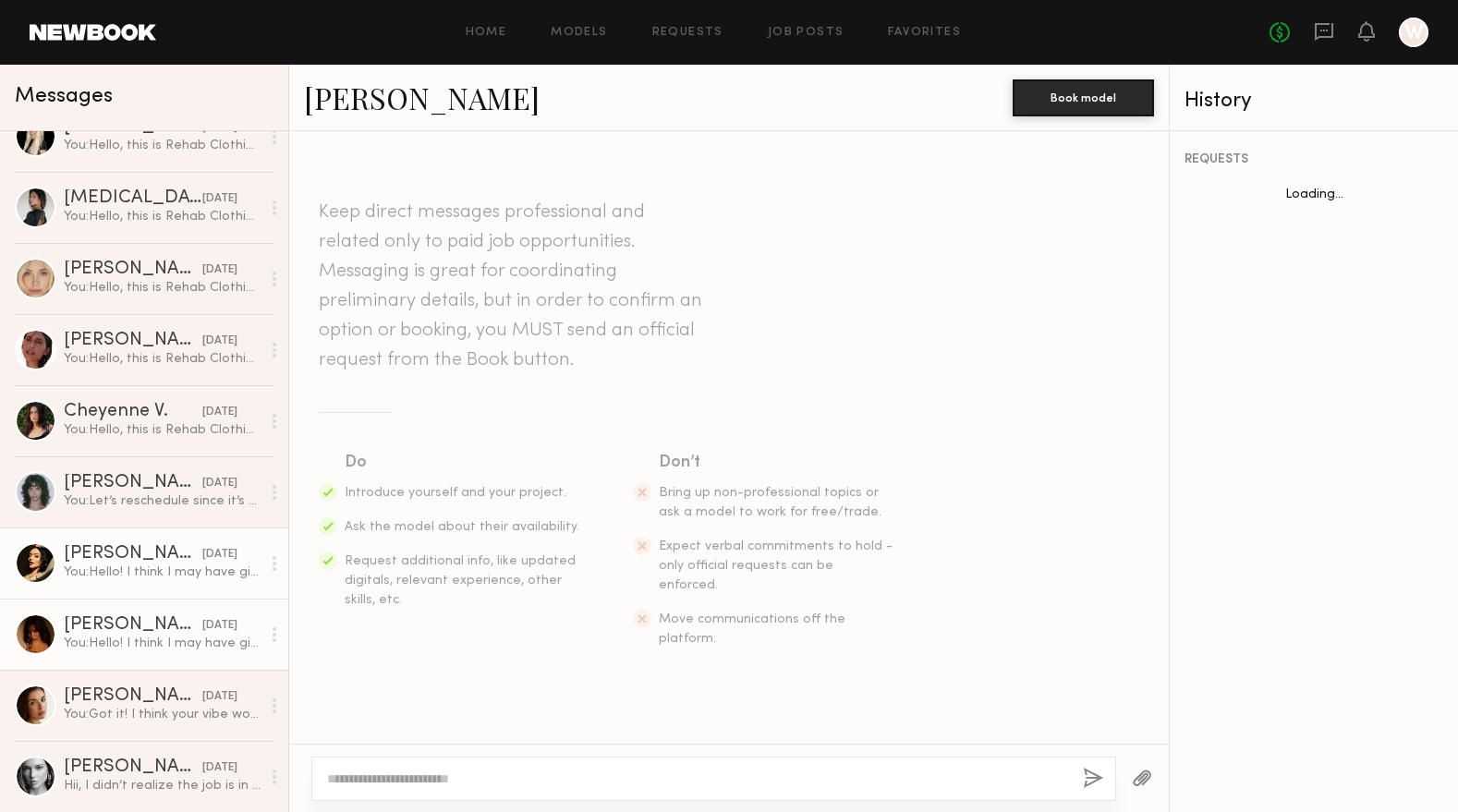
scroll to position [246, 0]
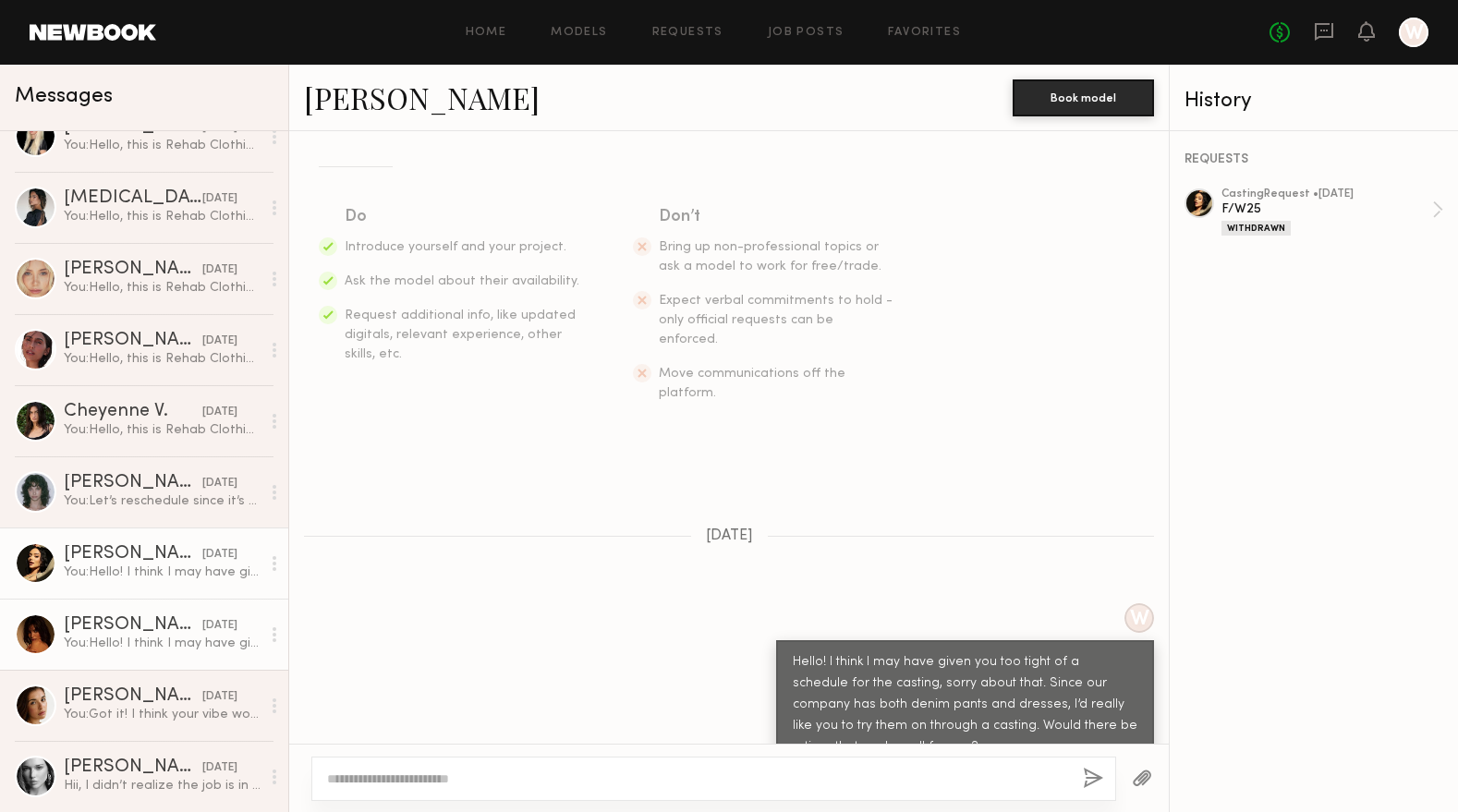
click at [128, 628] on div "Shani R." at bounding box center [132, 625] width 138 height 19
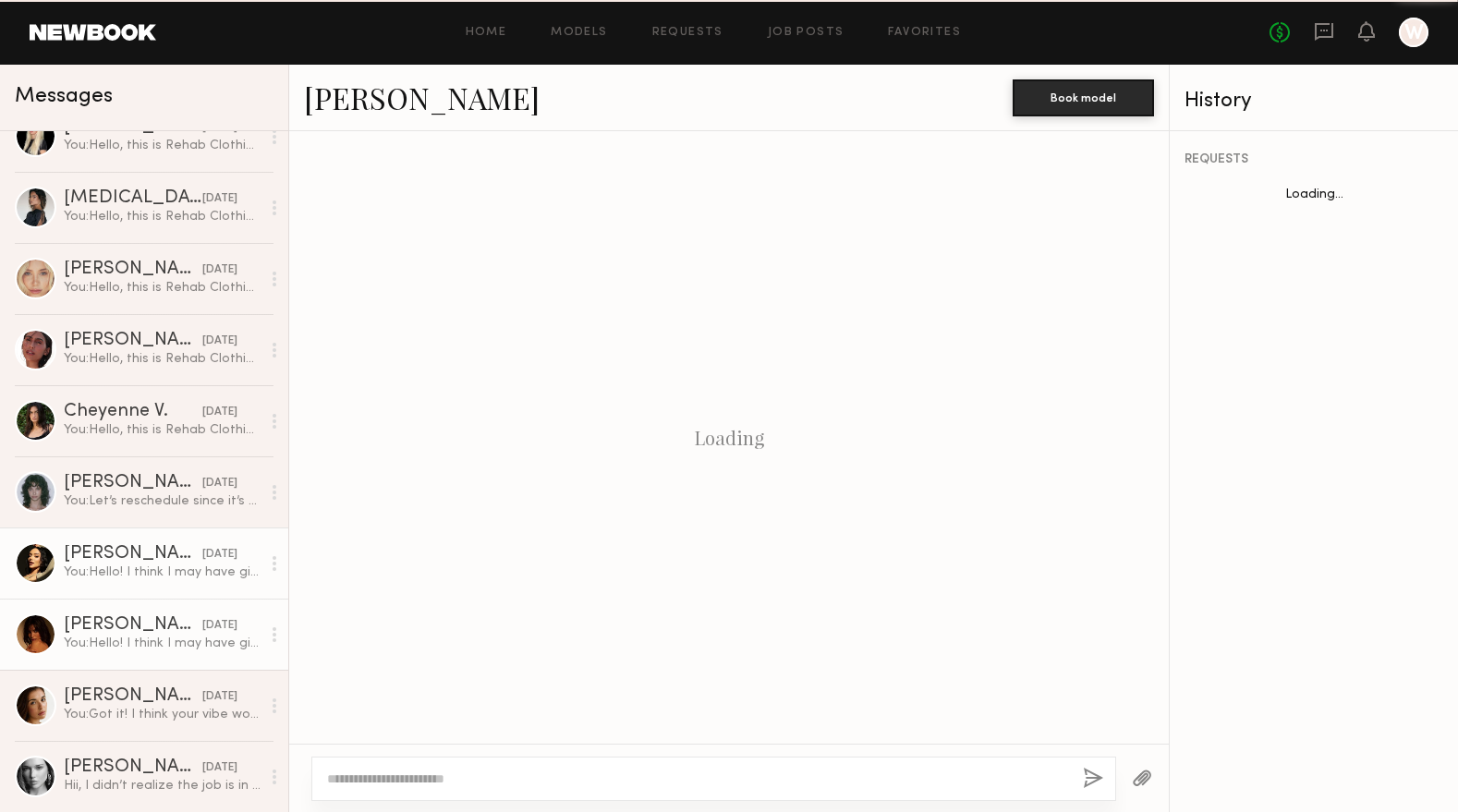
scroll to position [246, 0]
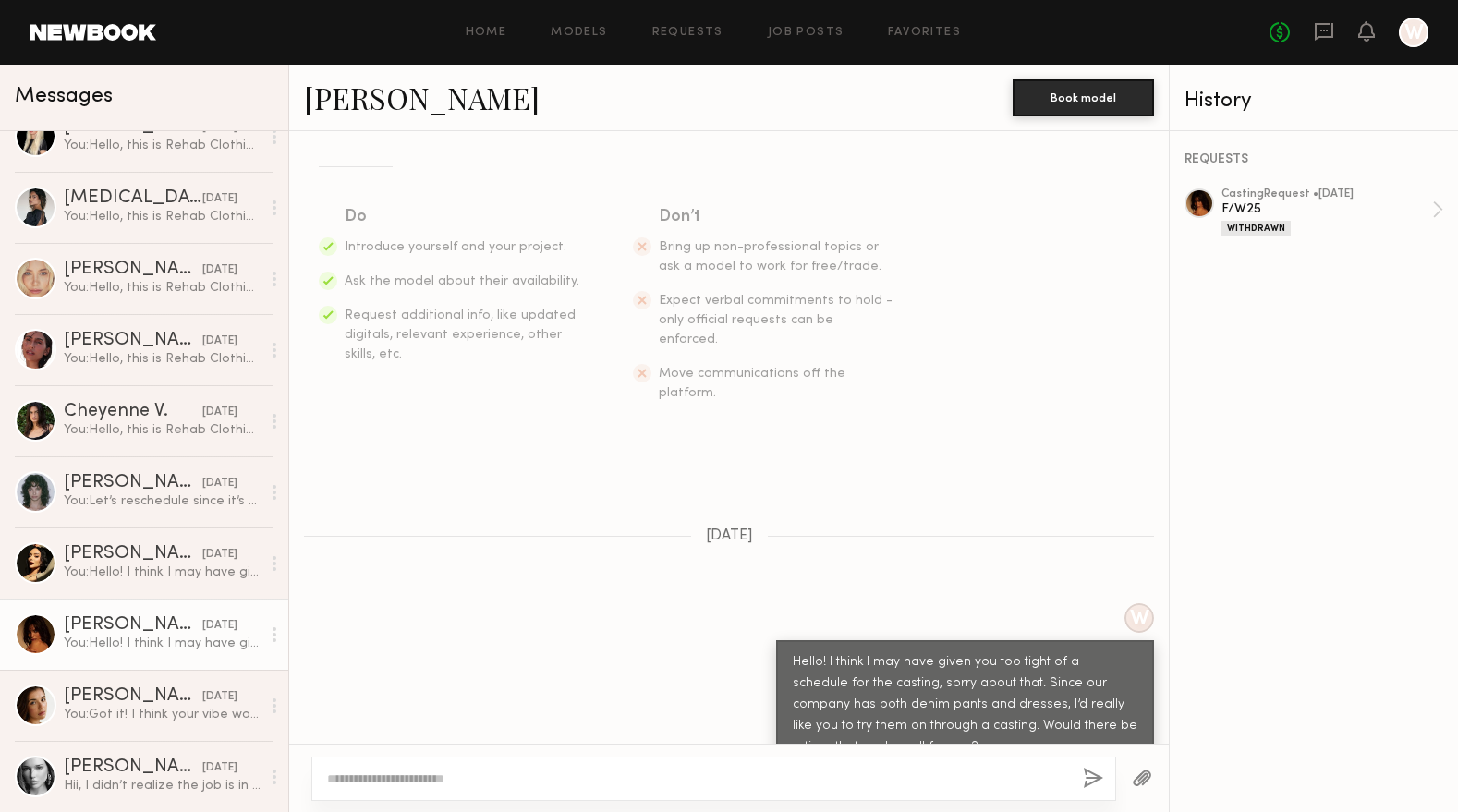
click at [370, 87] on link "Shani R." at bounding box center [421, 98] width 236 height 40
click at [131, 719] on div "You: Got it! I think your vibe would match our company really well. I’d really …" at bounding box center [162, 714] width 197 height 18
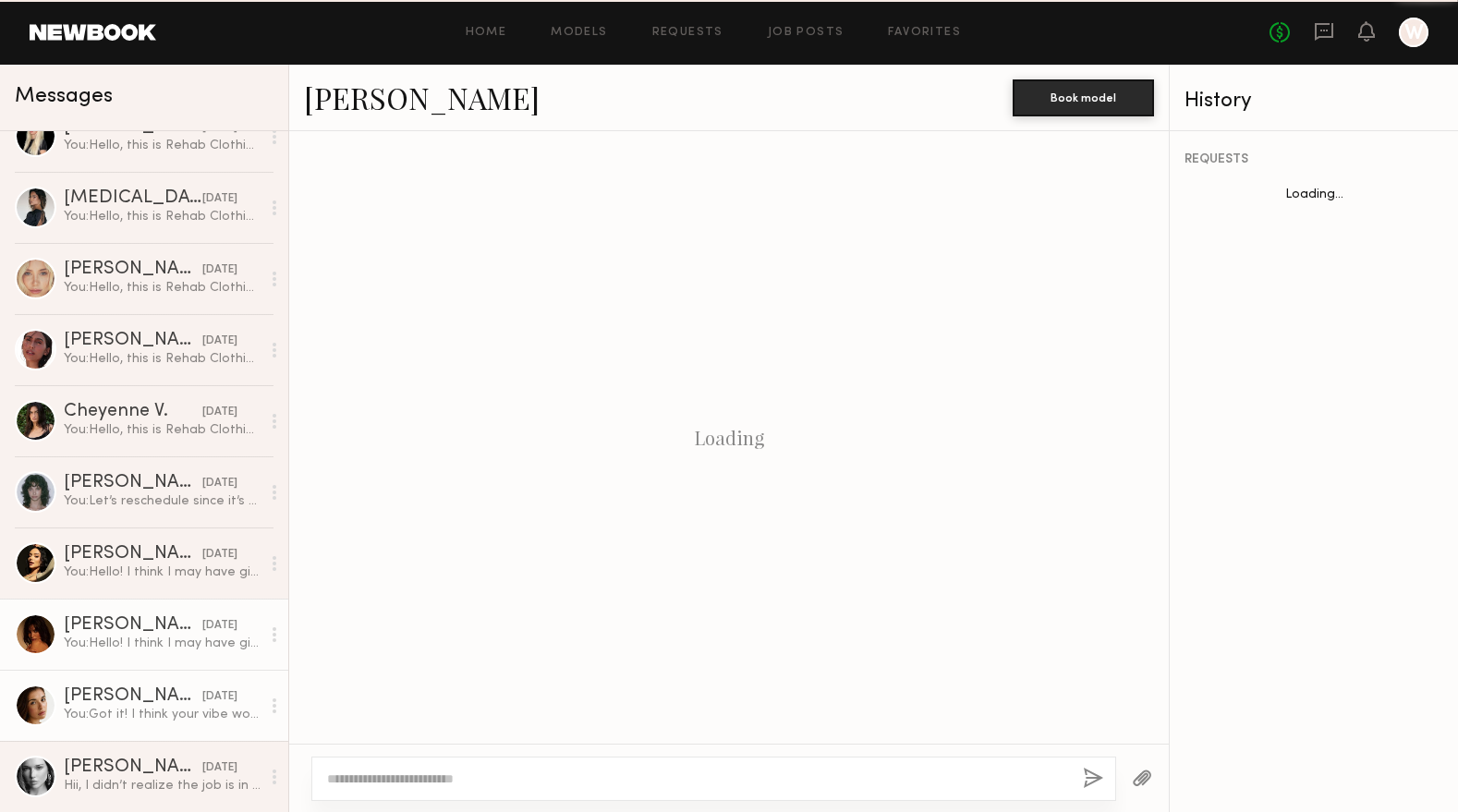
scroll to position [861, 0]
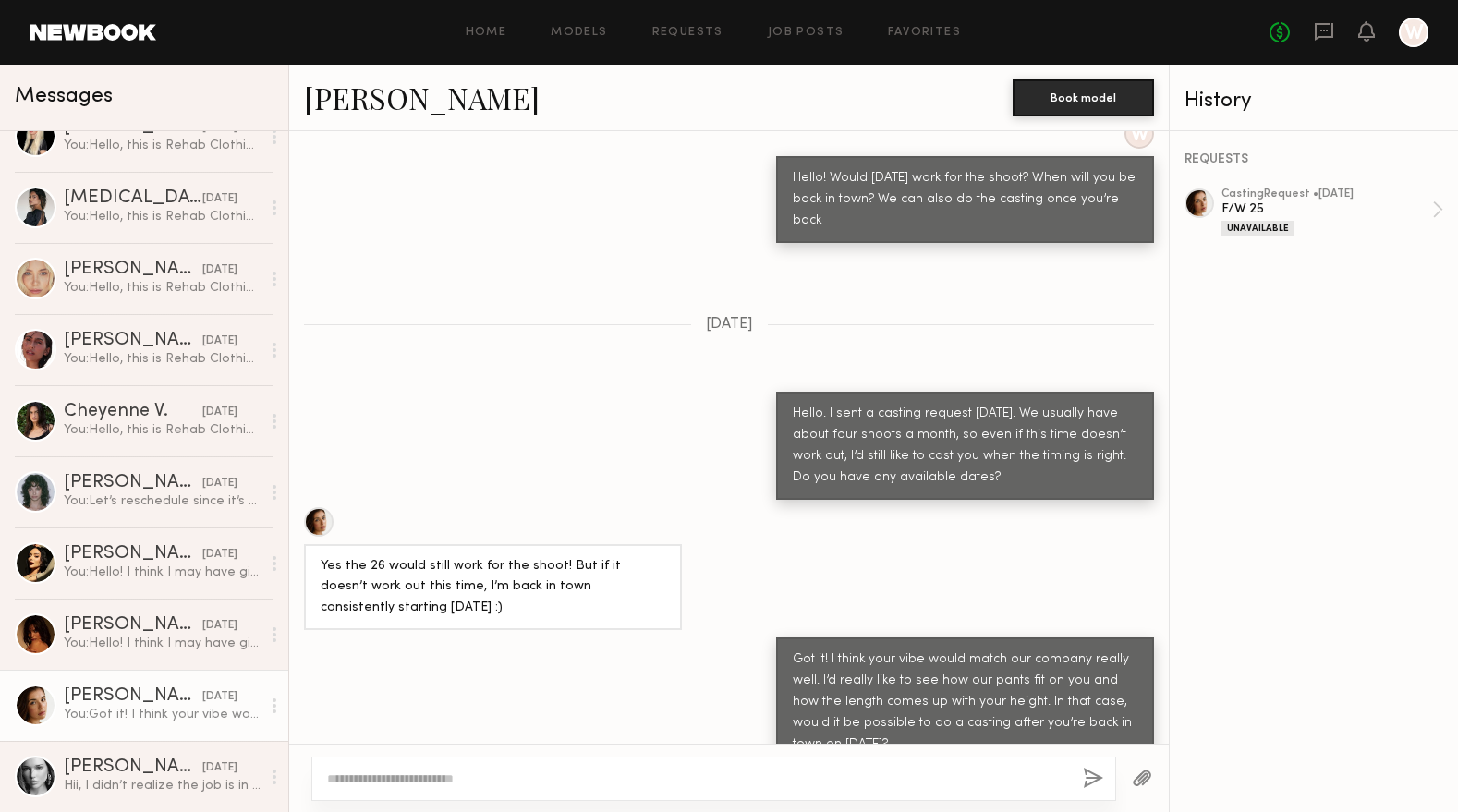
click at [390, 104] on link "Jasmine G." at bounding box center [421, 98] width 236 height 40
click at [162, 755] on link "Wiktoria G. 09/23/2025 Hii, I didn’t realize the job is in LA I’m based in NYC!" at bounding box center [144, 776] width 289 height 71
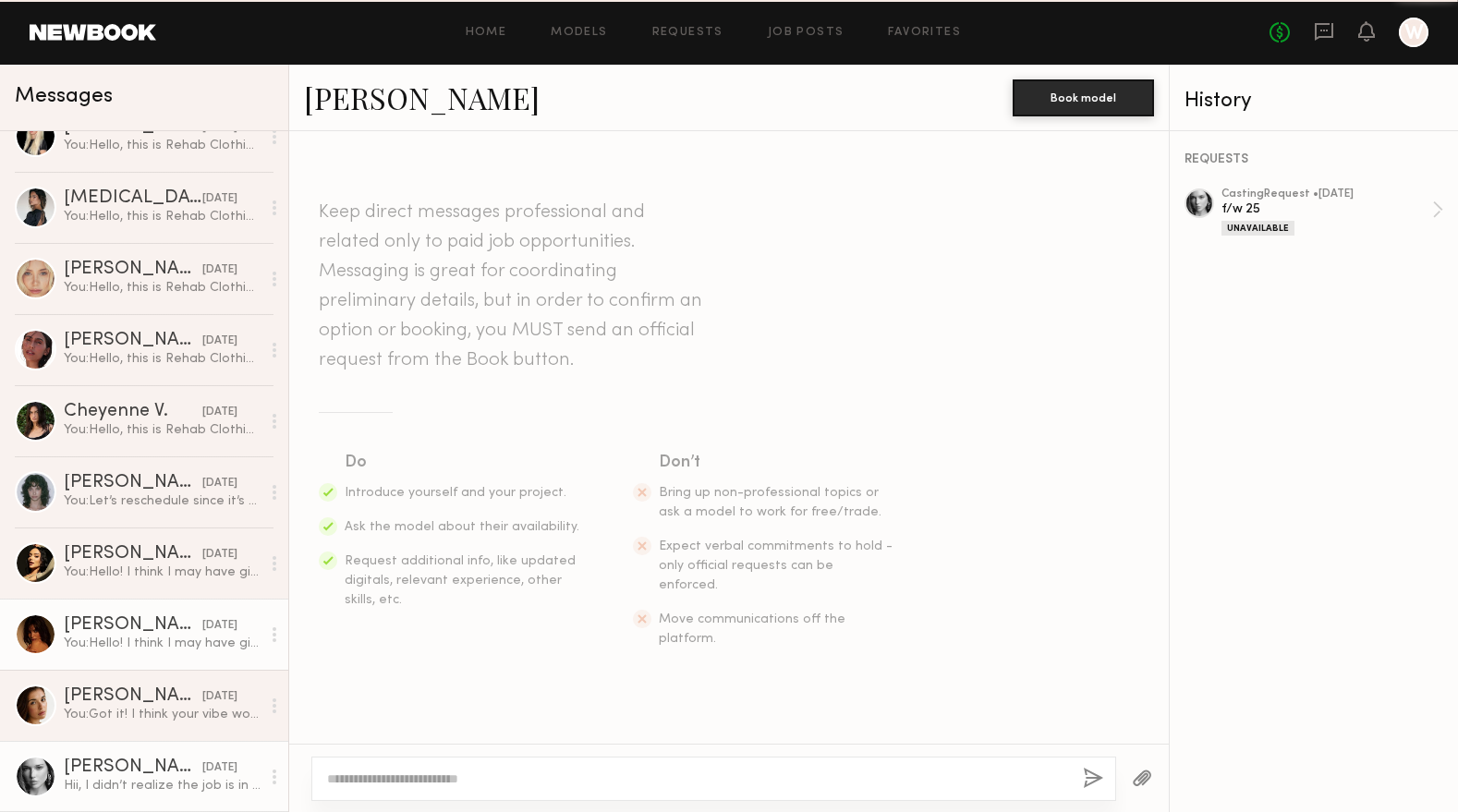
scroll to position [161, 0]
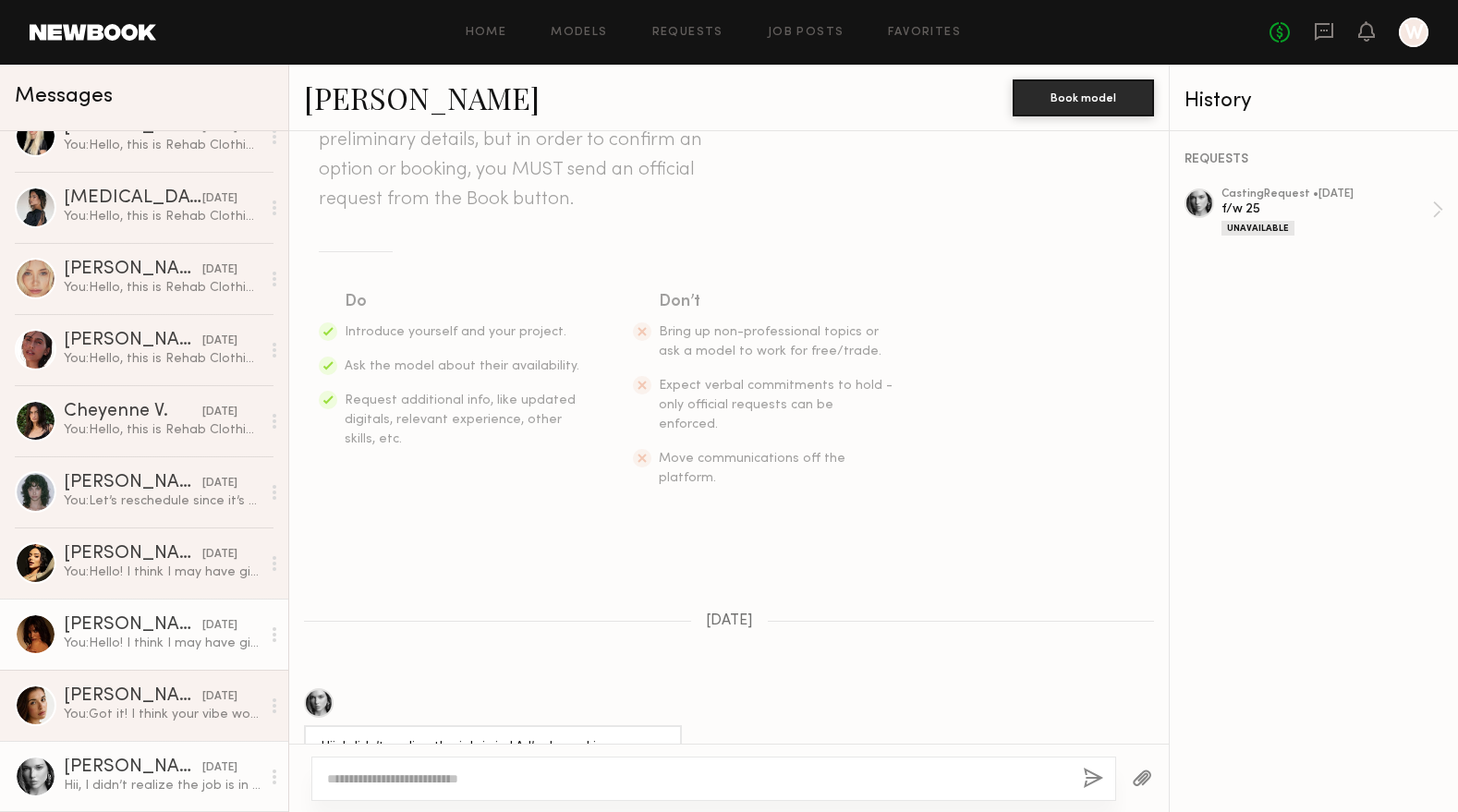
click at [202, 626] on div "09/24/2025" at bounding box center [219, 626] width 35 height 18
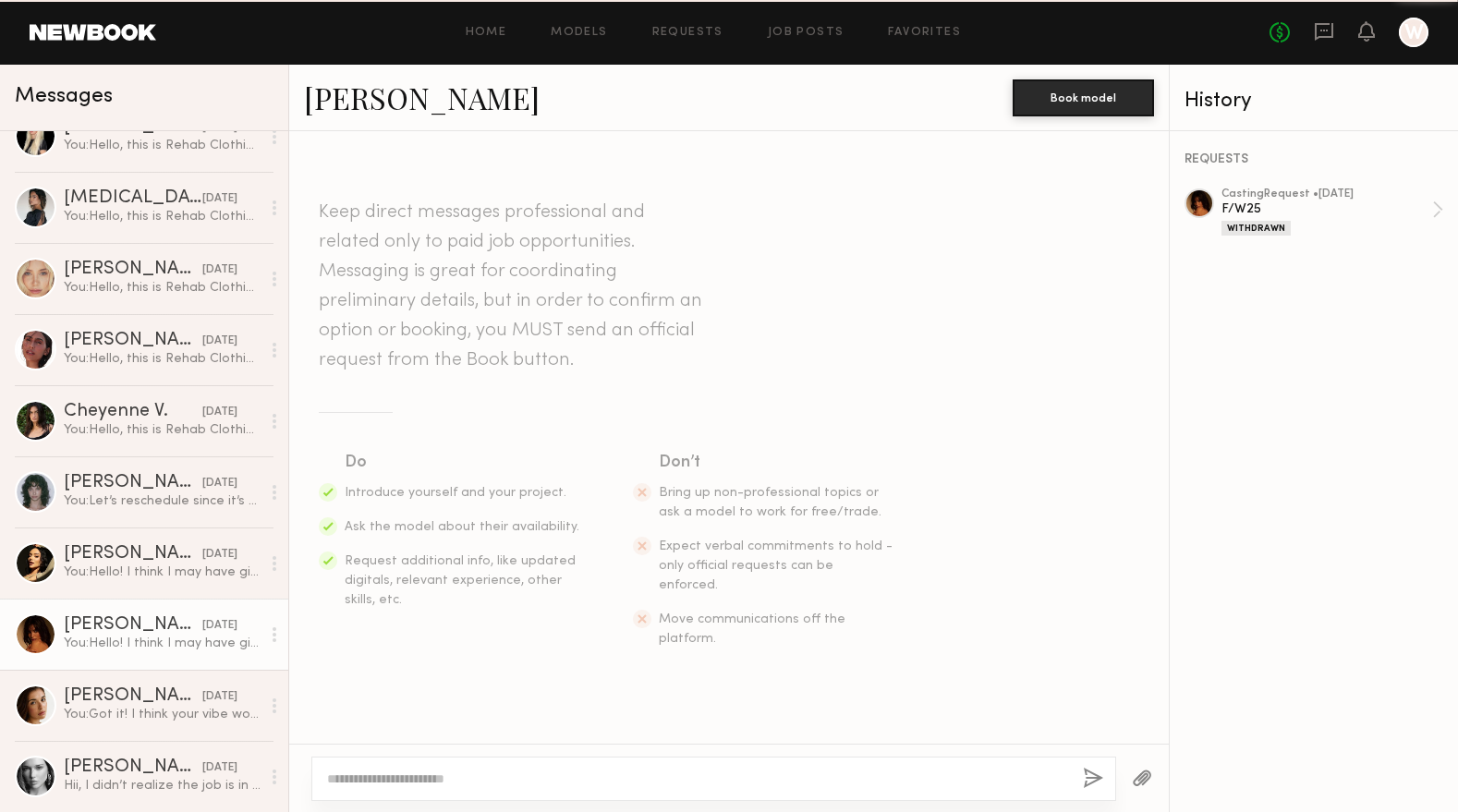
scroll to position [246, 0]
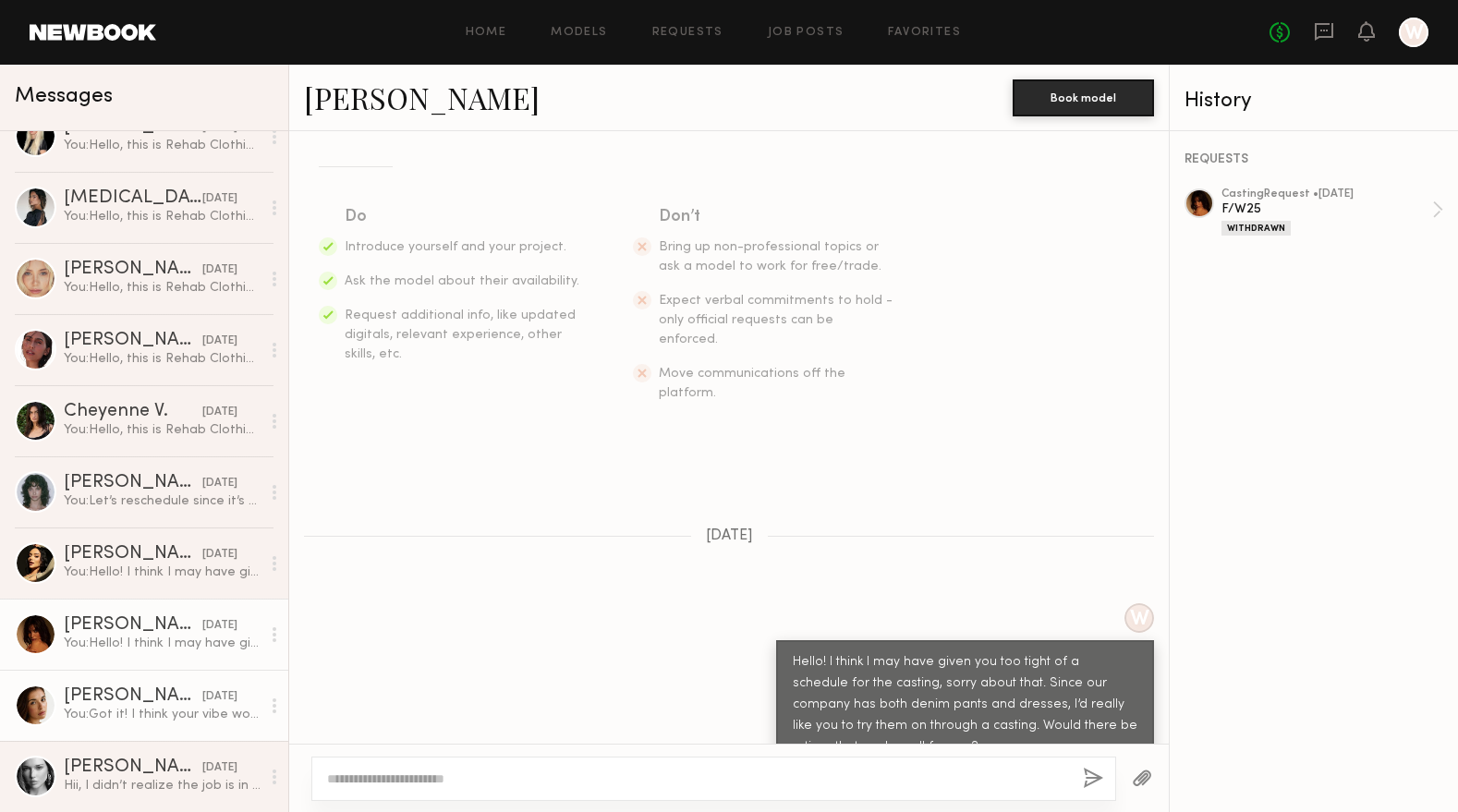
click at [178, 735] on link "Jasmine G. 09/24/2025 You: Got it! I think your vibe would match our company re…" at bounding box center [144, 705] width 289 height 71
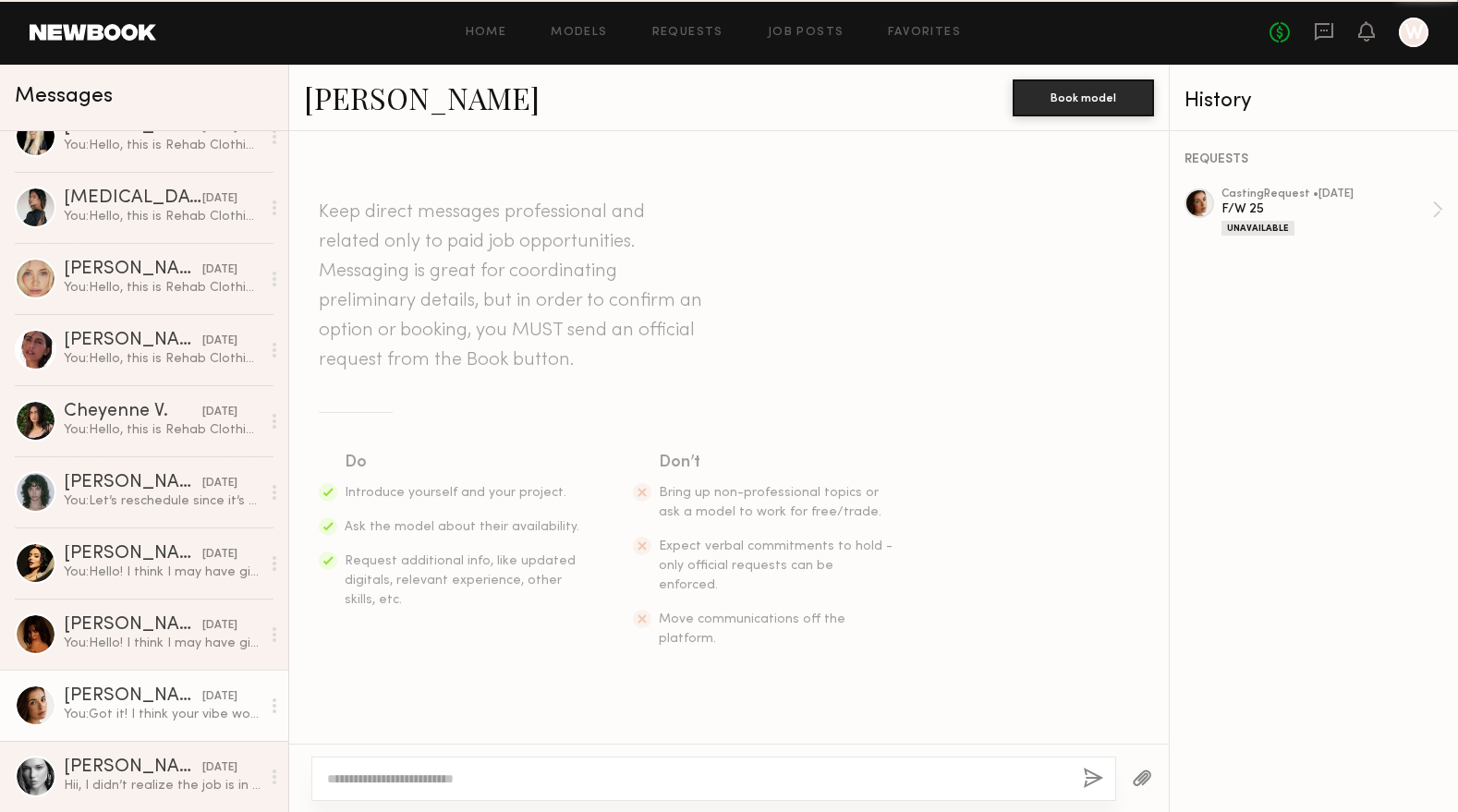
scroll to position [861, 0]
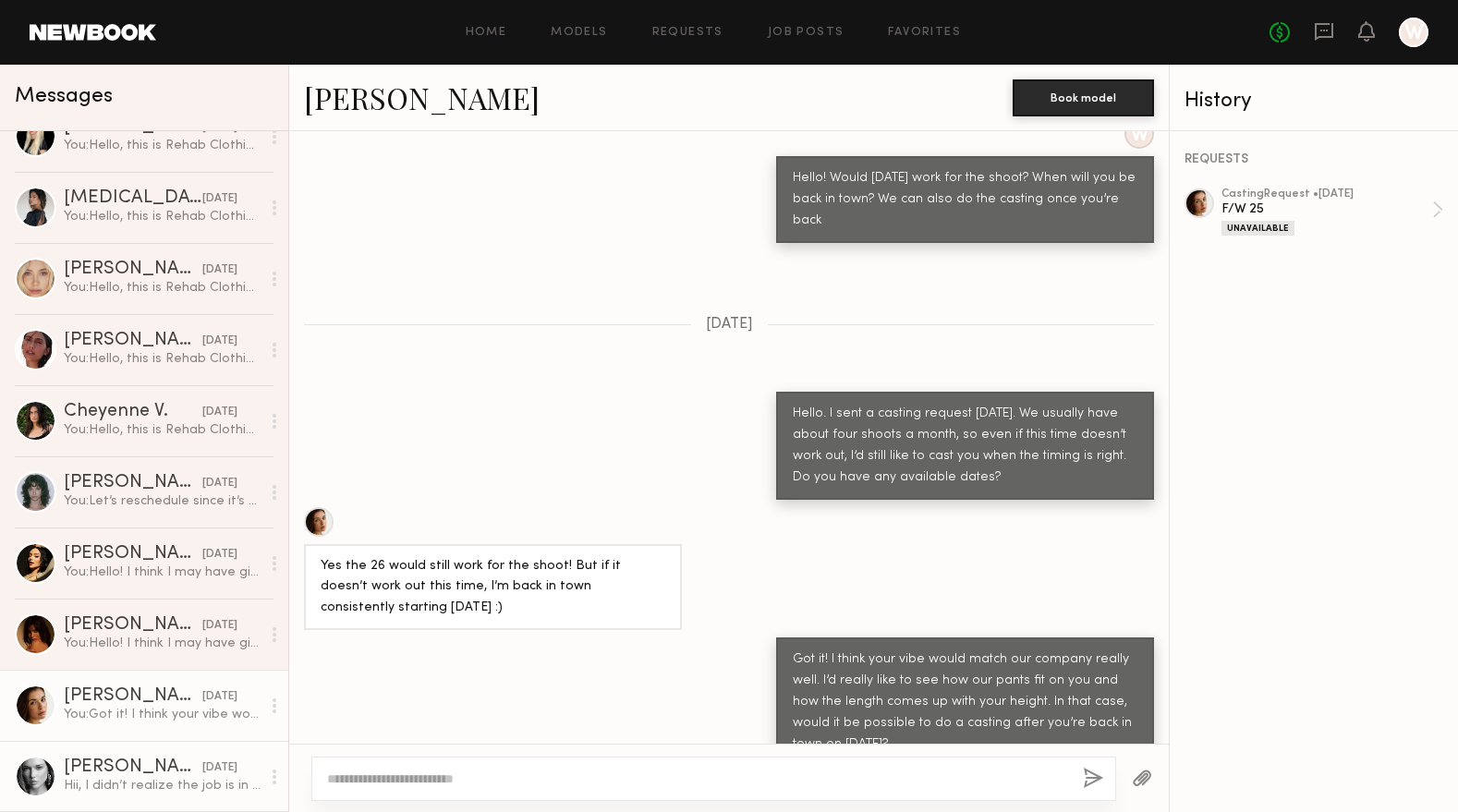
click at [171, 754] on link "Wiktoria G. 09/23/2025 Hii, I didn’t realize the job is in LA I’m based in NYC!" at bounding box center [144, 776] width 289 height 71
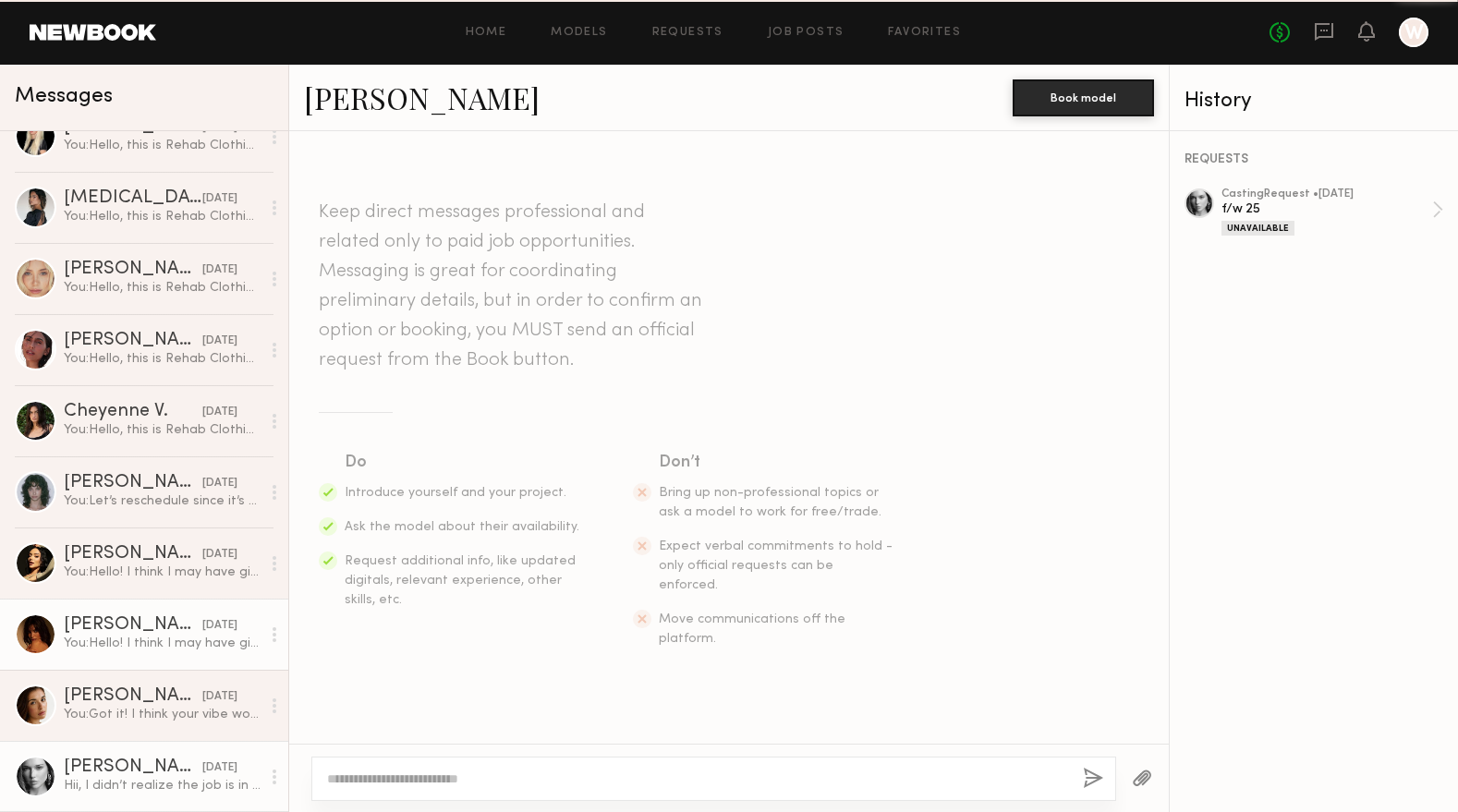
scroll to position [161, 0]
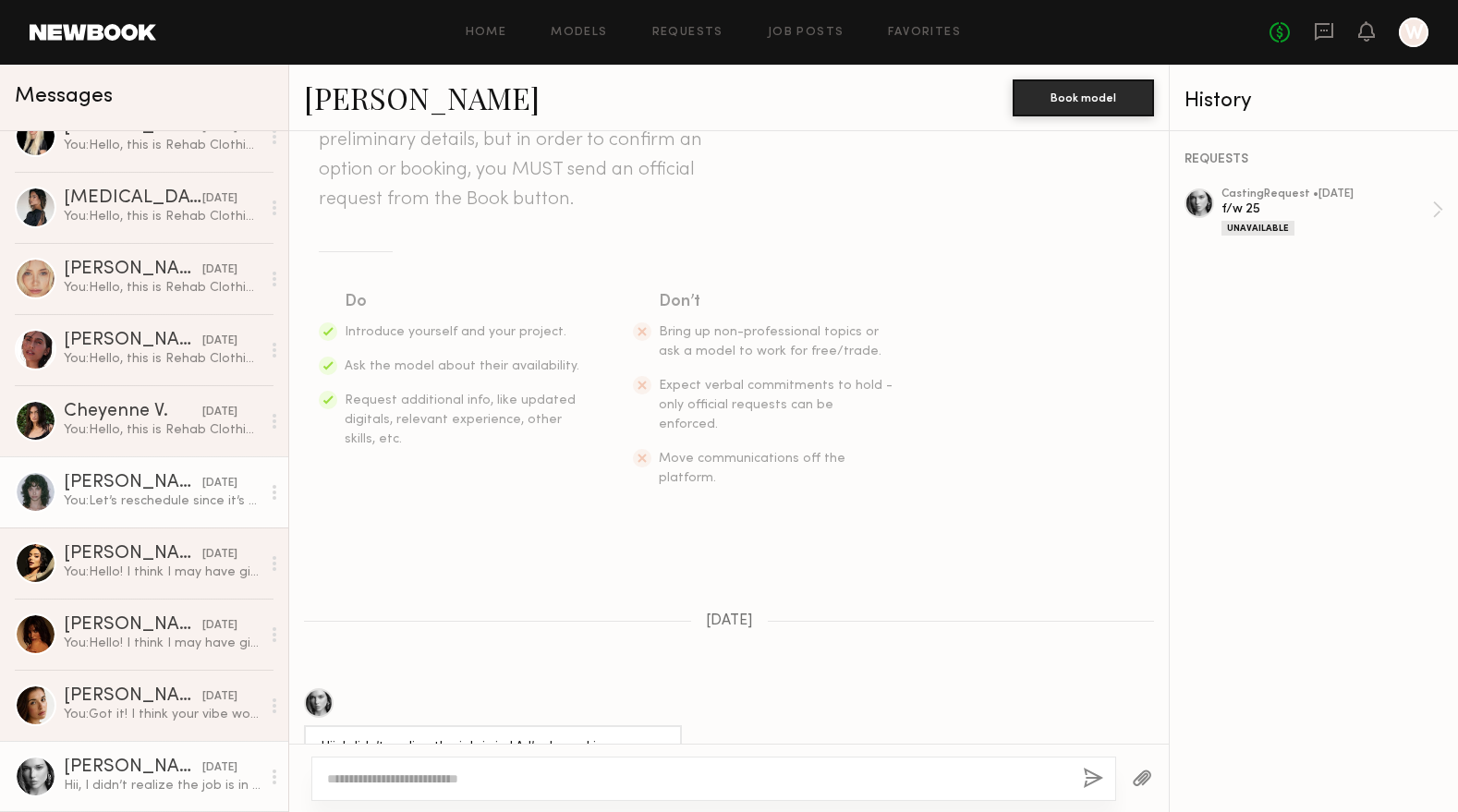
click at [137, 487] on div "Jessie M." at bounding box center [132, 483] width 138 height 19
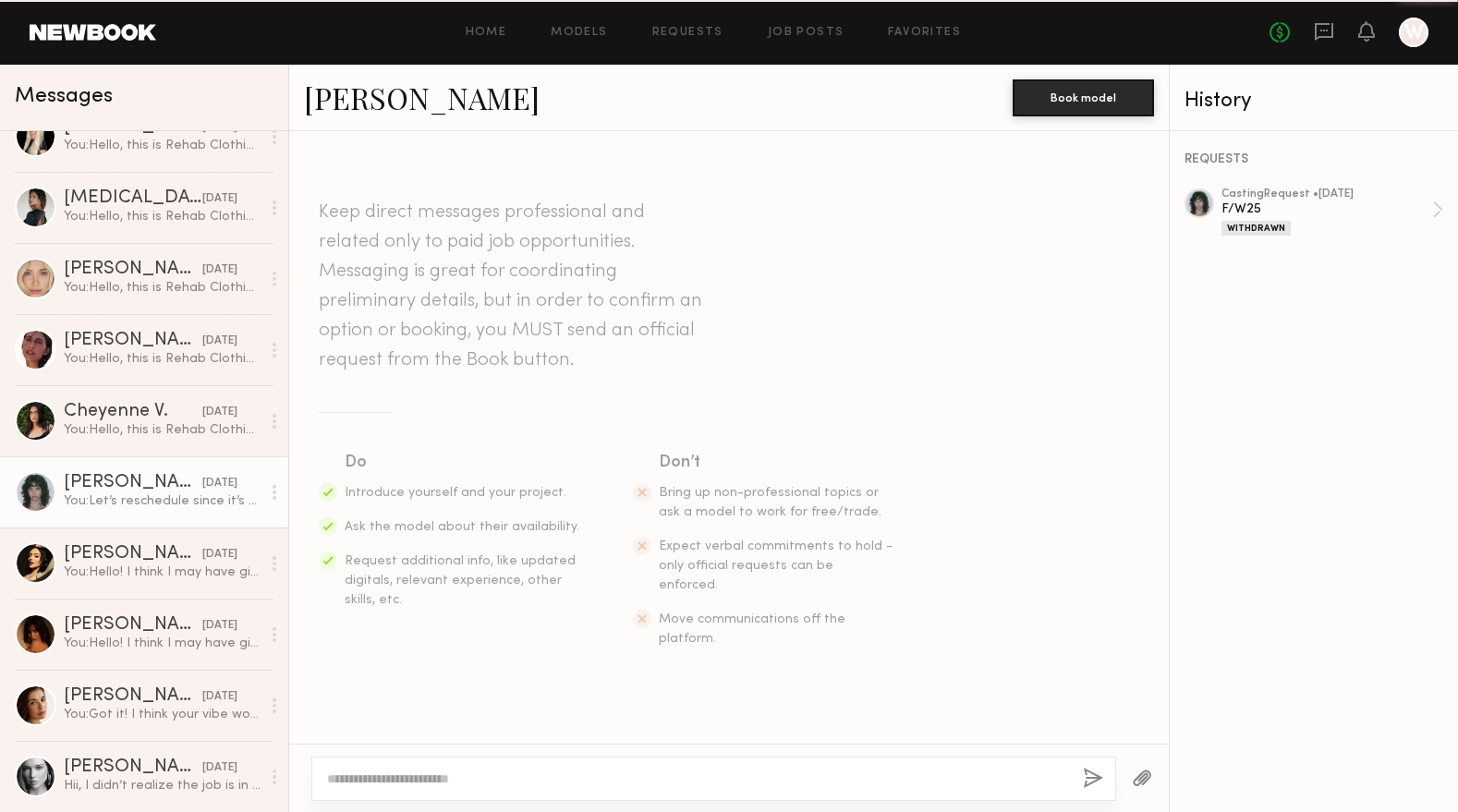
scroll to position [395, 0]
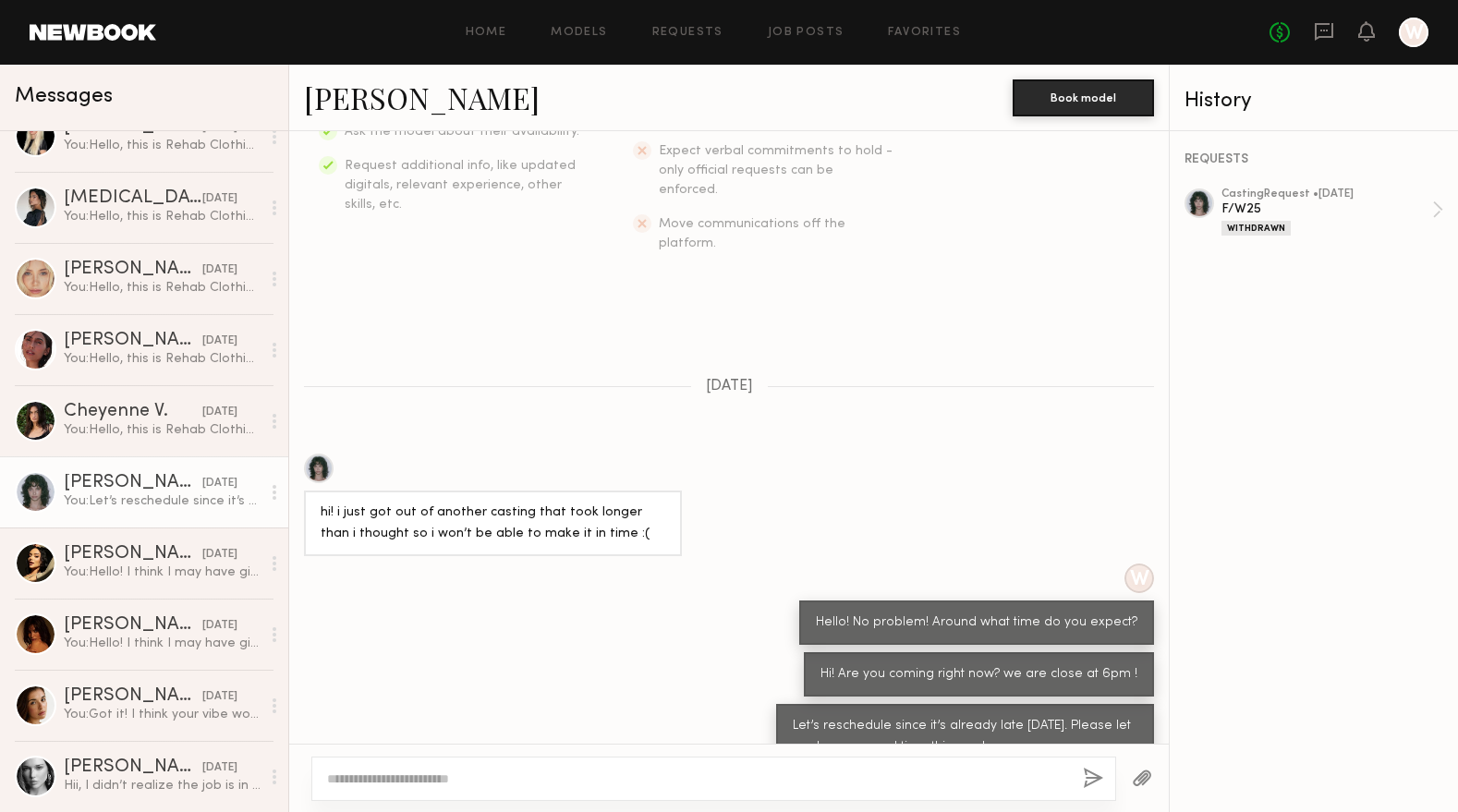
click at [365, 109] on link "Jessie M." at bounding box center [421, 98] width 236 height 40
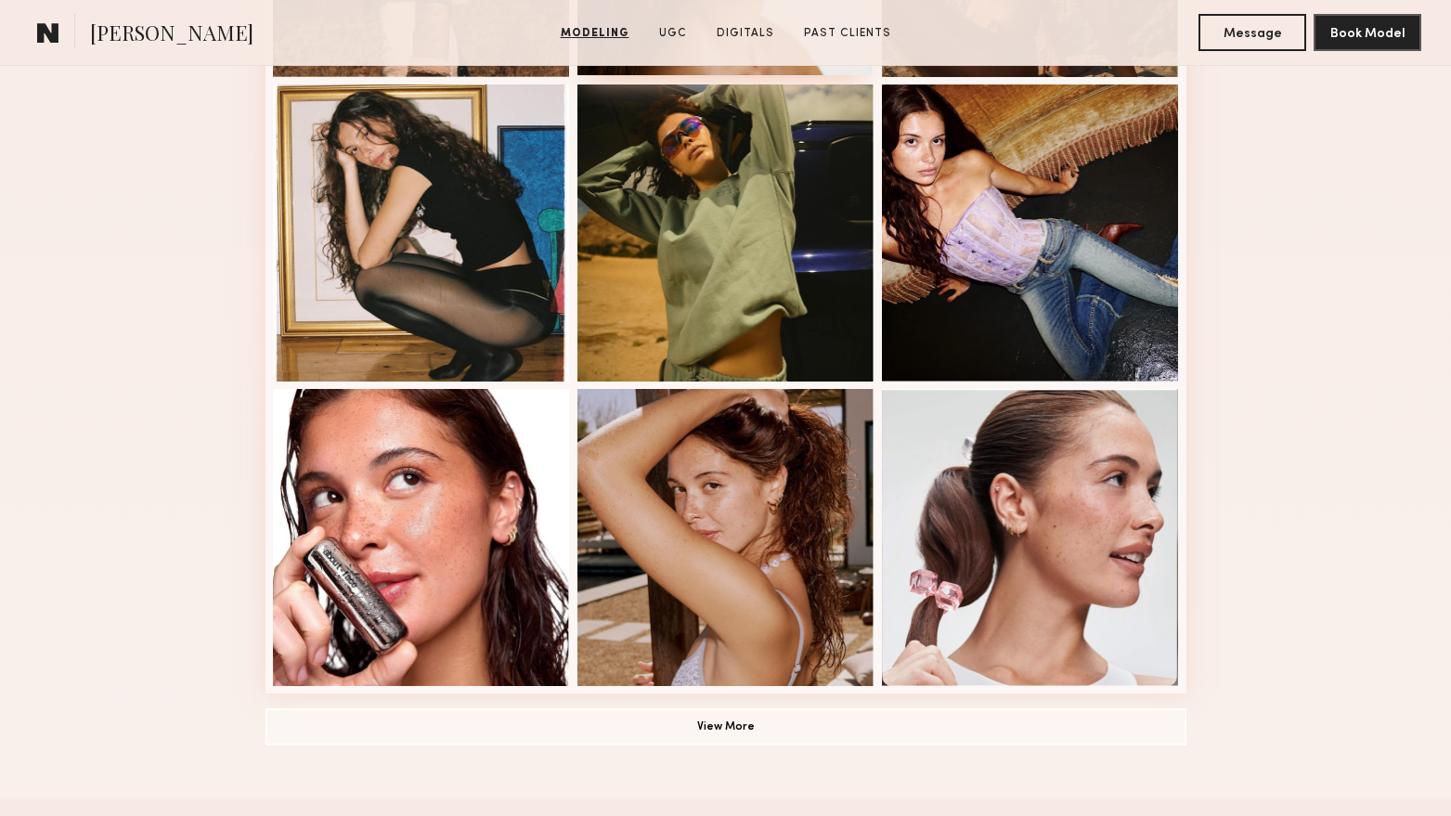
scroll to position [1114, 0]
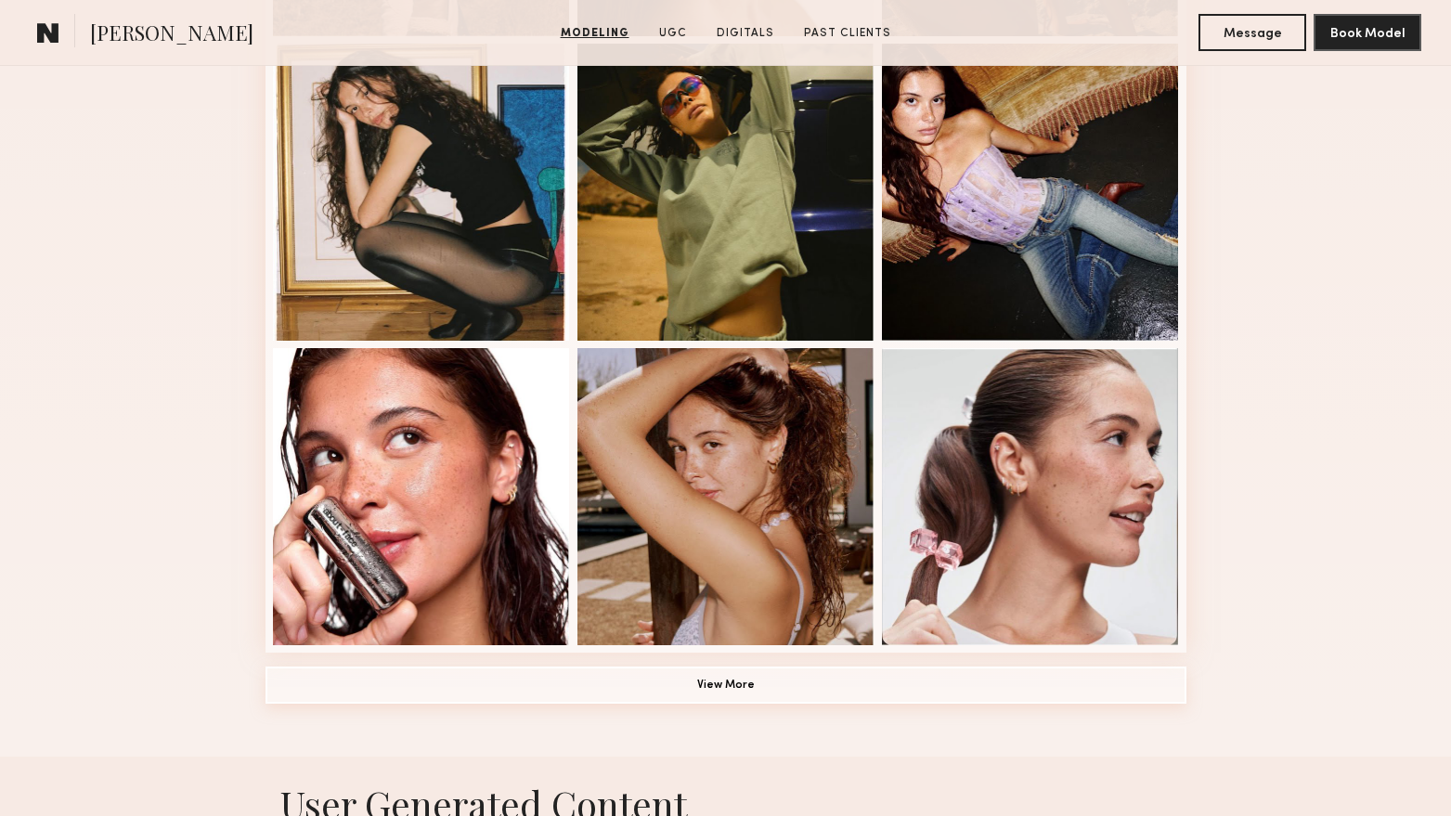
click at [681, 687] on button "View More" at bounding box center [726, 685] width 921 height 37
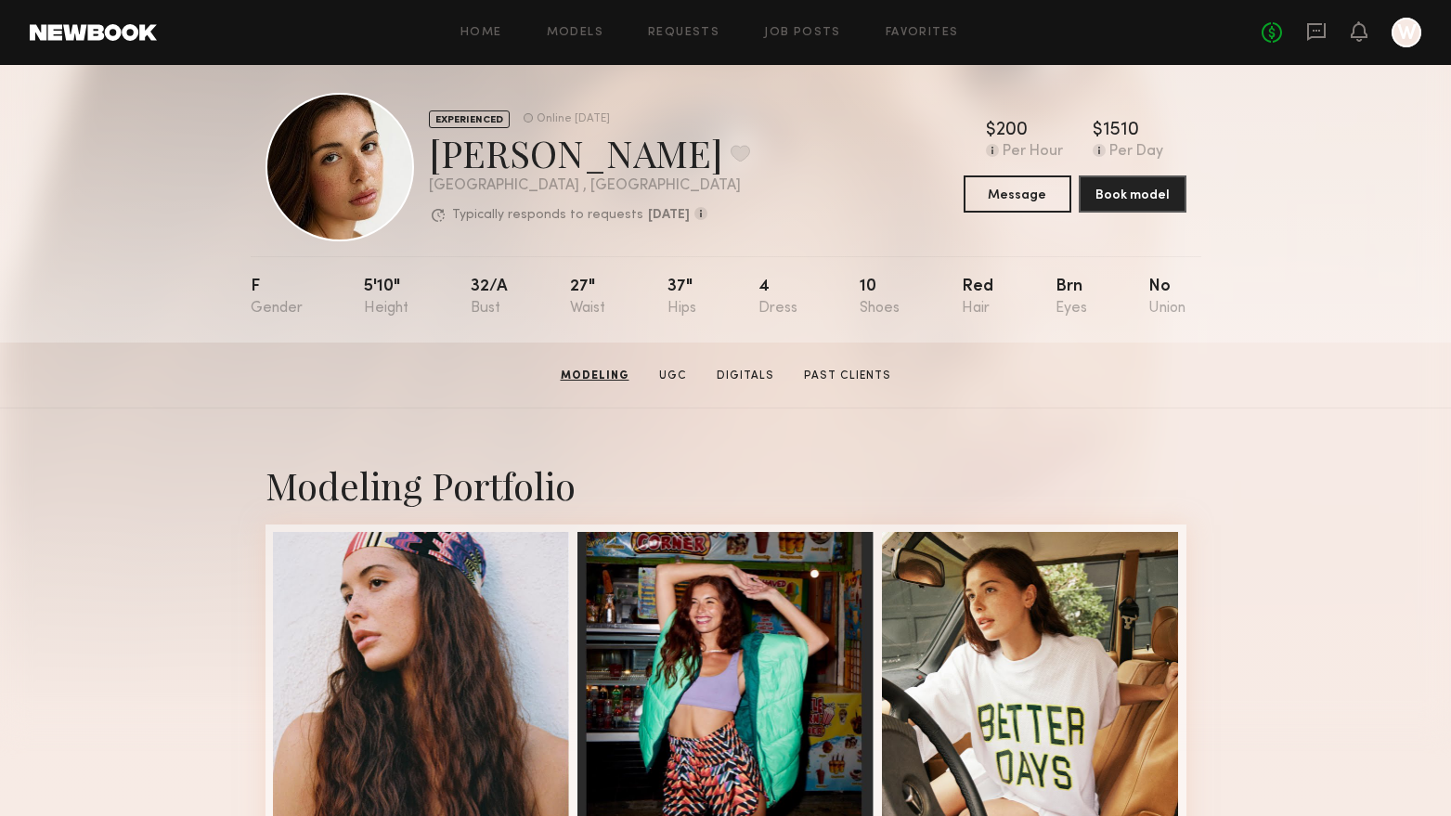
scroll to position [0, 0]
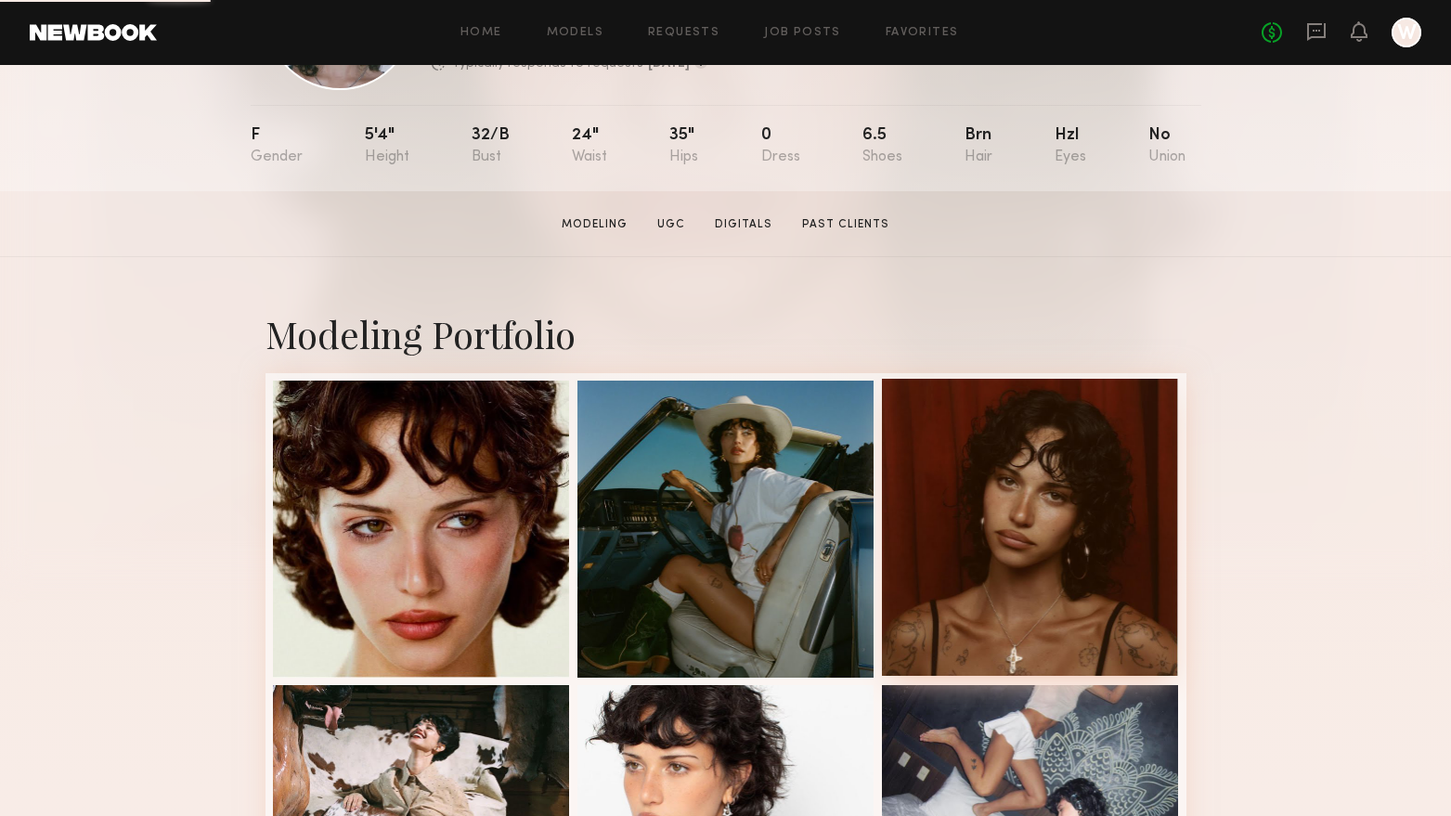
scroll to position [186, 0]
